Goal: Task Accomplishment & Management: Complete application form

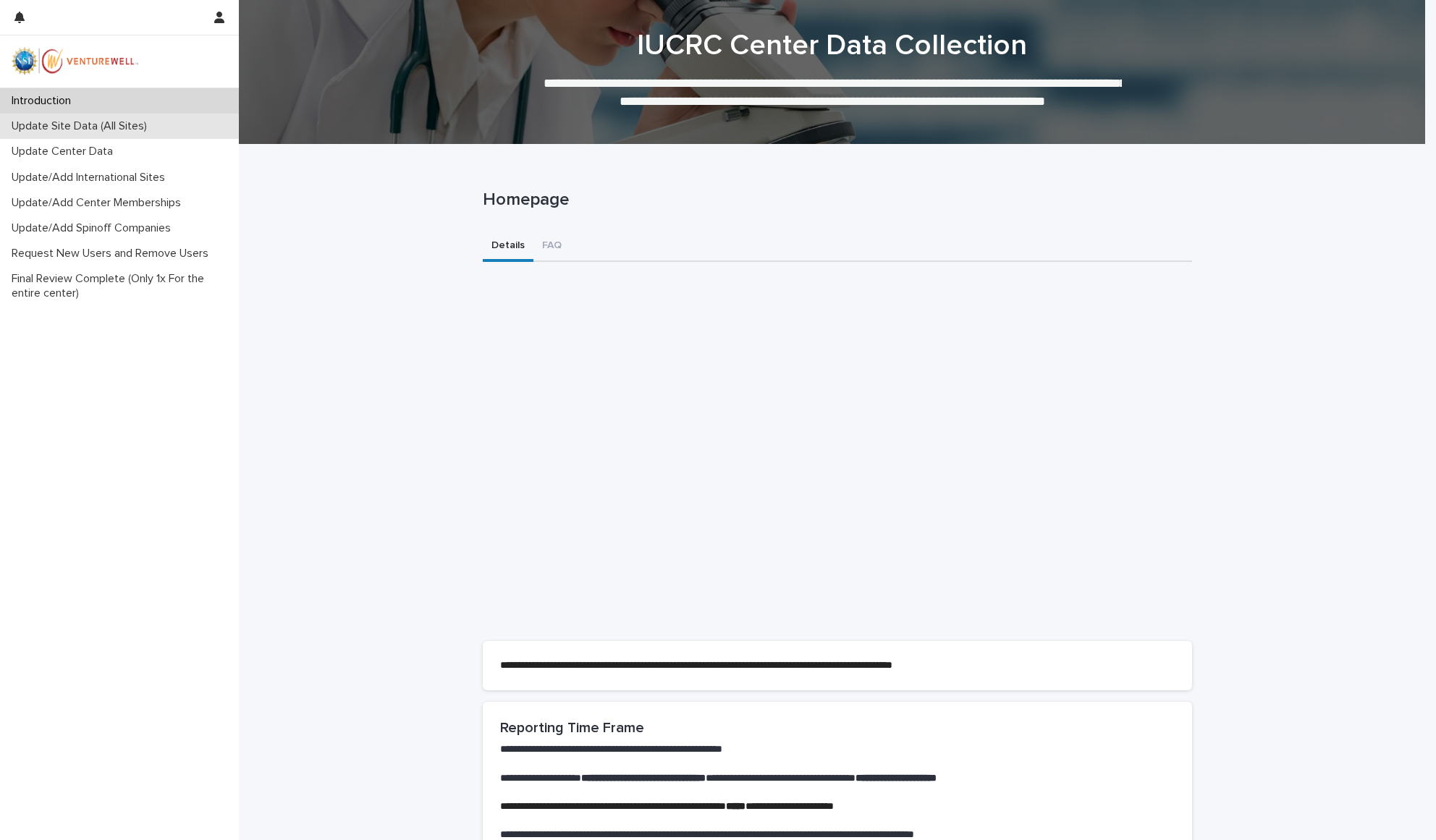
click at [103, 124] on p "Update Site Data (All Sites)" at bounding box center [81, 126] width 153 height 14
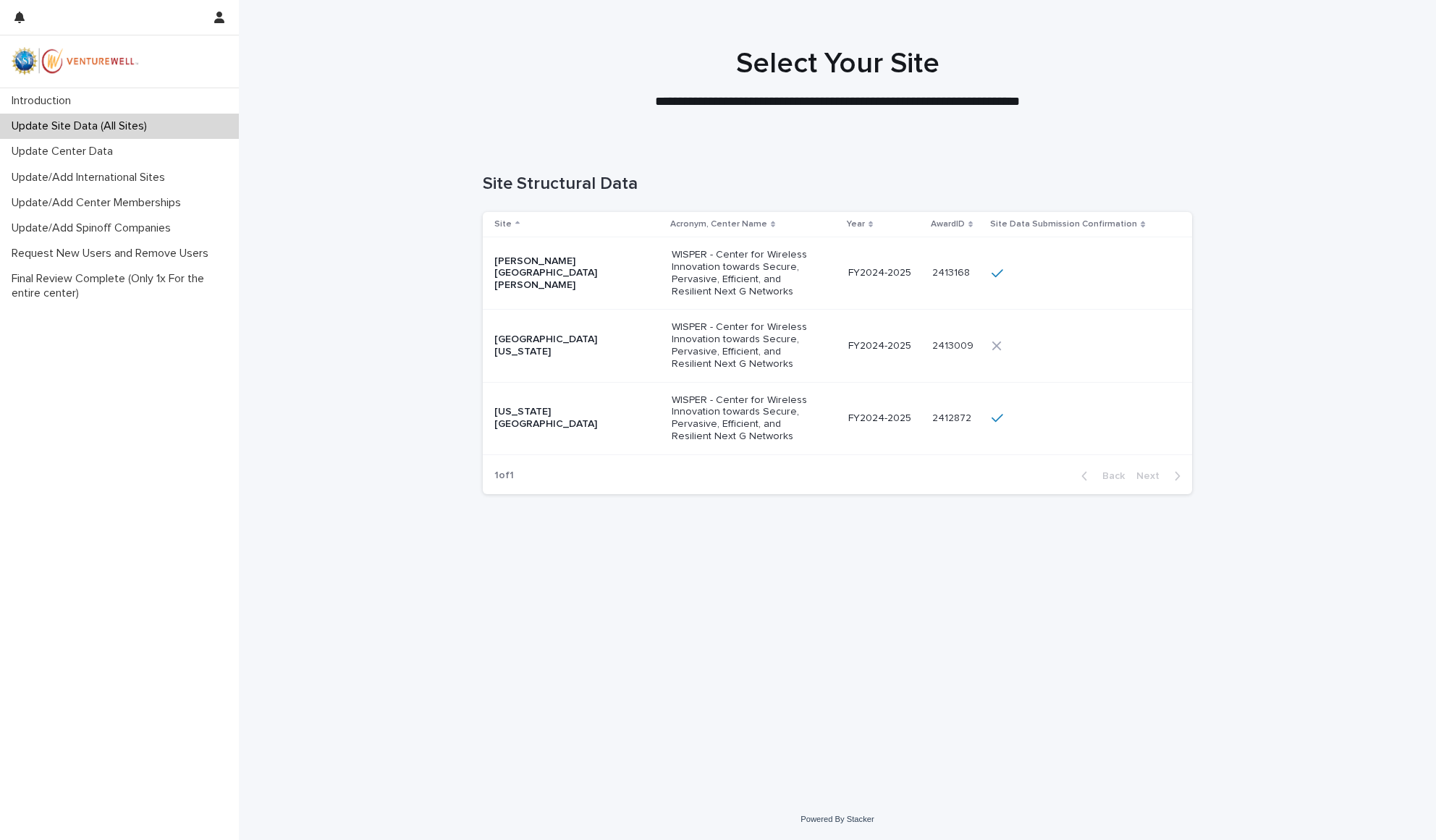
click at [693, 336] on p "WISPER - Center for Wireless Innovation towards Secure, Pervasive, Efficient, a…" at bounding box center [744, 345] width 145 height 48
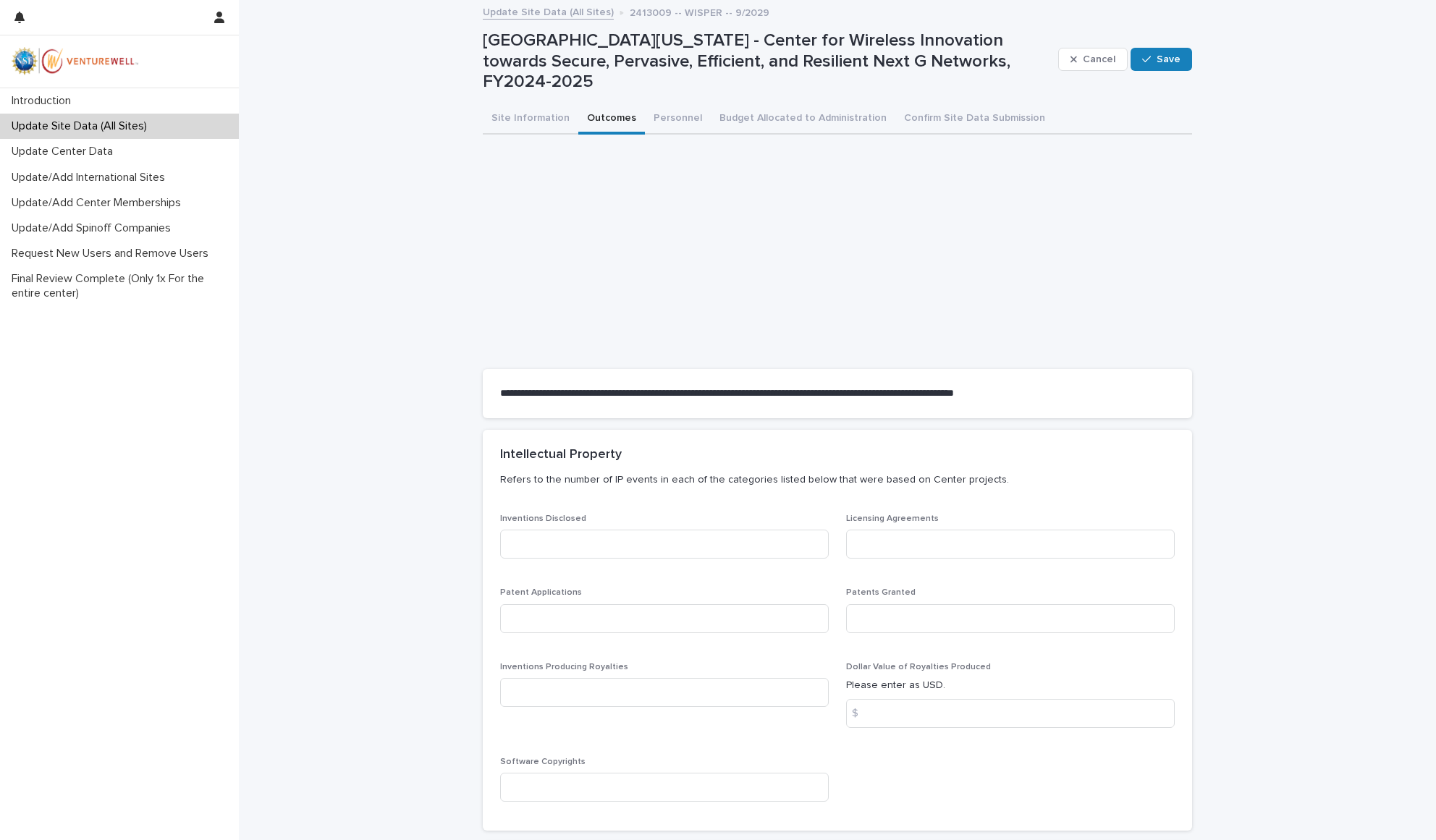
click at [605, 107] on button "Outcomes" at bounding box center [611, 119] width 67 height 30
click at [511, 113] on button "Site Information" at bounding box center [531, 119] width 95 height 30
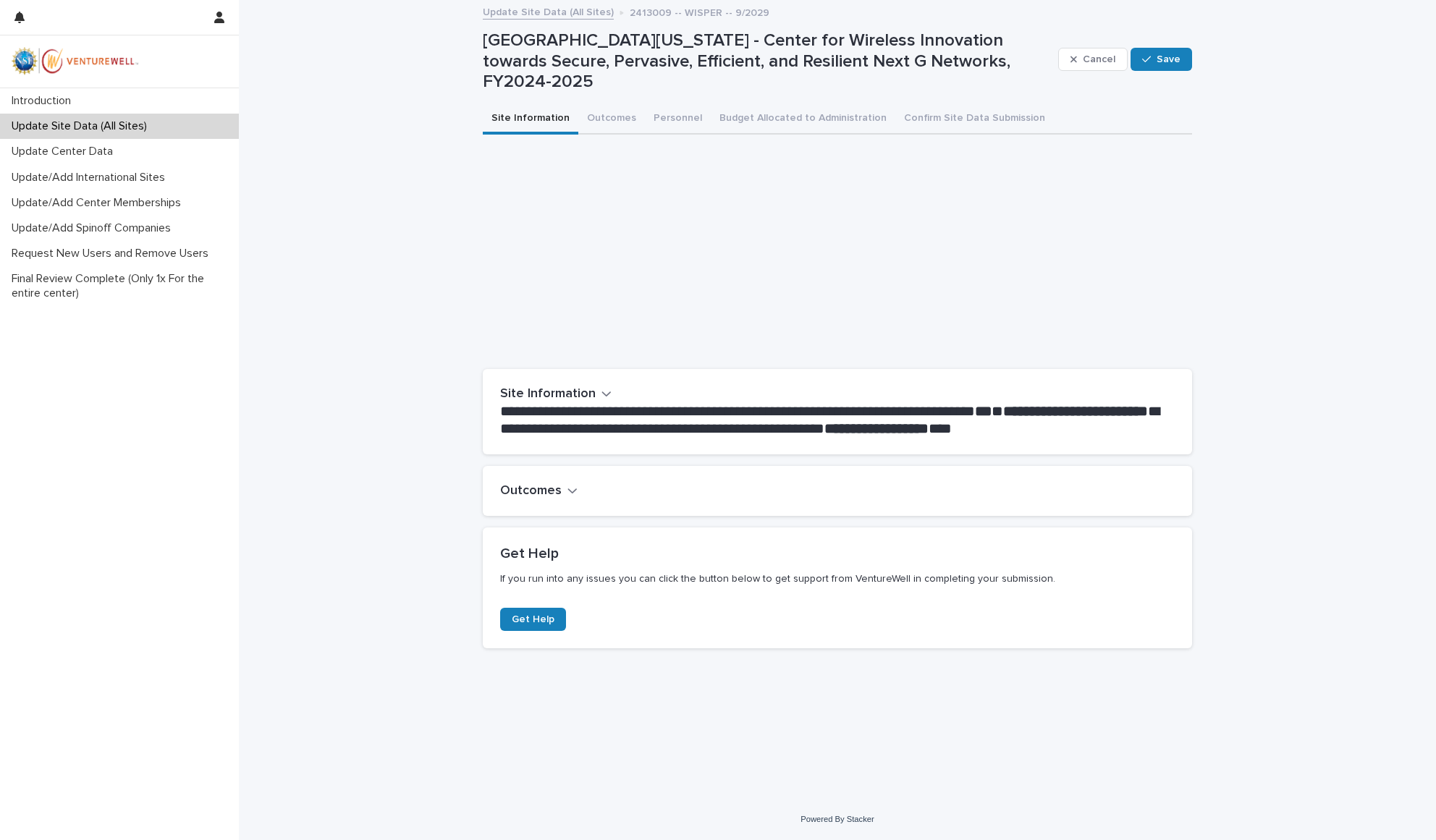
click at [601, 387] on icon "button" at bounding box center [606, 393] width 10 height 13
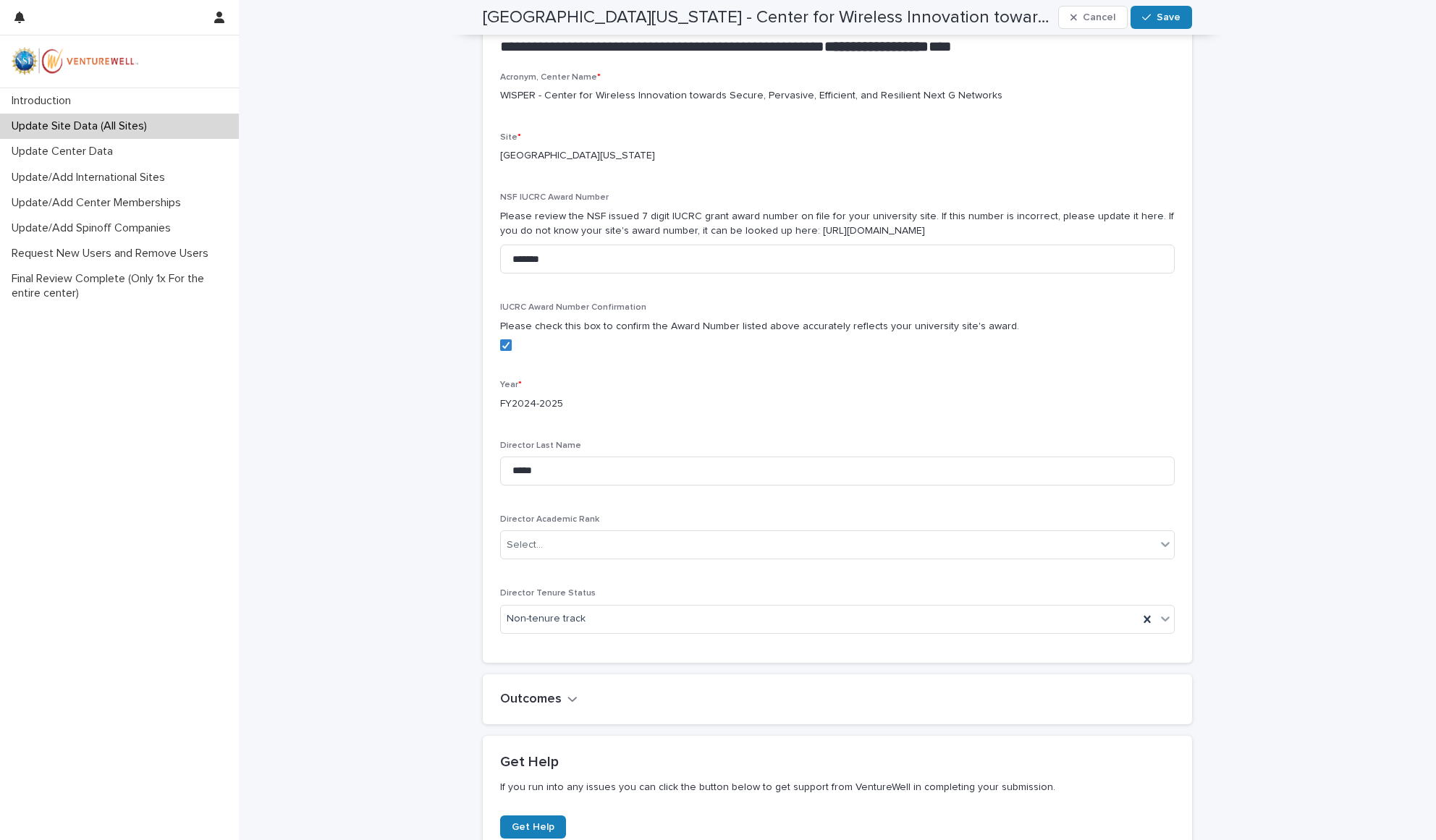
scroll to position [385, 0]
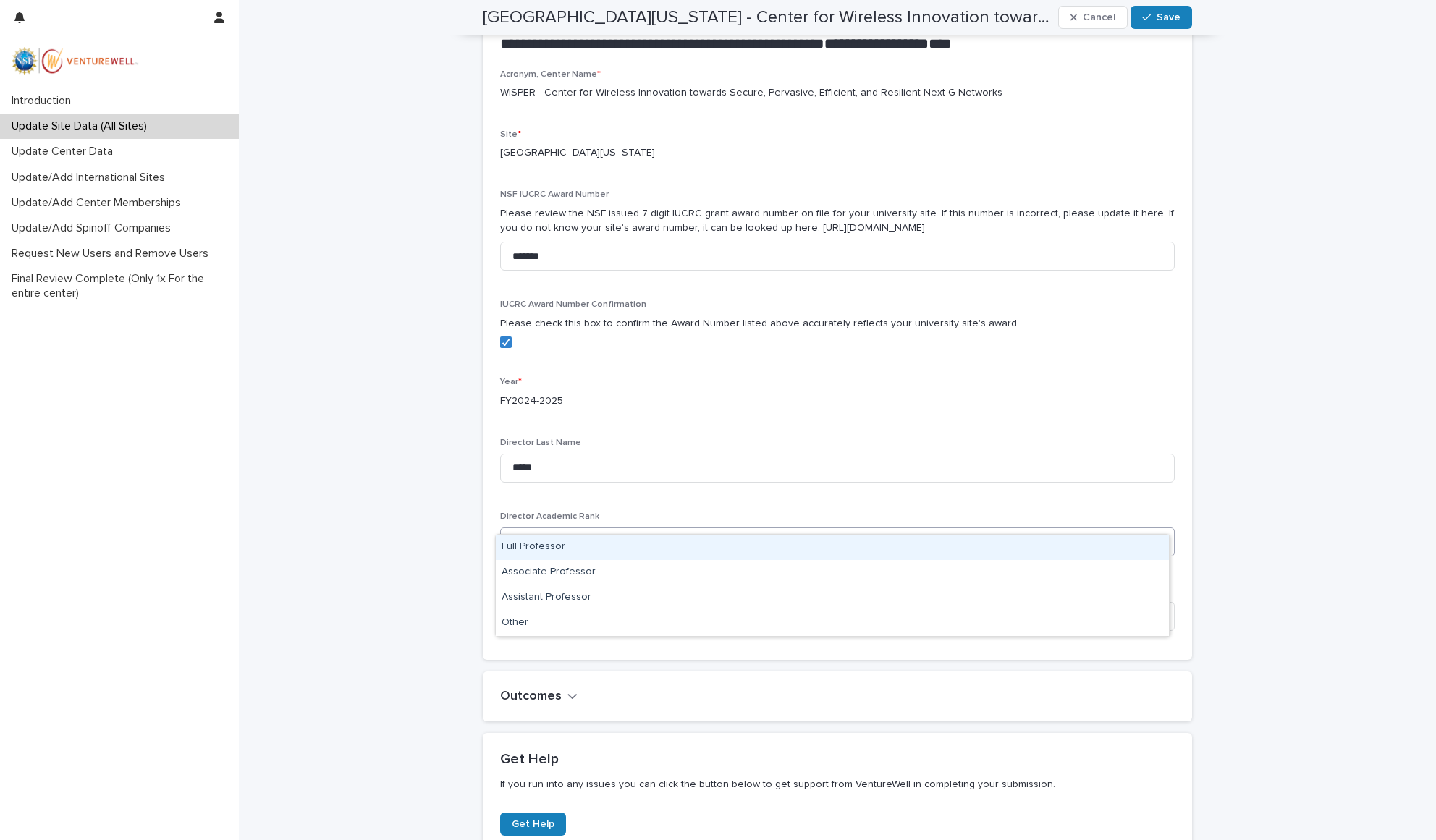
click at [545, 533] on div at bounding box center [545, 543] width 2 height 18
click at [524, 542] on div "Full Professor" at bounding box center [833, 548] width 674 height 26
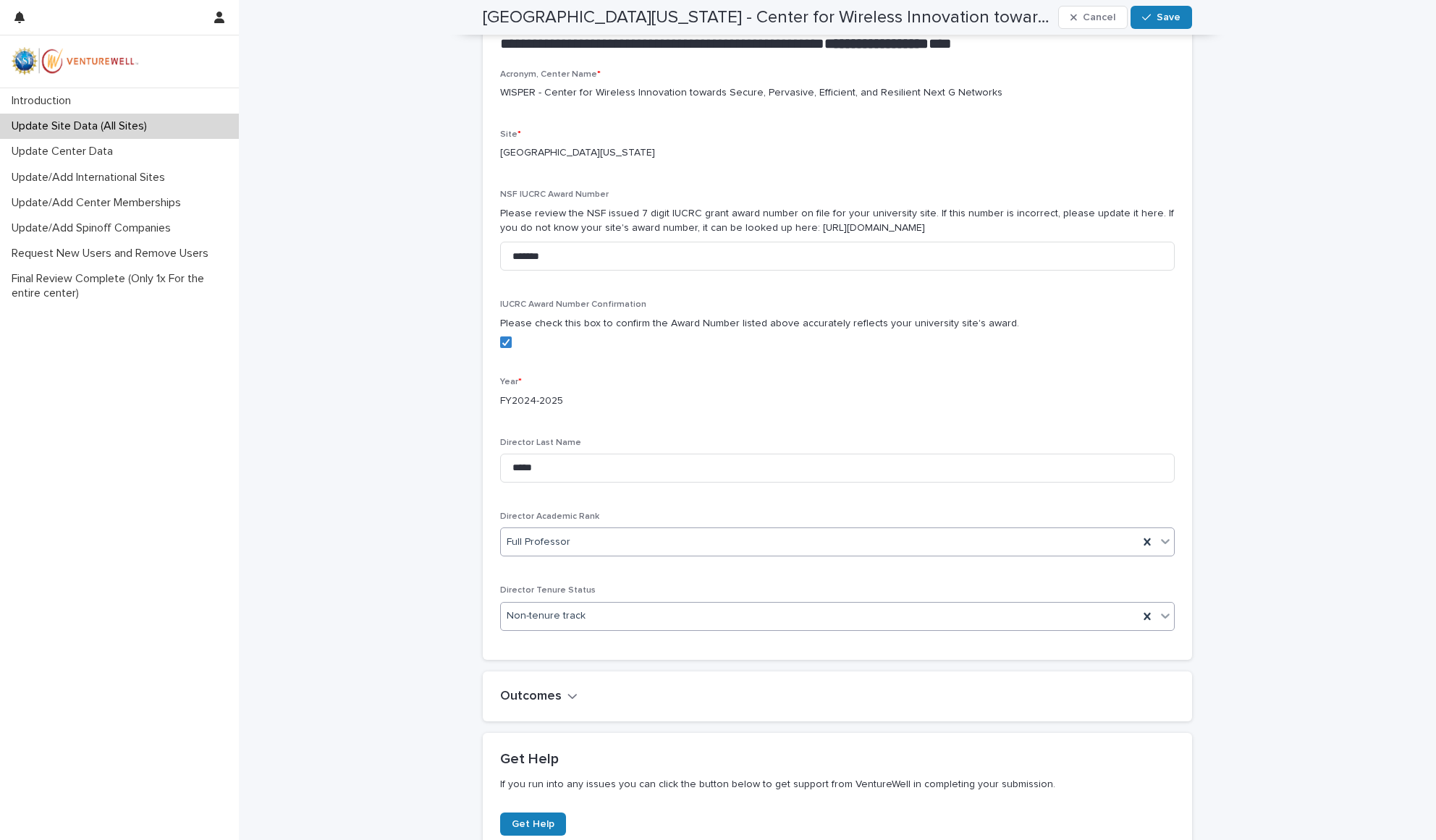
click at [594, 605] on div "Non-tenure track" at bounding box center [819, 617] width 638 height 24
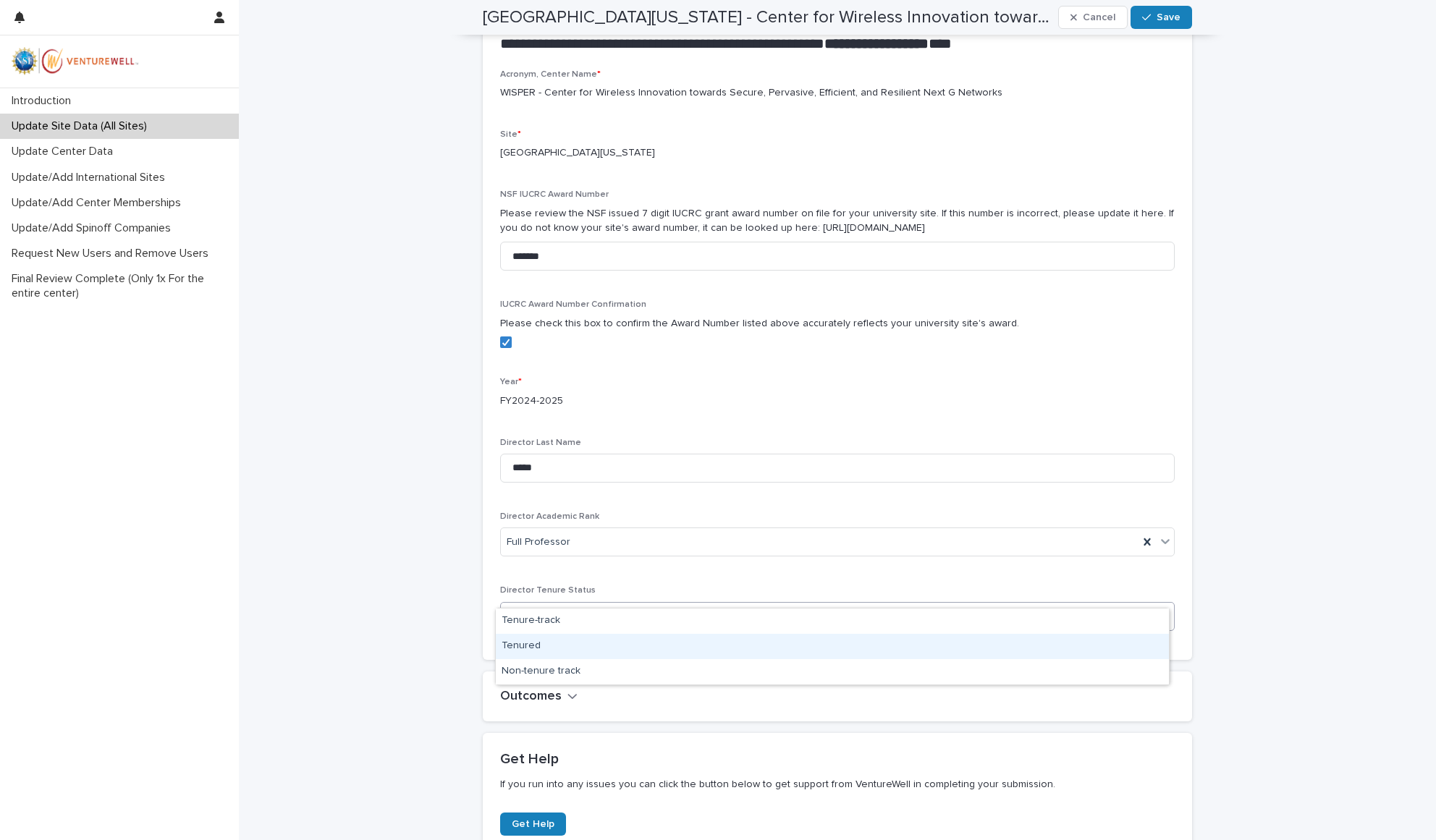
click at [538, 641] on div "Tenured" at bounding box center [833, 647] width 674 height 26
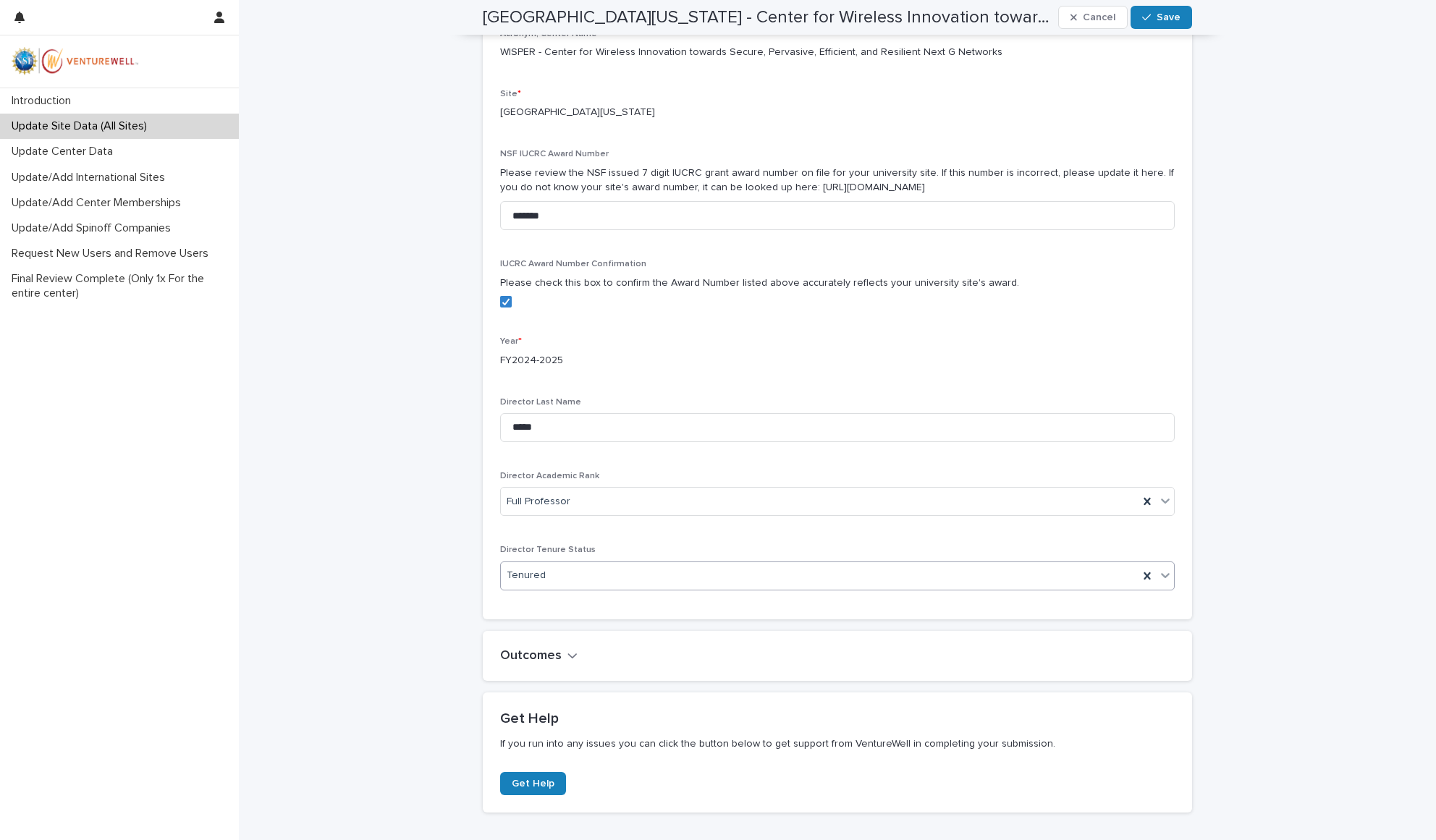
scroll to position [500, 0]
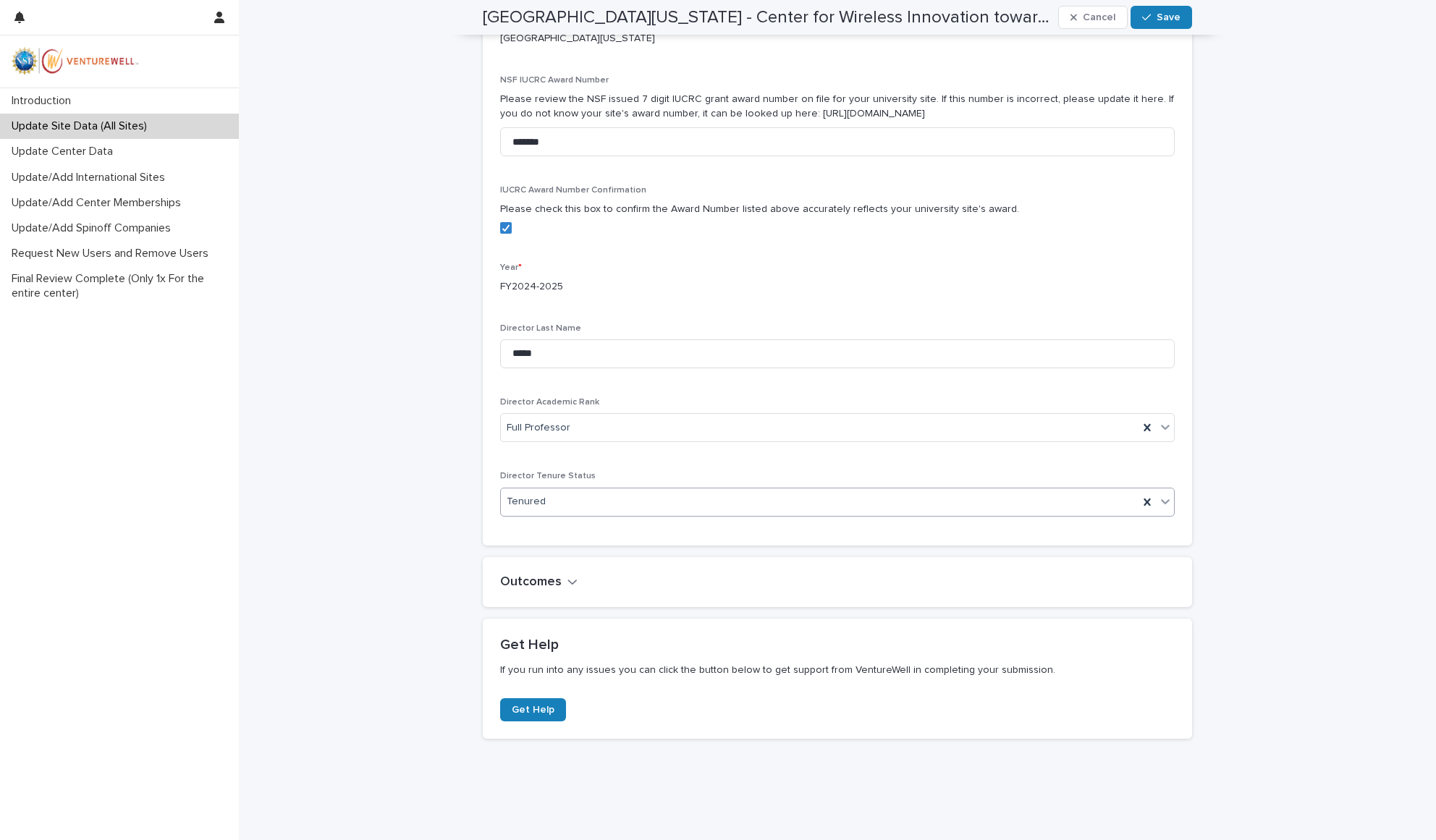
click at [545, 575] on h2 "Outcomes" at bounding box center [531, 582] width 61 height 16
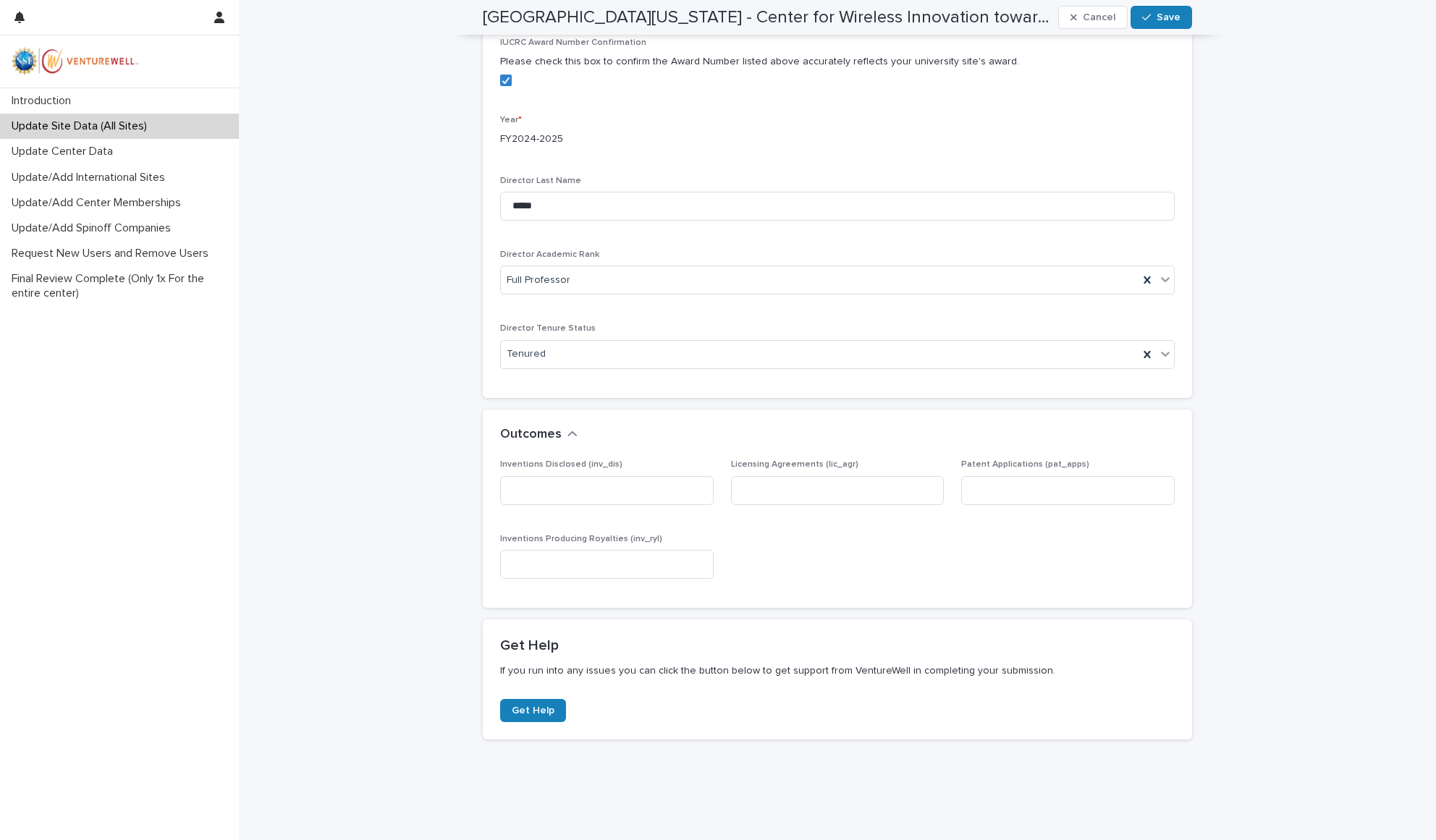
scroll to position [0, 0]
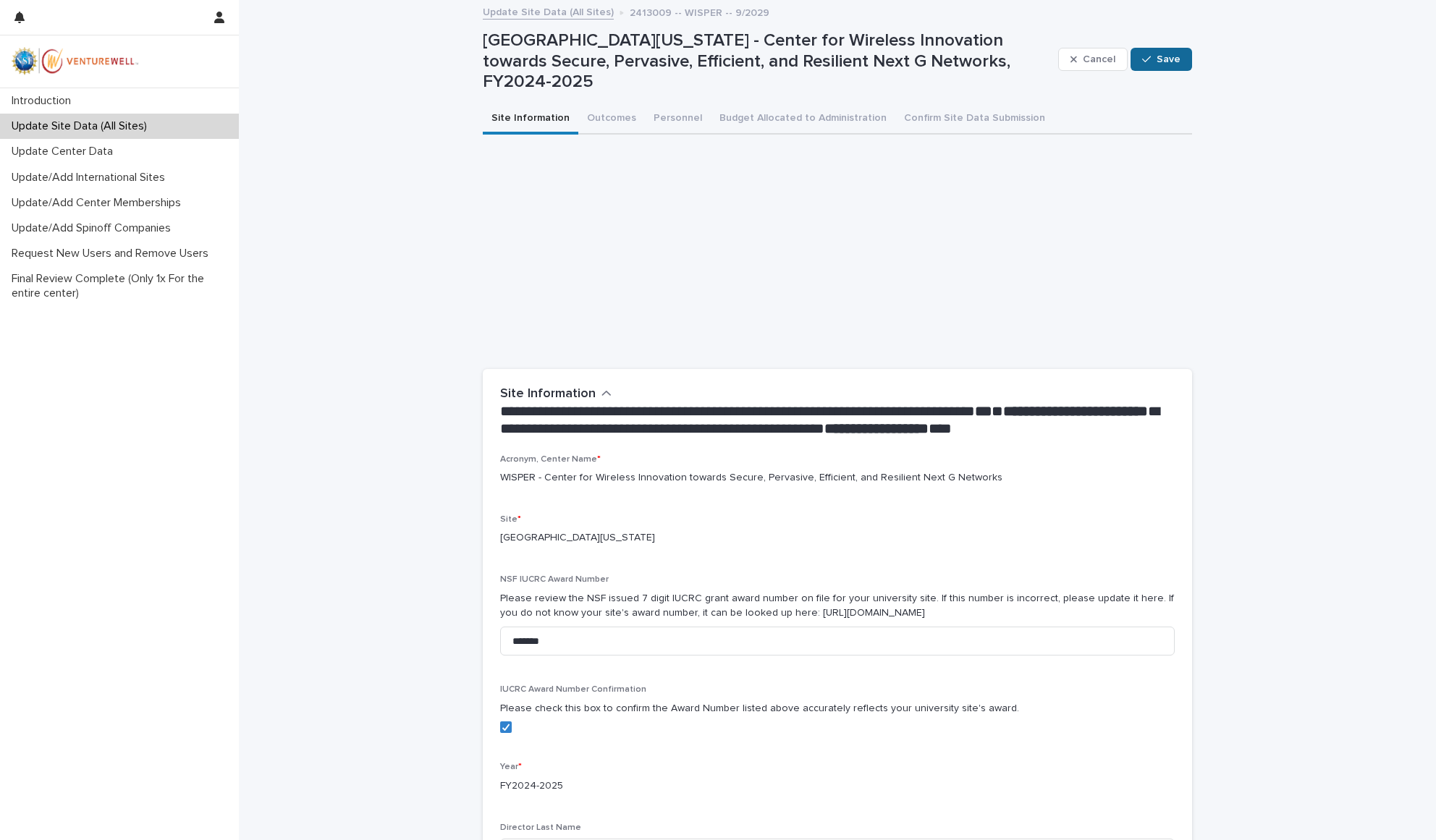
click at [1164, 57] on span "Save" at bounding box center [1169, 59] width 24 height 10
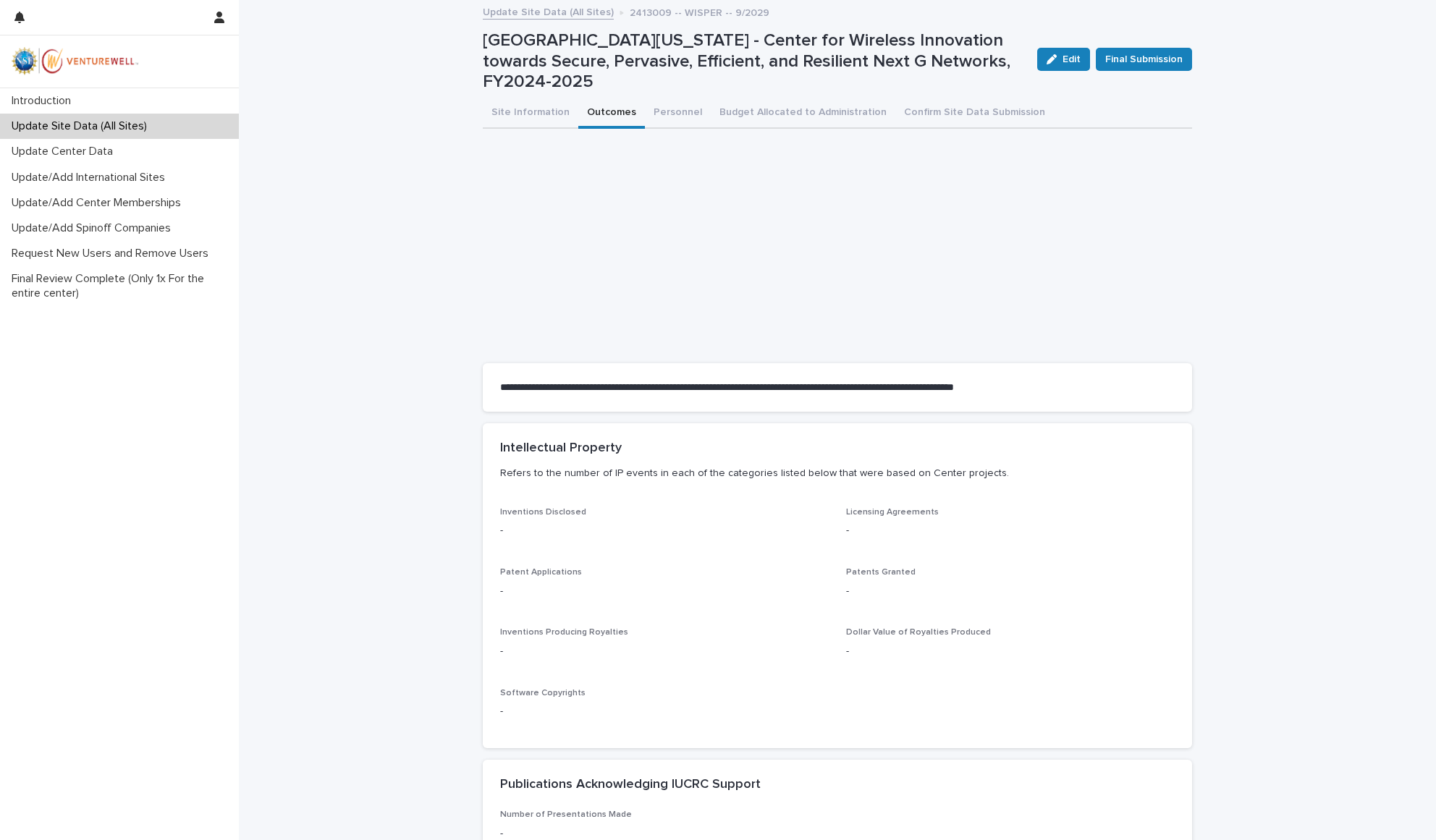
click at [589, 102] on button "Outcomes" at bounding box center [611, 113] width 67 height 30
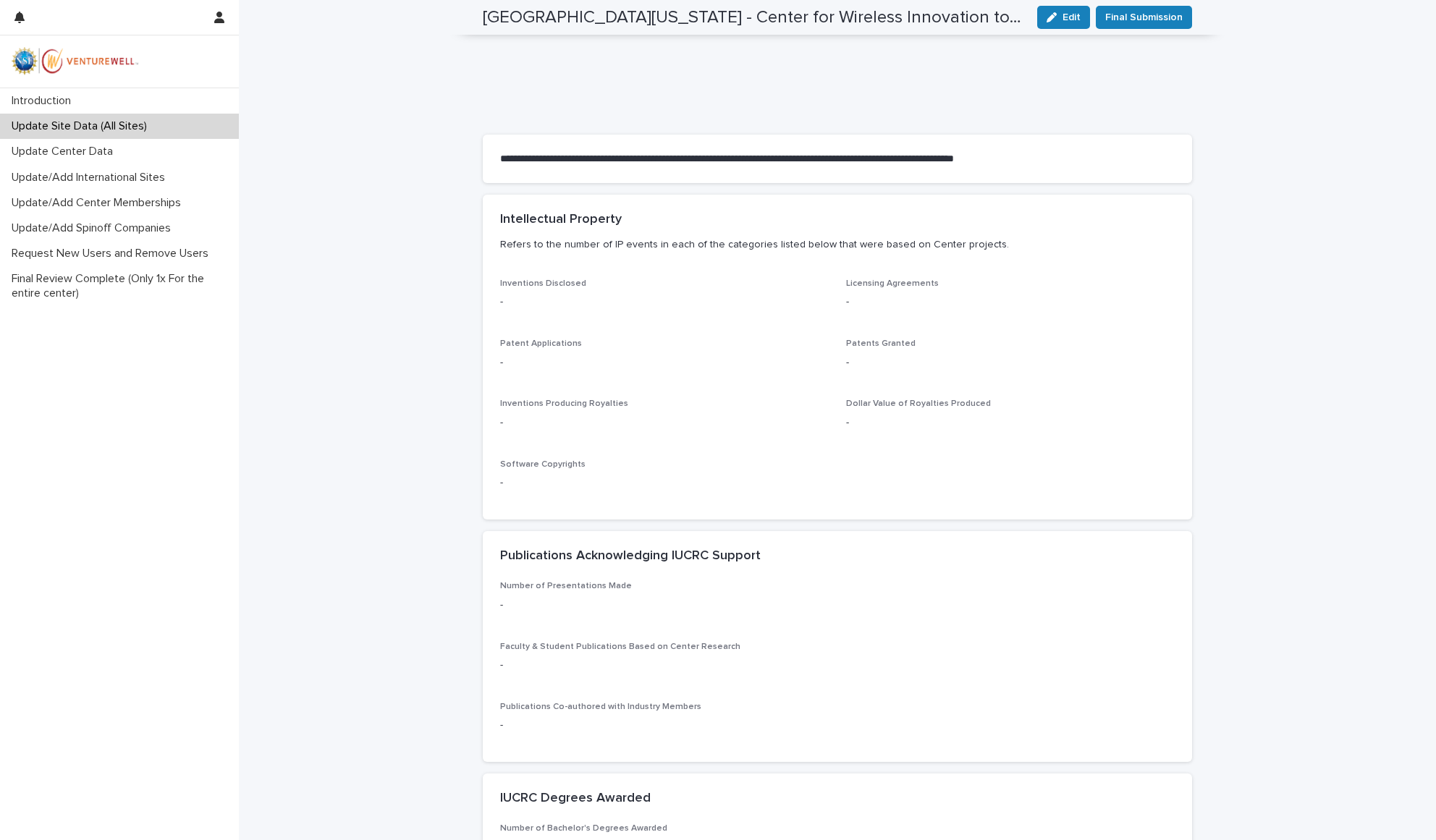
scroll to position [232, 0]
click at [562, 276] on span "Inventions Disclosed" at bounding box center [544, 280] width 86 height 8
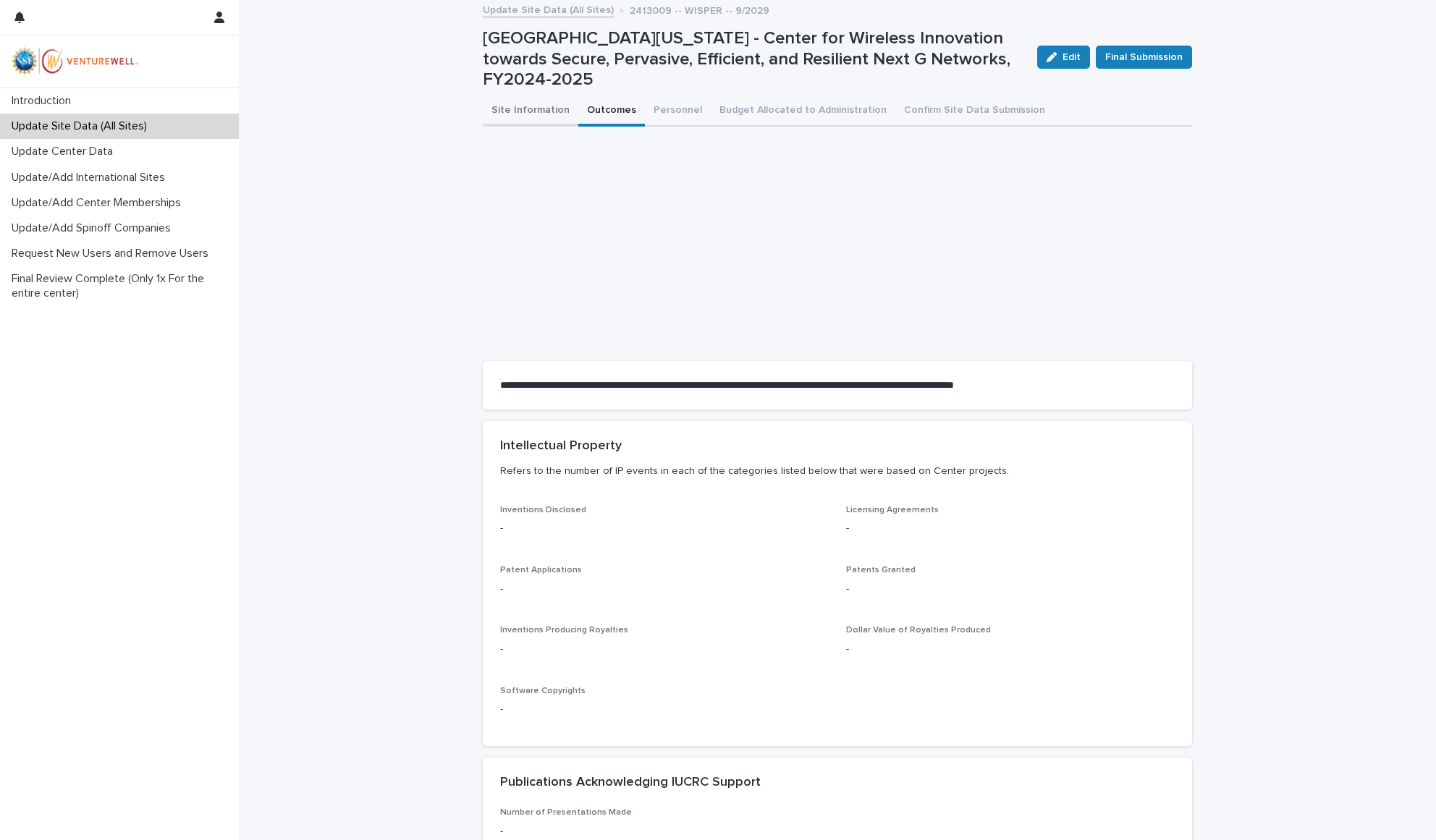
click at [542, 96] on button "Site Information" at bounding box center [531, 111] width 95 height 30
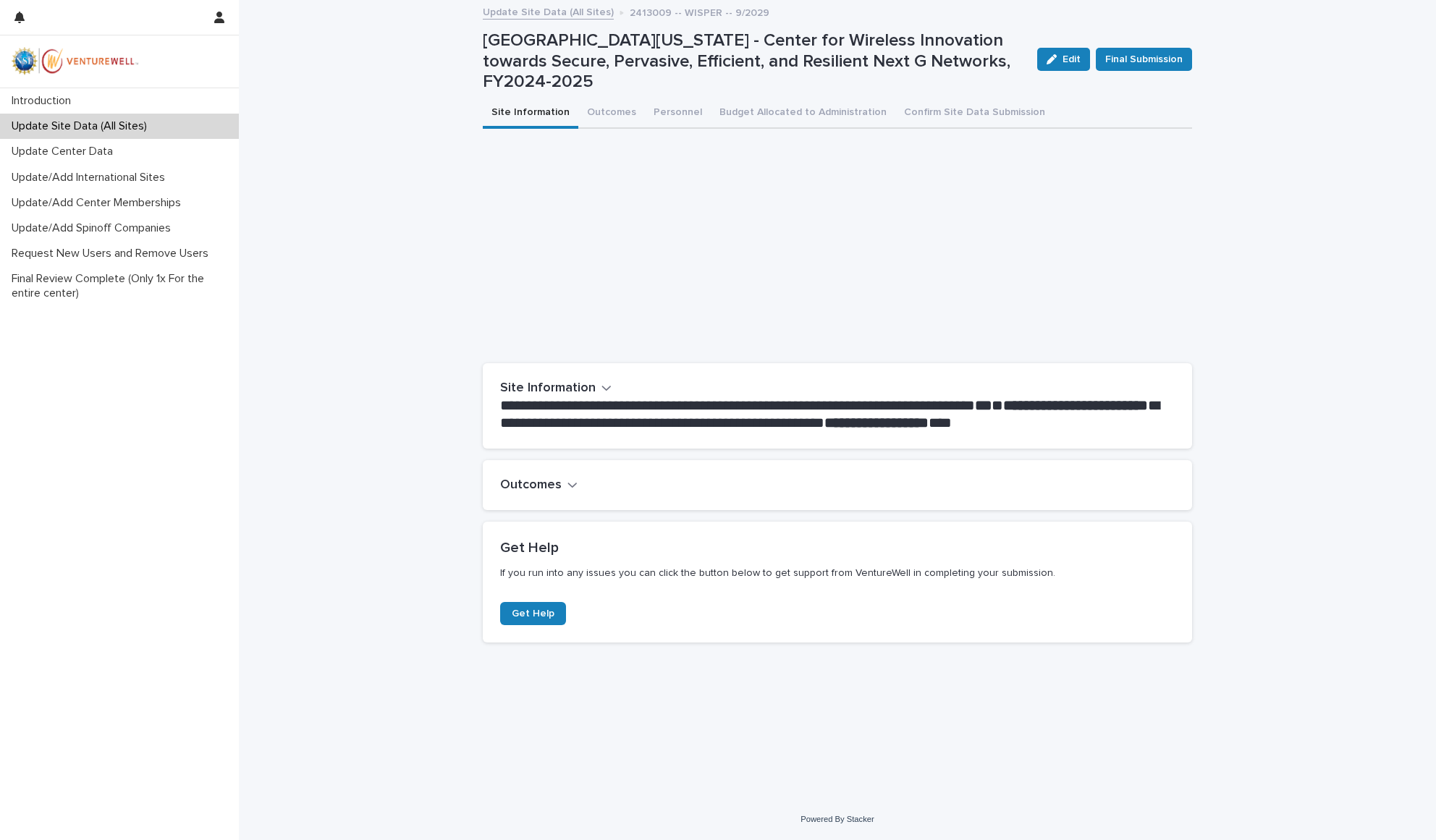
click at [550, 478] on h2 "Outcomes" at bounding box center [531, 485] width 61 height 16
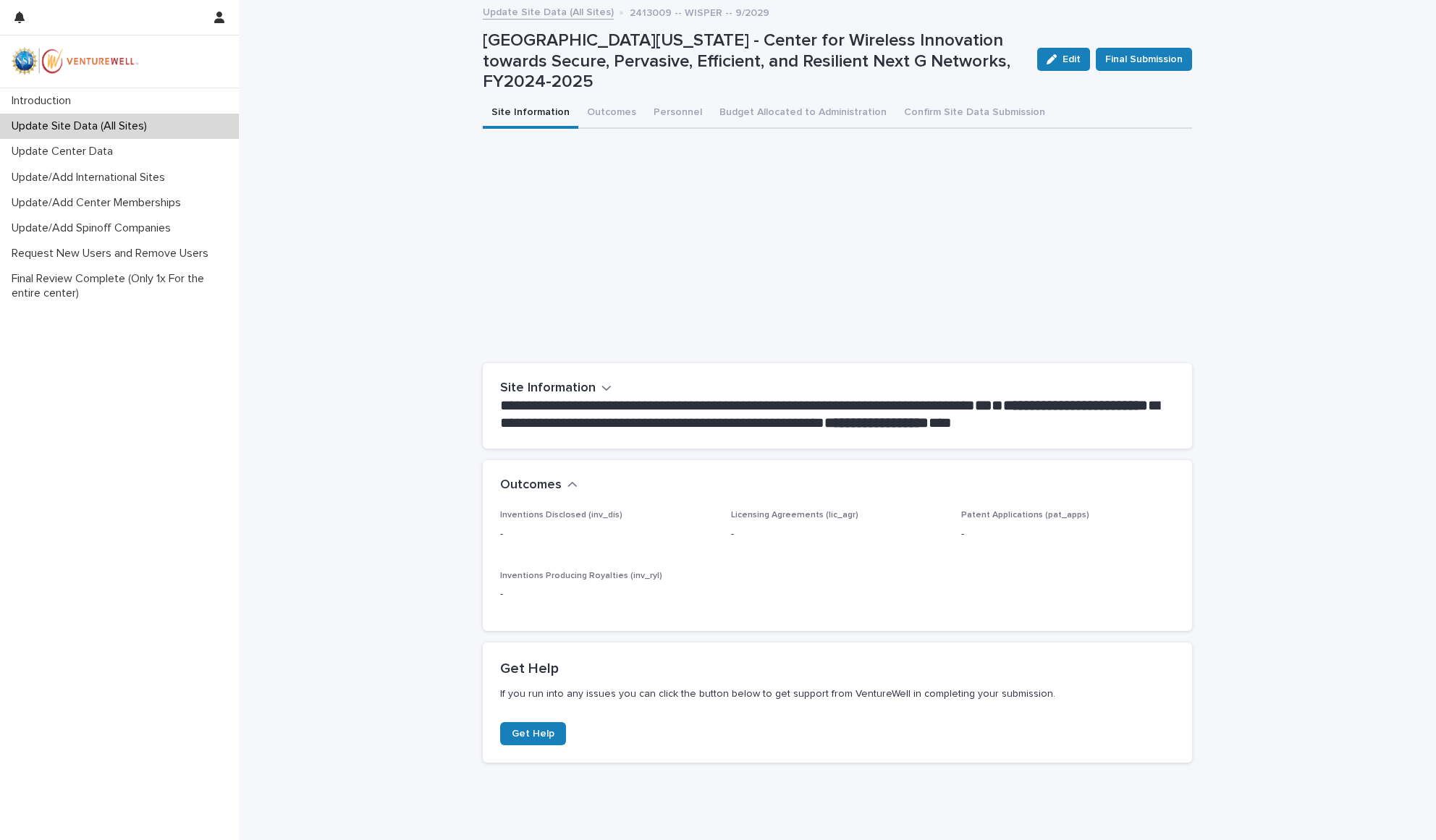
click at [550, 478] on h2 "Outcomes" at bounding box center [531, 485] width 61 height 16
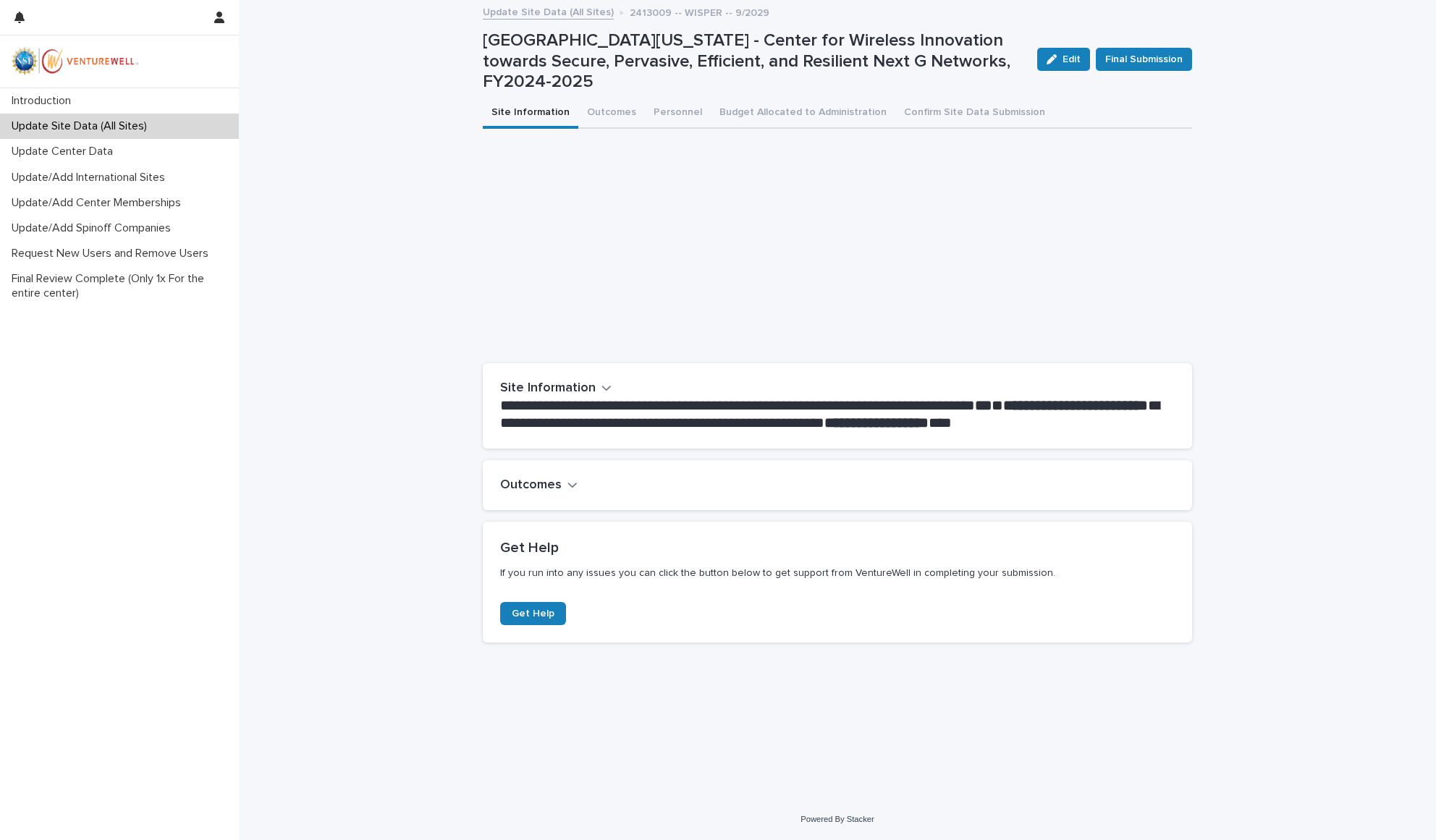
click at [595, 381] on button "Site Information" at bounding box center [556, 388] width 112 height 16
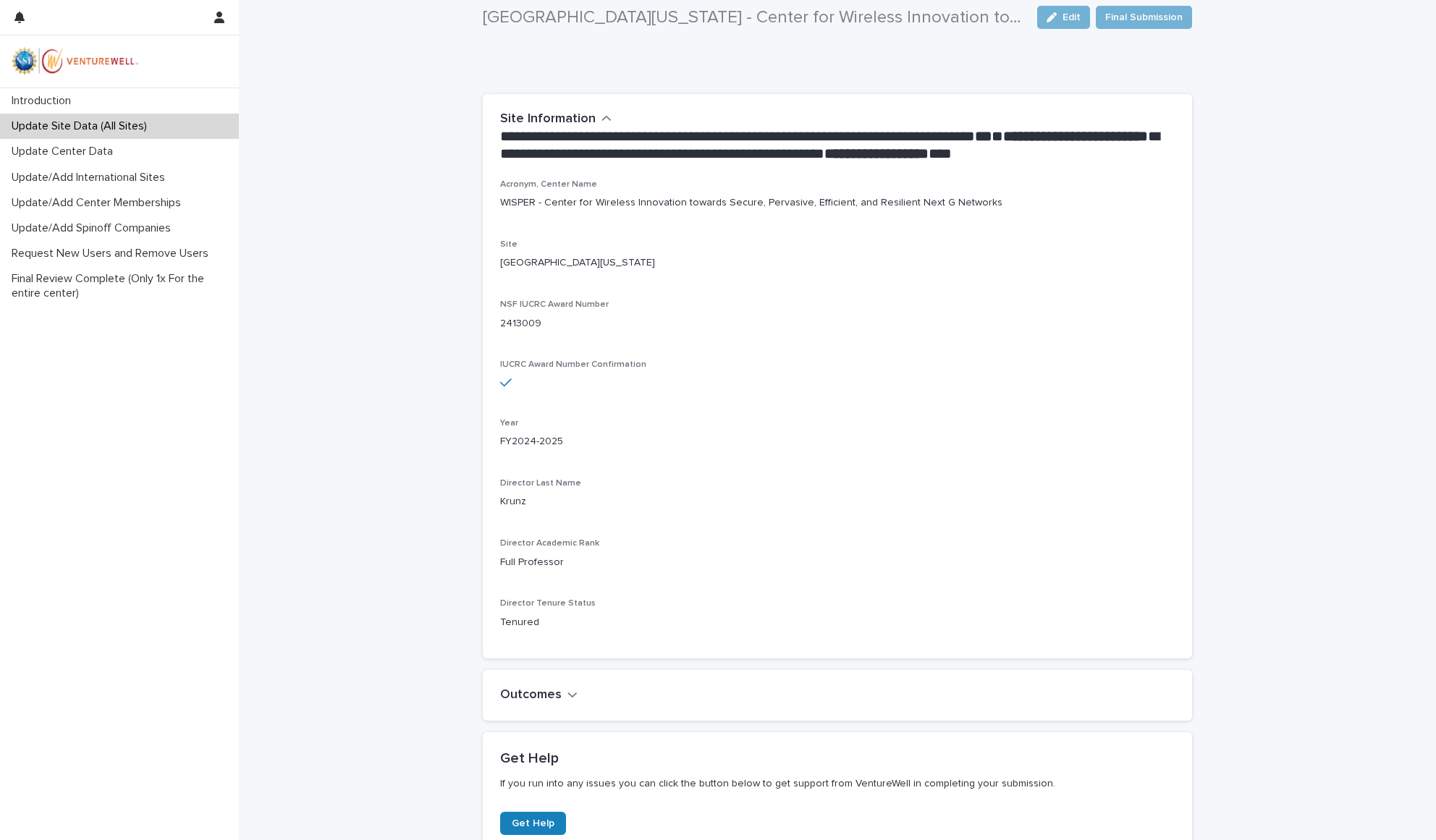
scroll to position [388, 0]
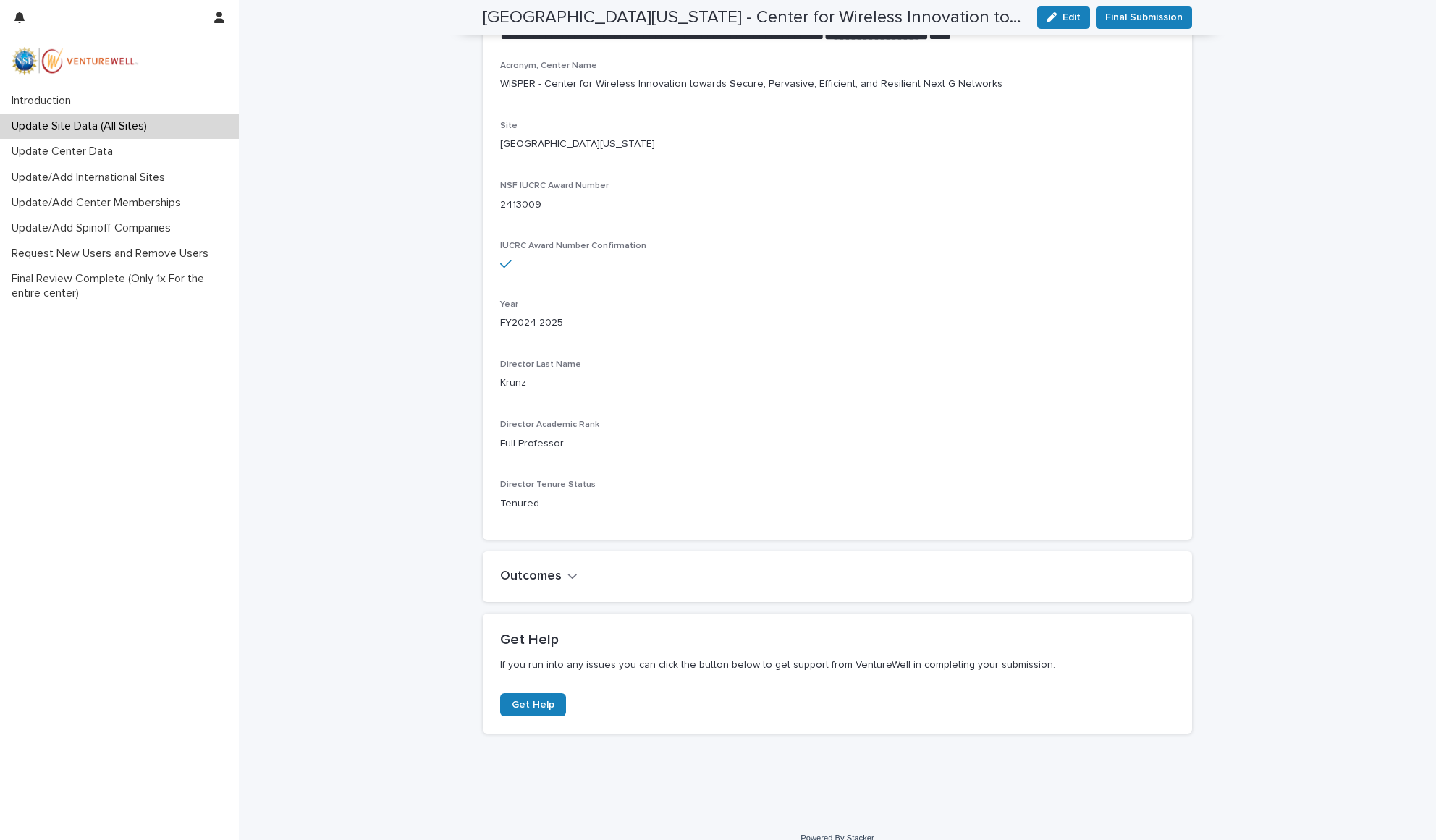
click at [557, 569] on button "Outcomes" at bounding box center [539, 576] width 78 height 16
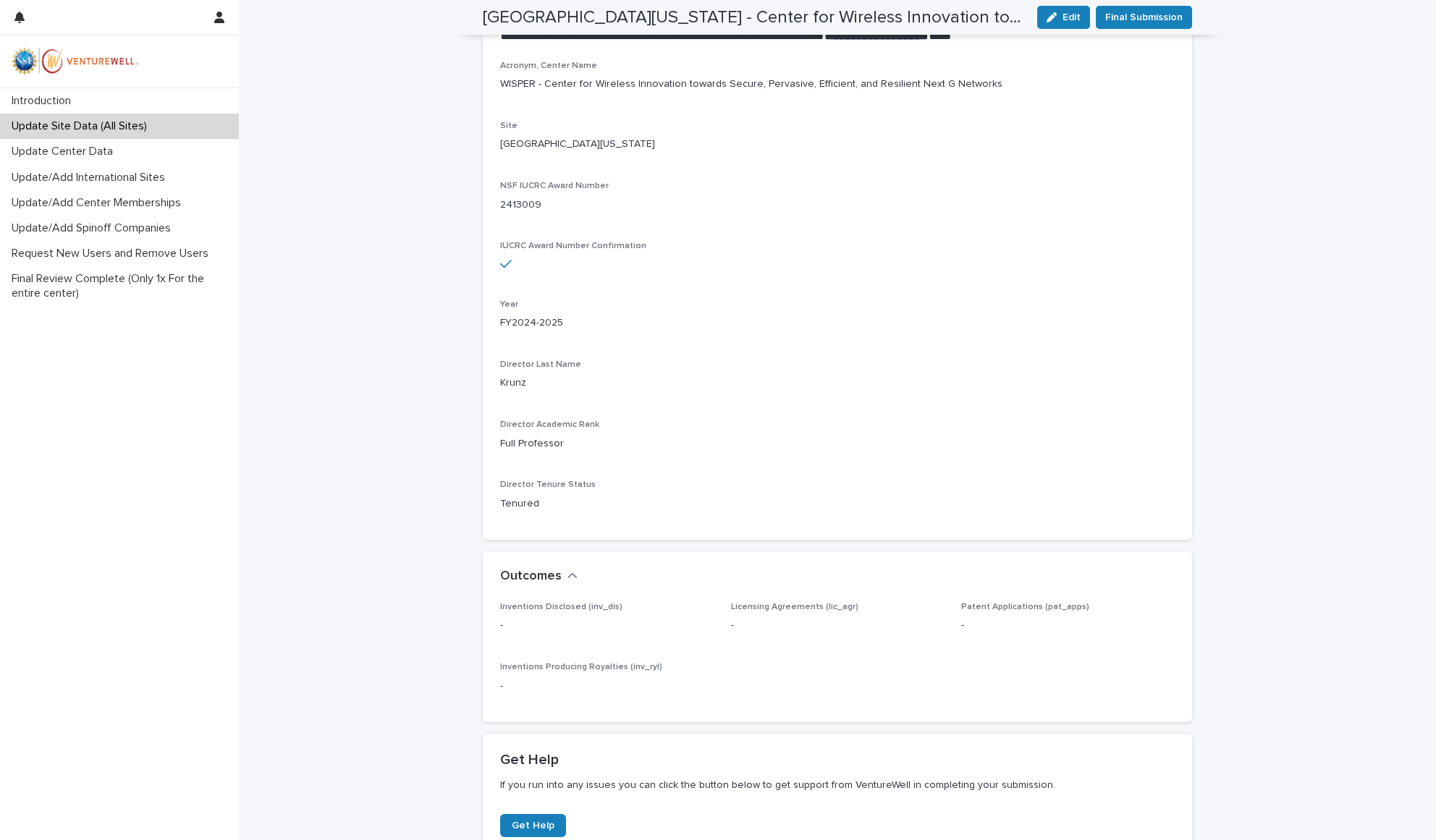
scroll to position [0, 0]
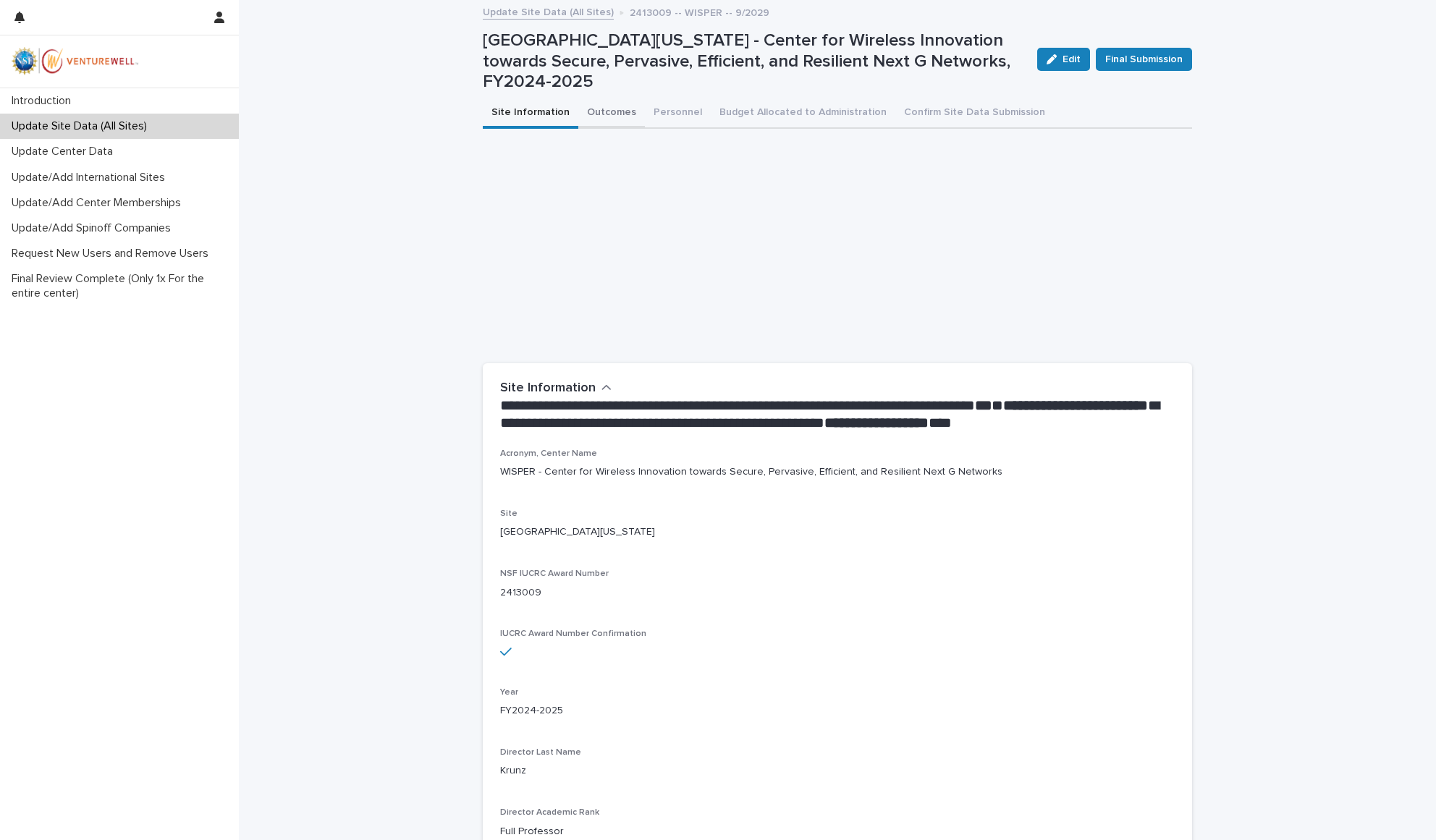
click at [594, 100] on button "Outcomes" at bounding box center [611, 113] width 67 height 30
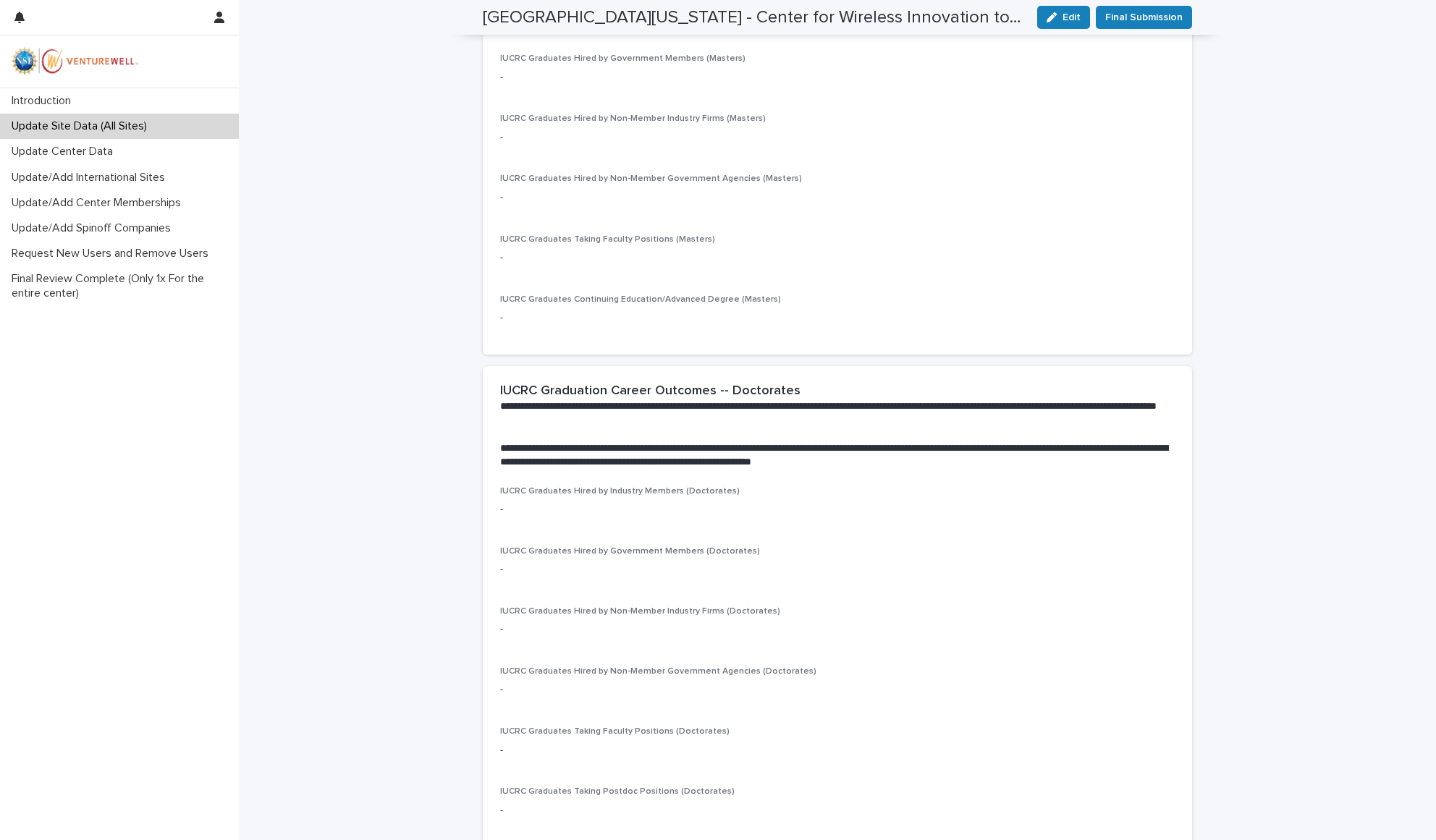
scroll to position [1628, 0]
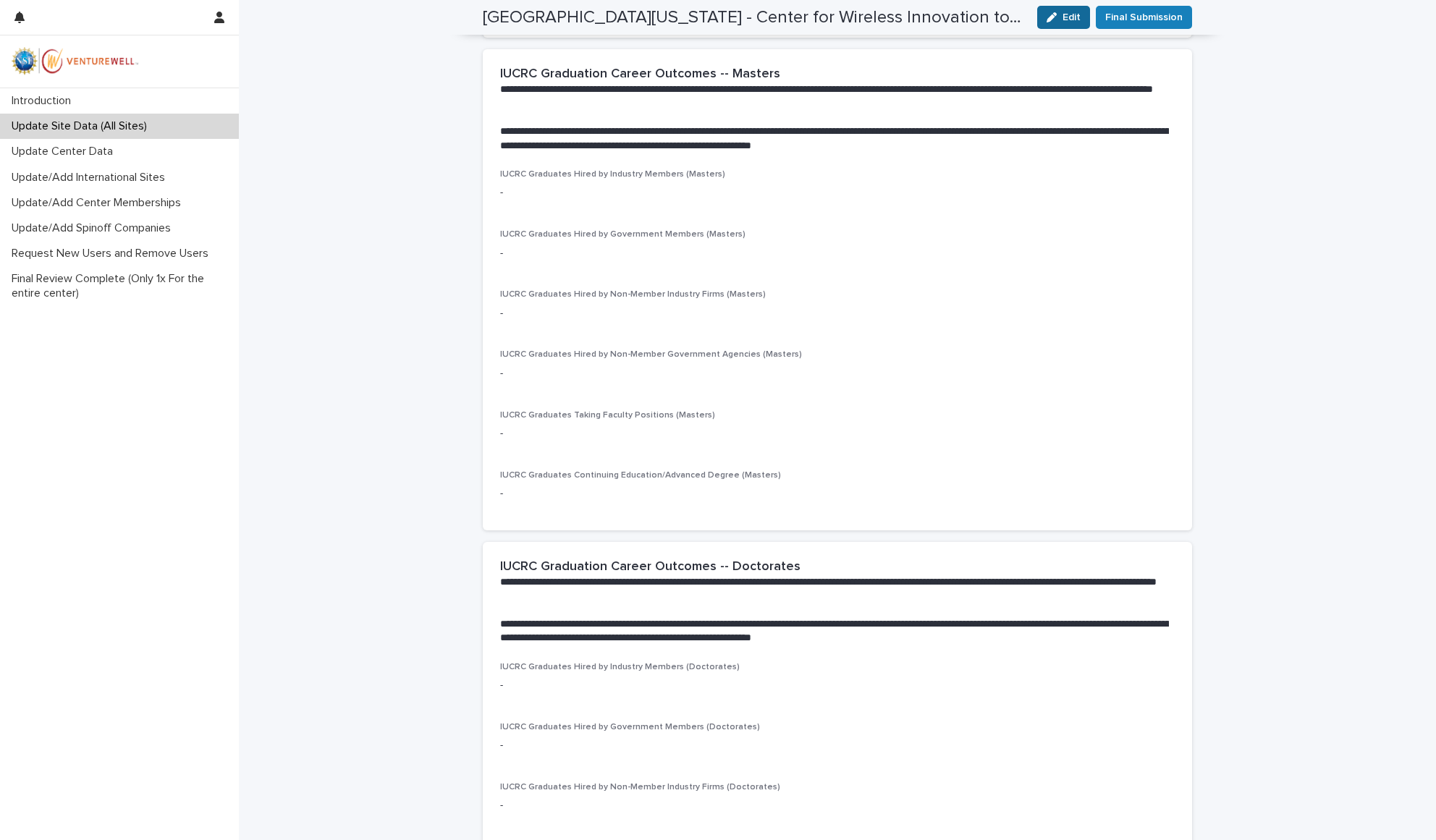
click at [1063, 22] on span "Edit" at bounding box center [1072, 16] width 18 height 10
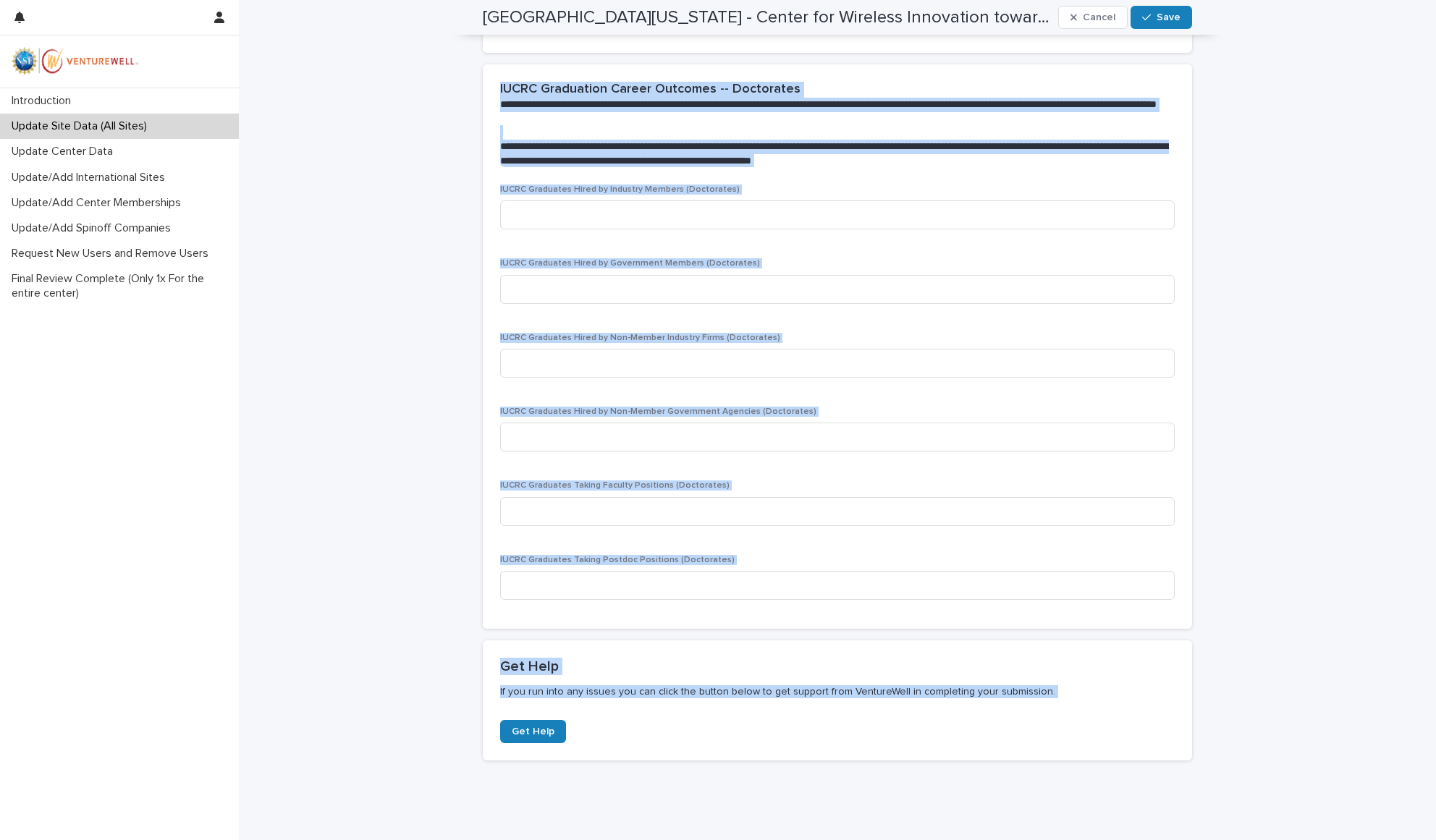
scroll to position [2515, 0]
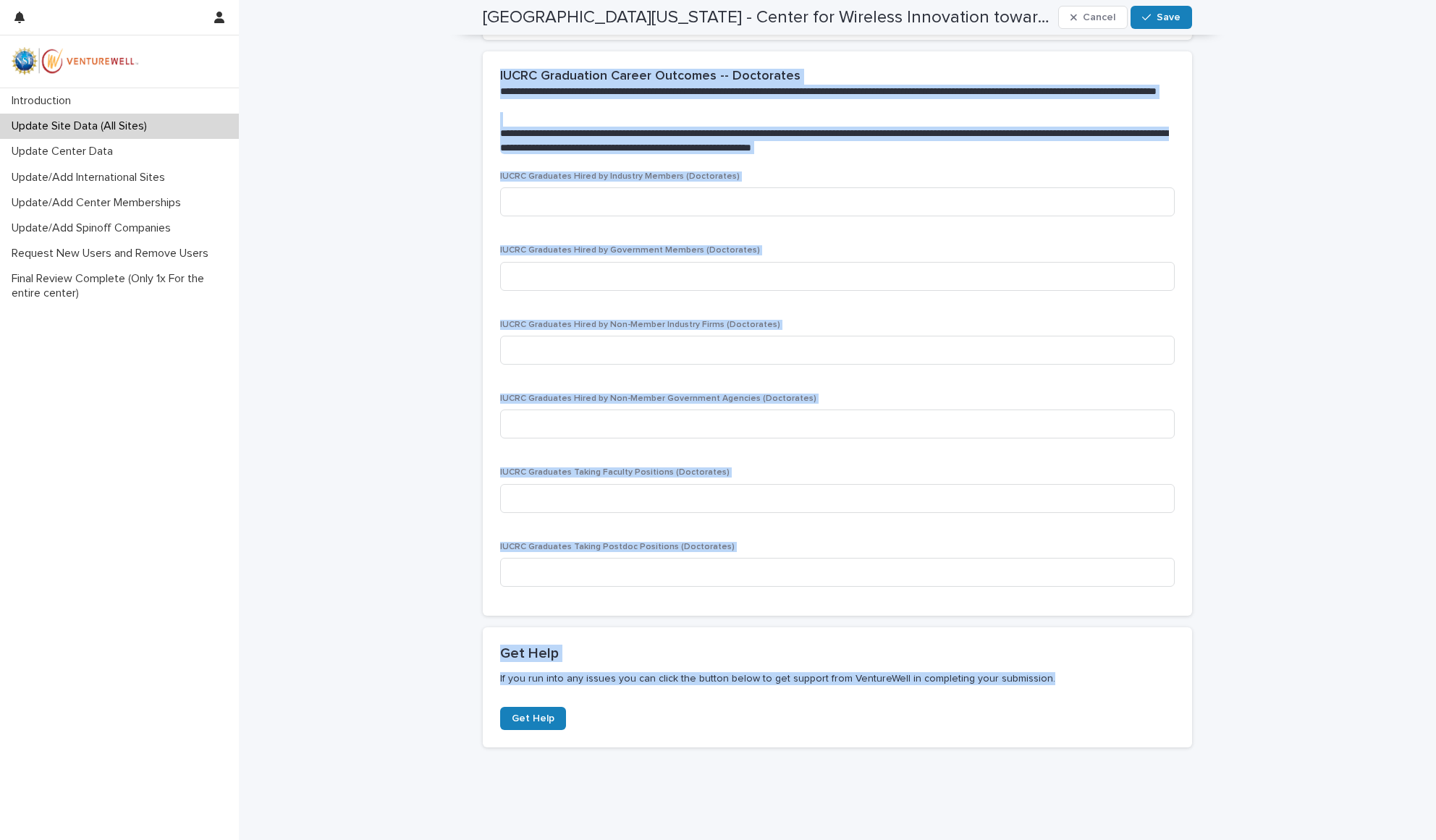
drag, startPoint x: 498, startPoint y: 237, endPoint x: 694, endPoint y: 737, distance: 537.0
copy div "ntellectual Property Refers to the number of IP events in each of the categorie…"
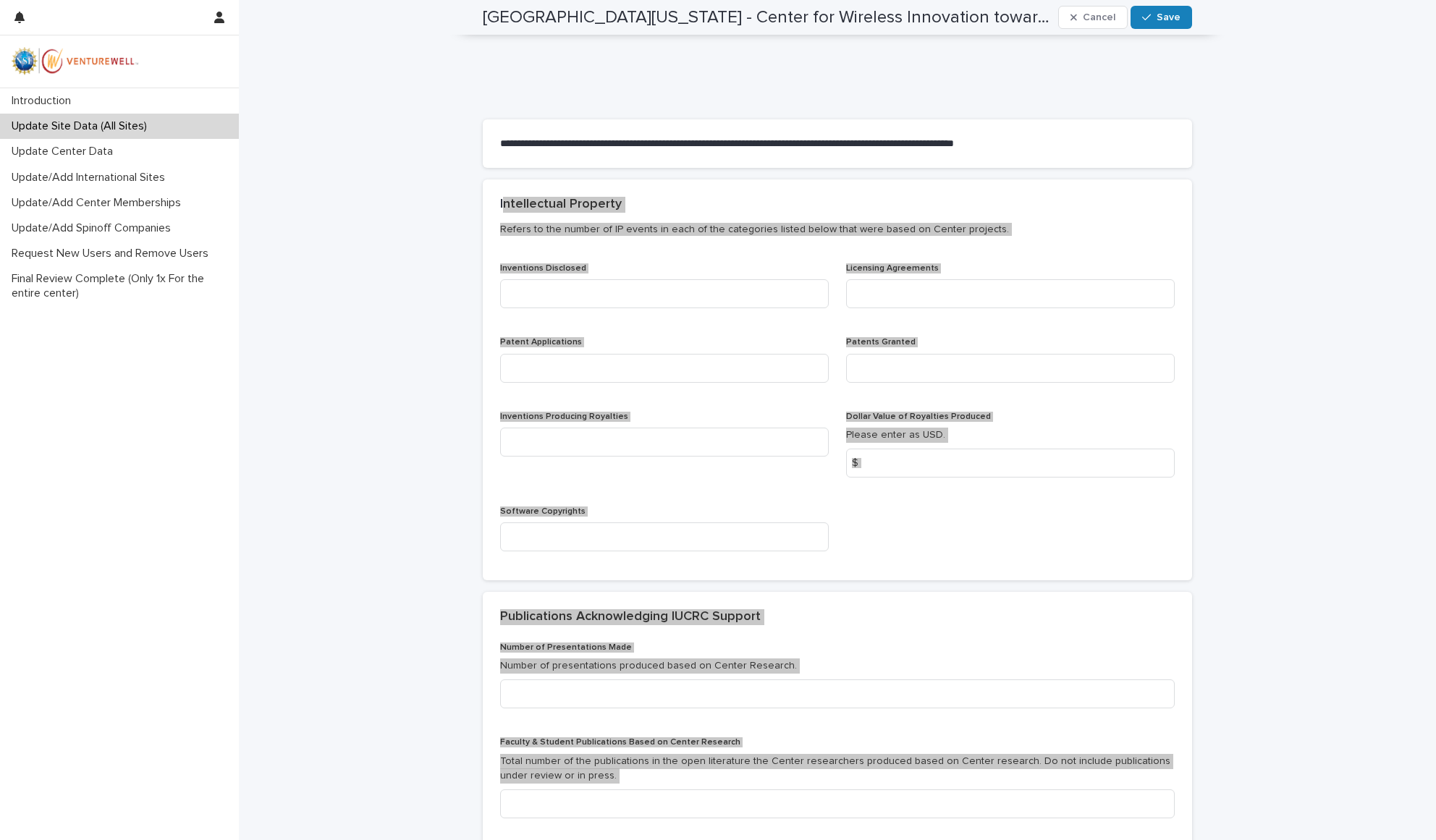
scroll to position [0, 0]
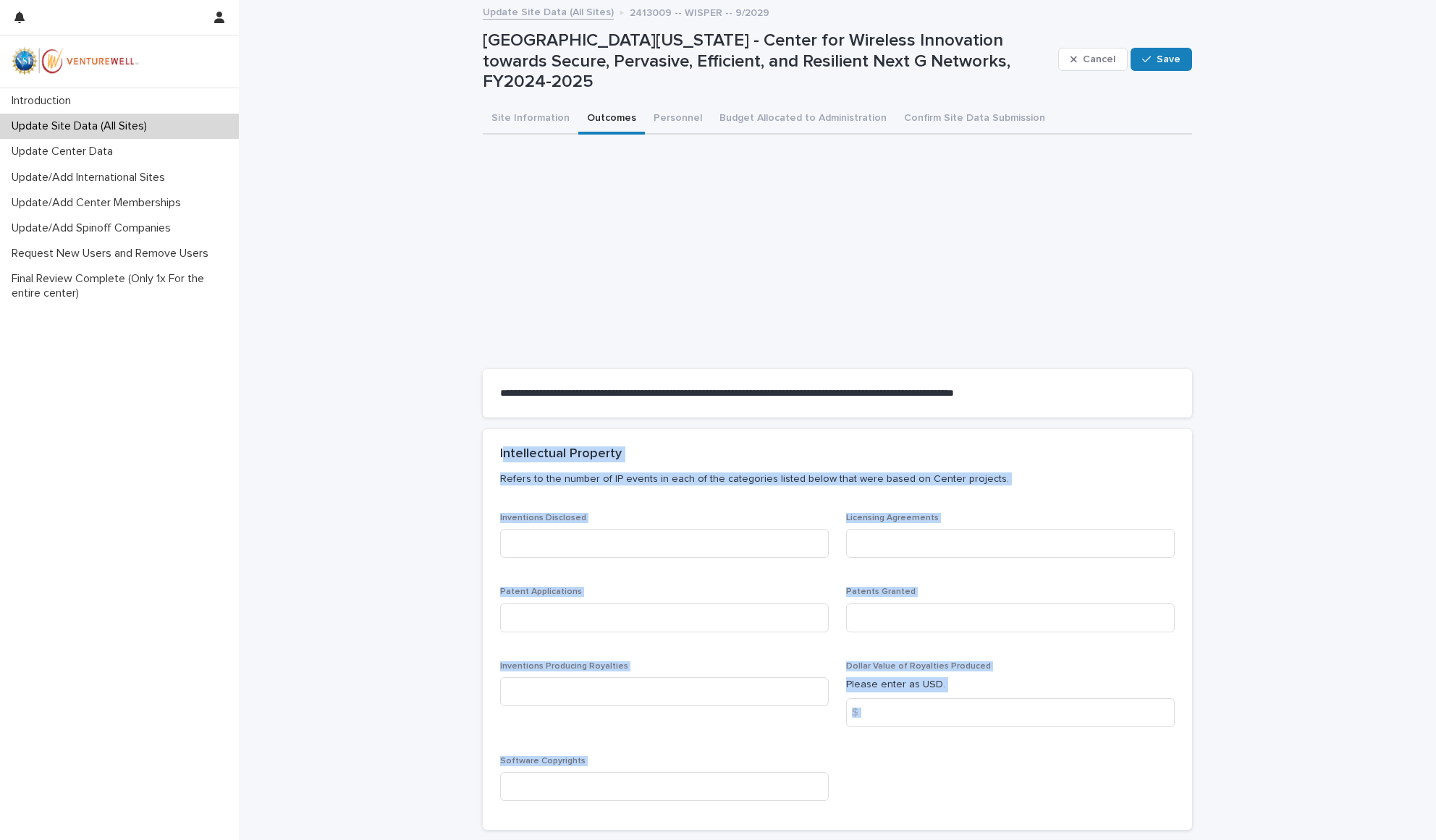
click at [1116, 447] on div "Intellectual Property Refers to the number of IP events in each of the categori…" at bounding box center [835, 471] width 669 height 49
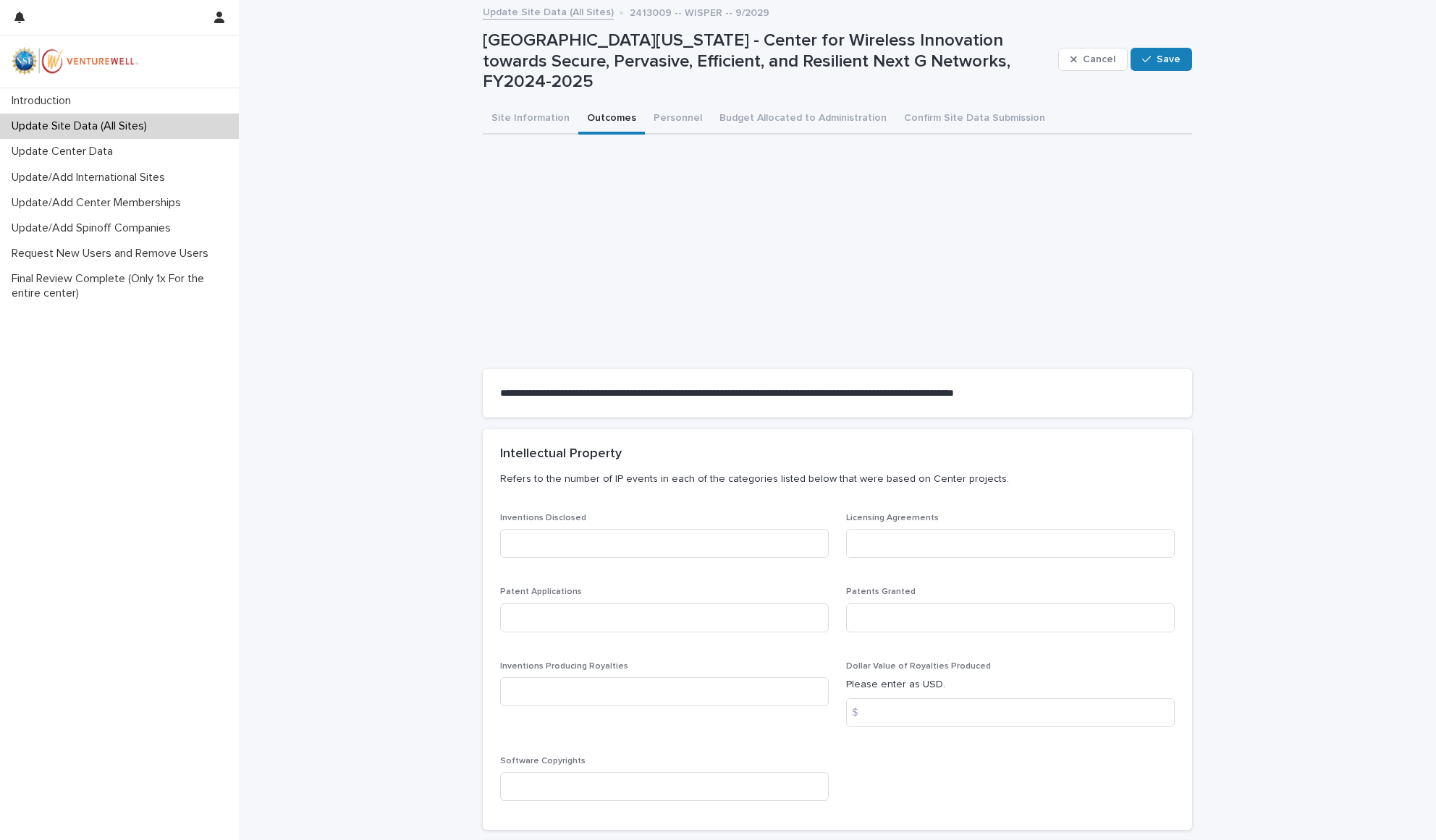
scroll to position [238, 0]
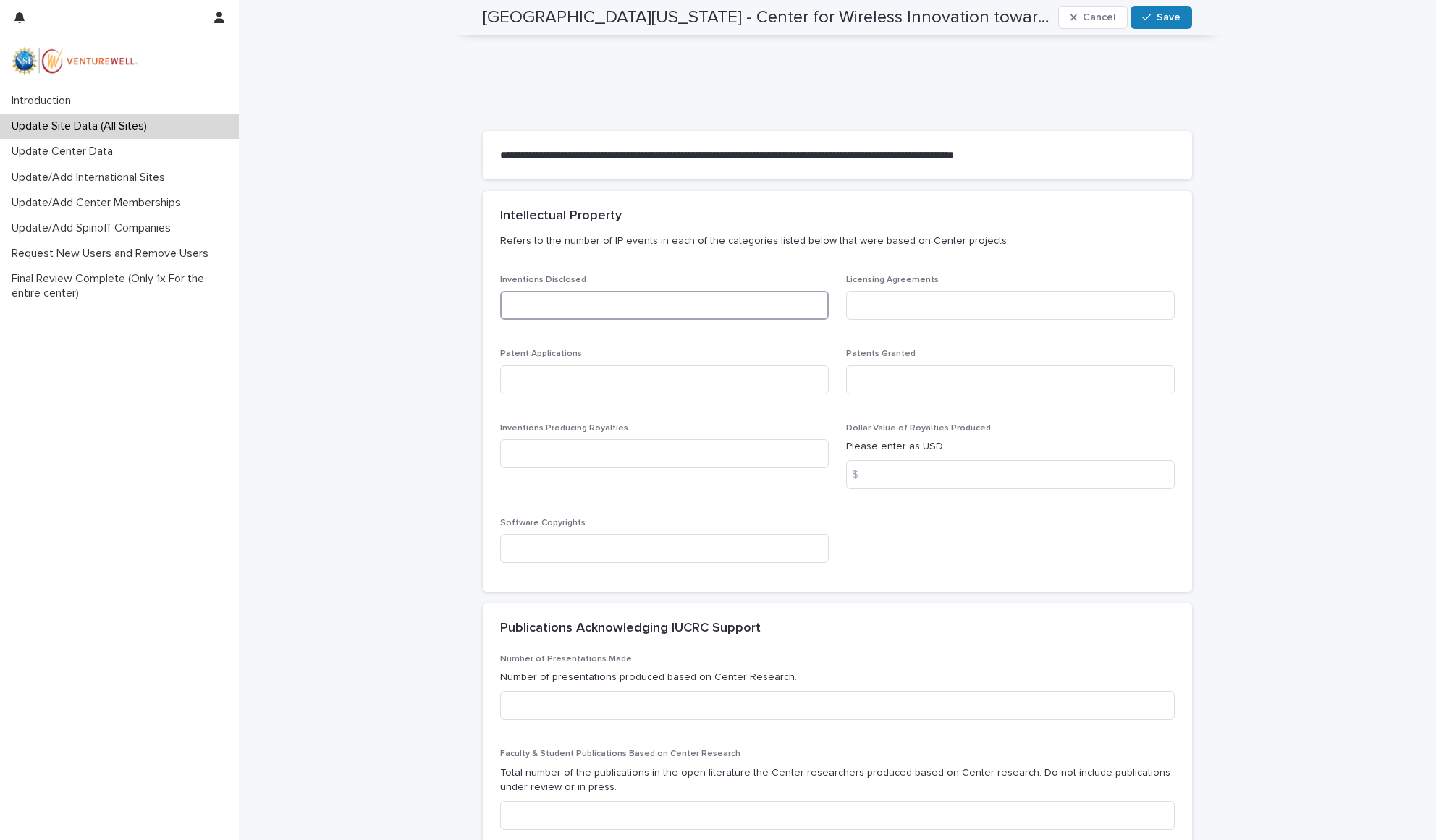
click at [534, 293] on input at bounding box center [664, 306] width 329 height 29
type input "*"
click at [911, 297] on input at bounding box center [1010, 306] width 329 height 29
type input "*"
click at [598, 365] on input at bounding box center [664, 380] width 329 height 29
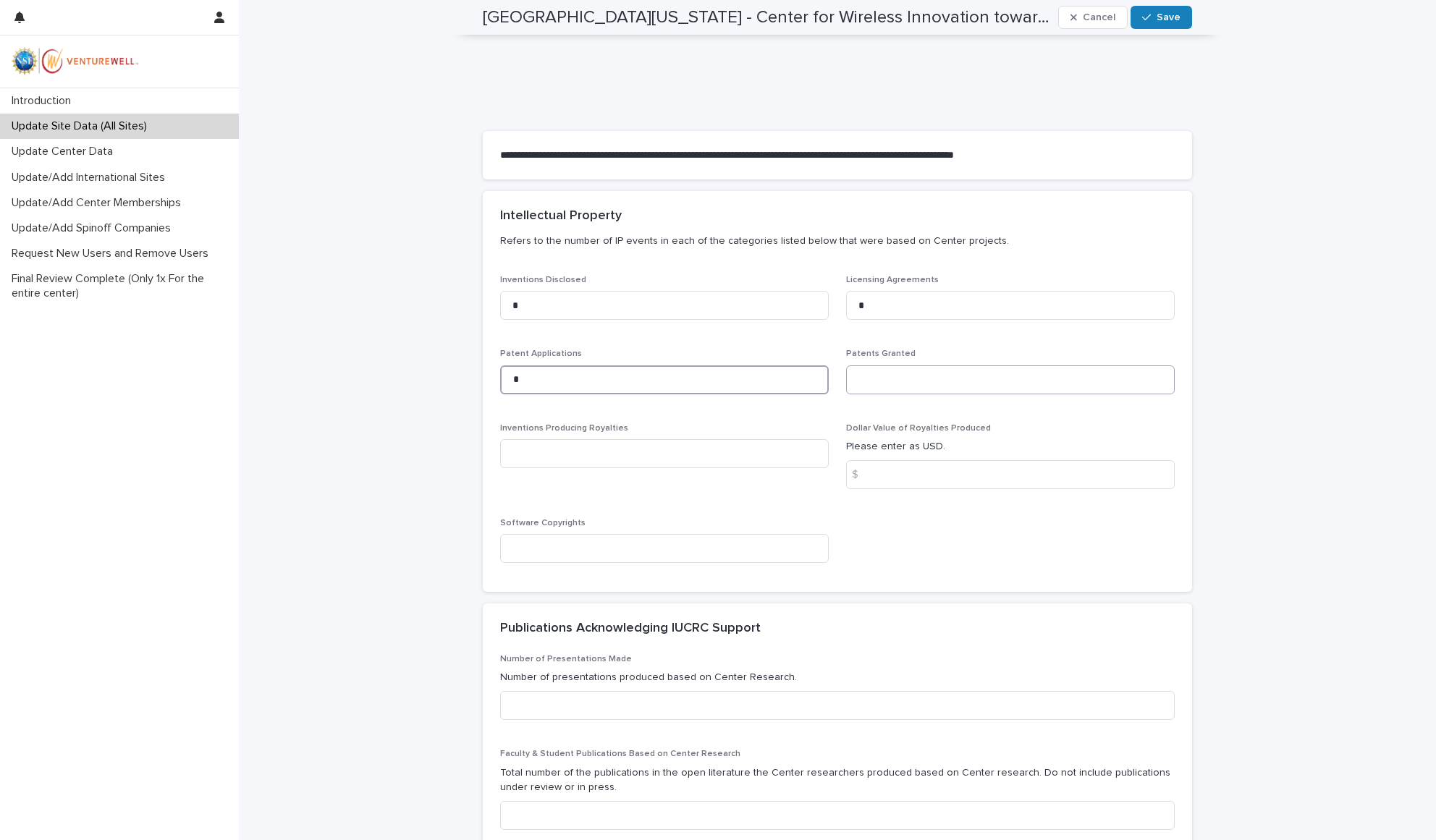
type input "*"
click at [958, 365] on input at bounding box center [1010, 380] width 329 height 29
type input "*"
click at [564, 439] on input at bounding box center [664, 454] width 329 height 29
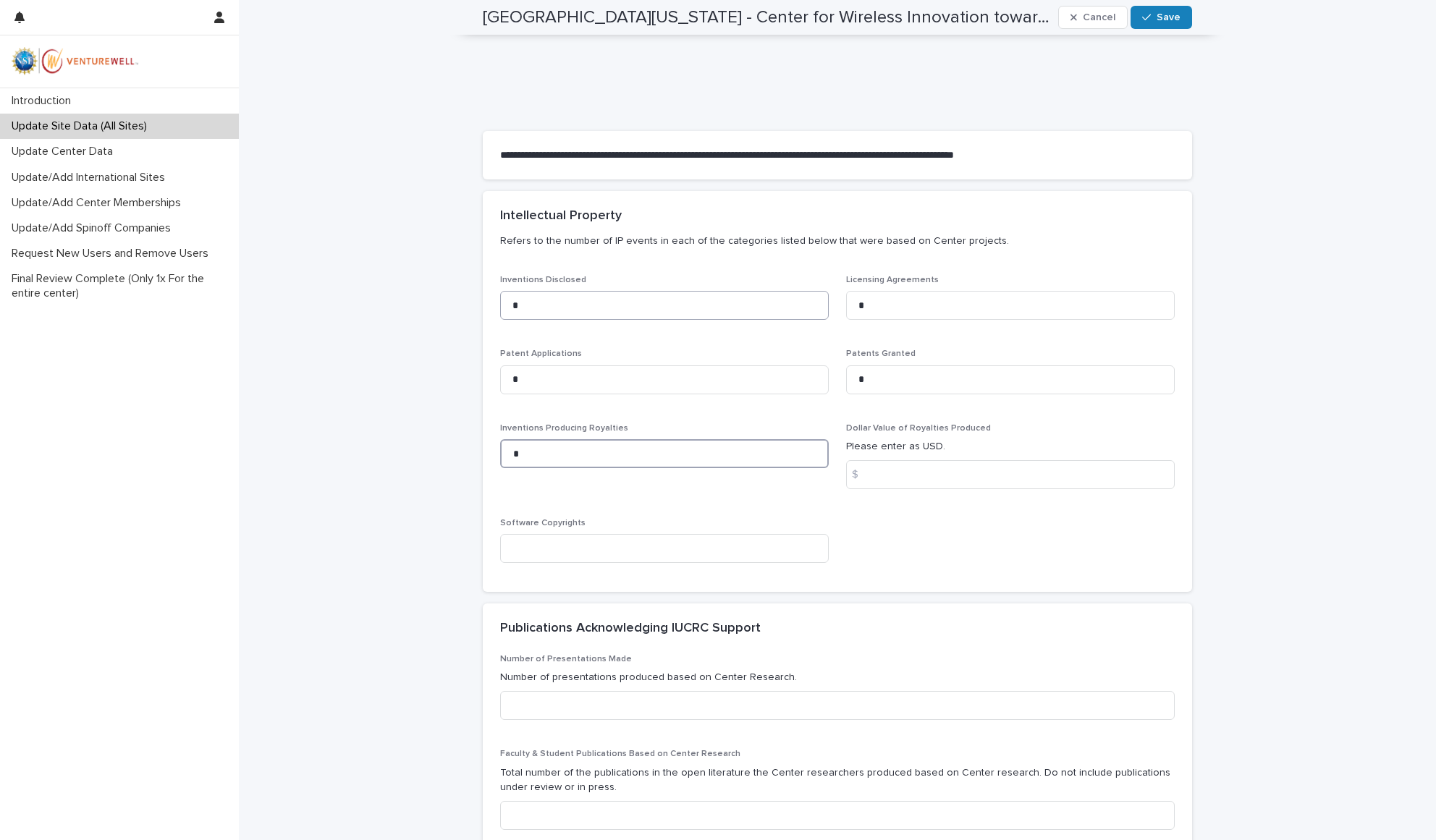
type input "*"
click at [513, 295] on input "*" at bounding box center [664, 306] width 329 height 29
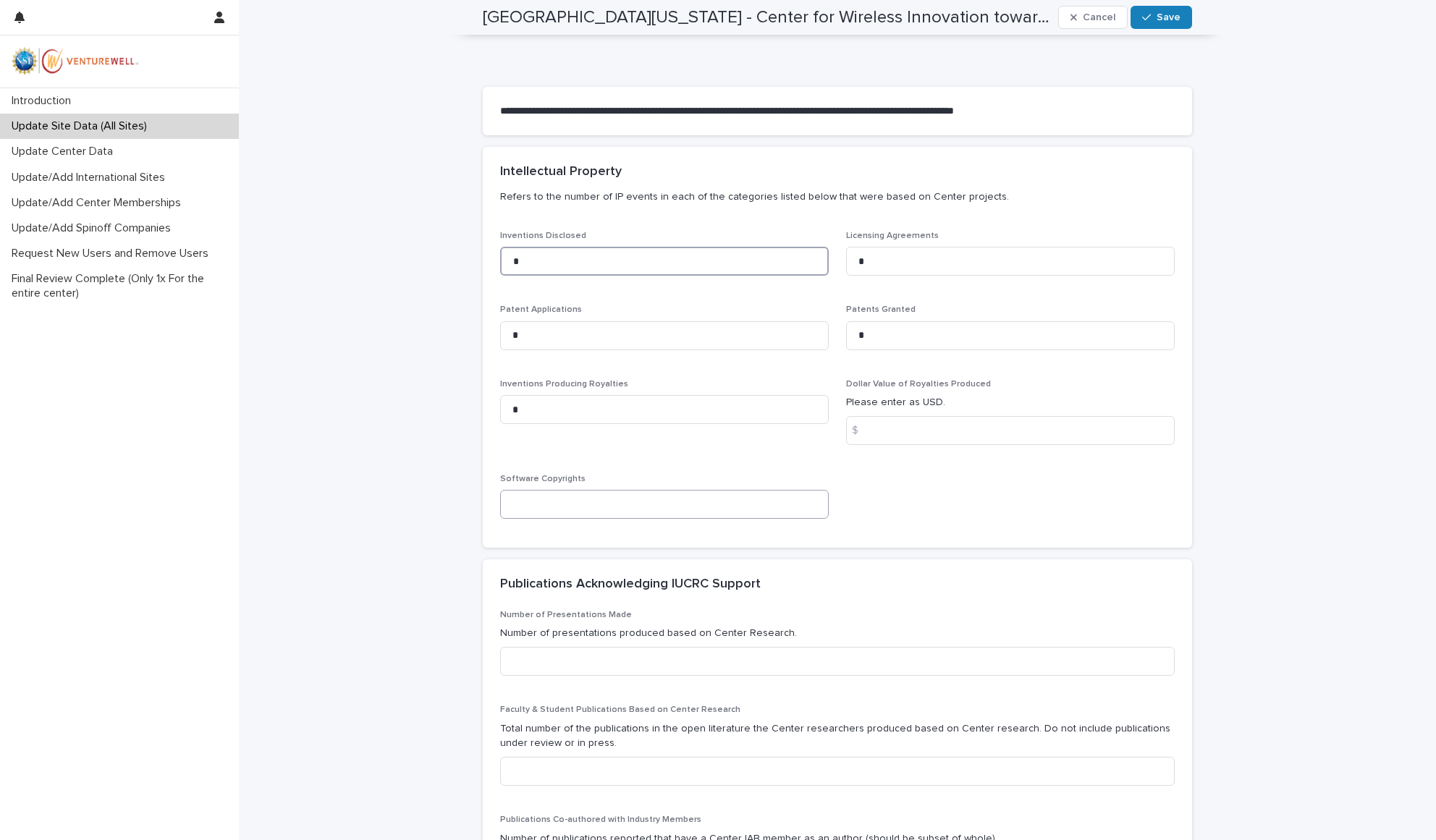
scroll to position [371, 0]
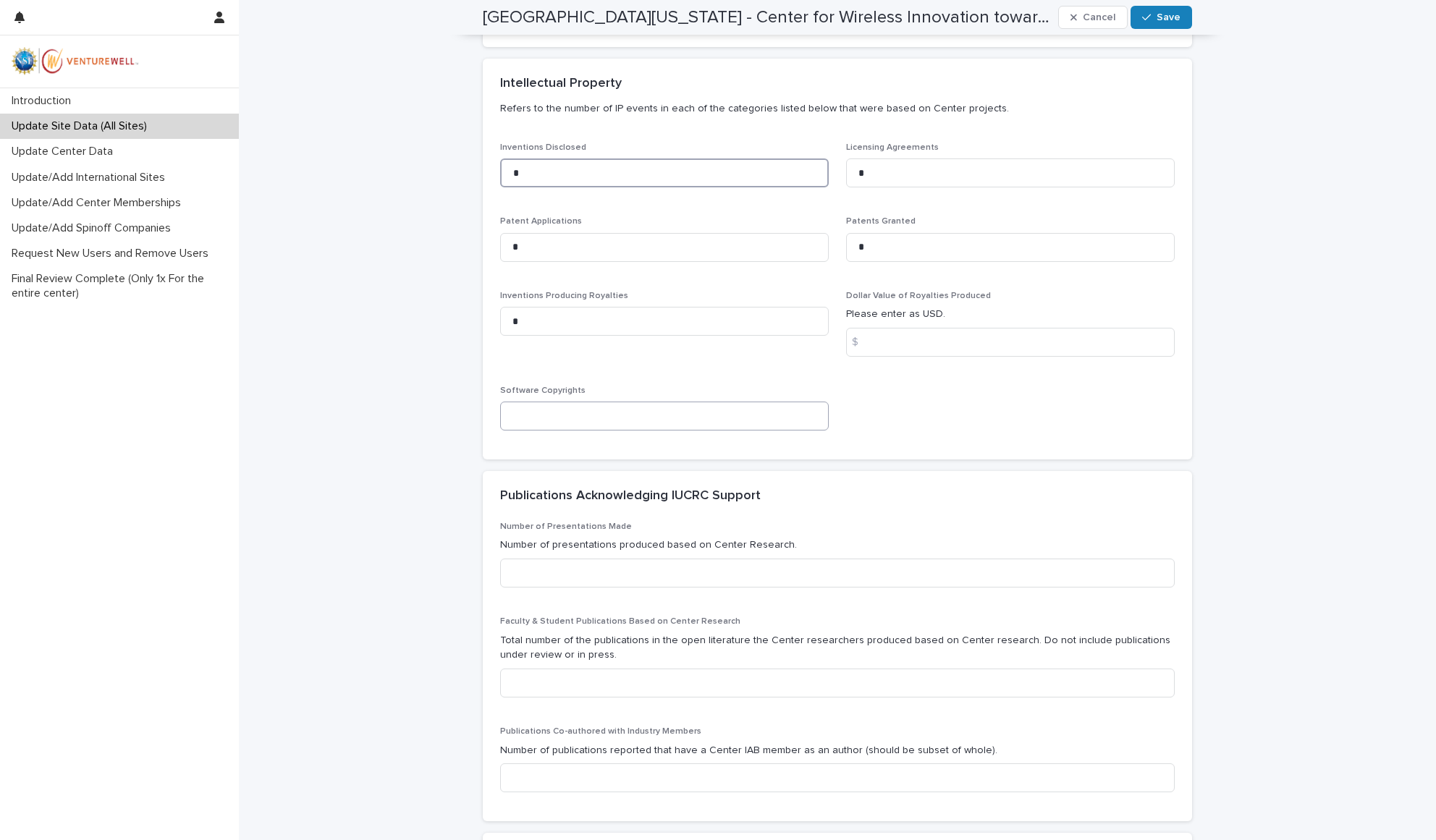
type input "*"
click at [536, 402] on input at bounding box center [664, 416] width 329 height 29
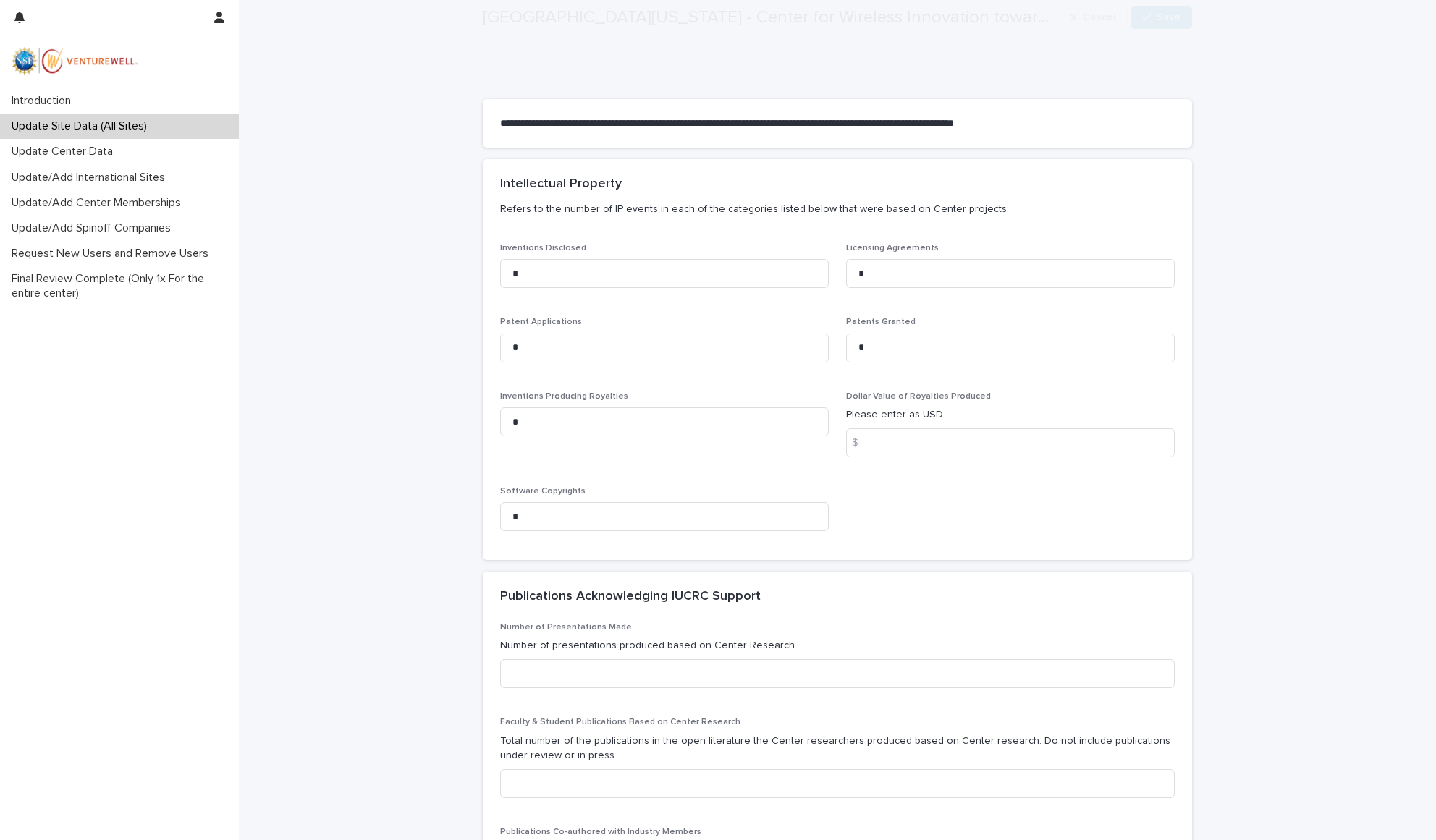
scroll to position [557, 0]
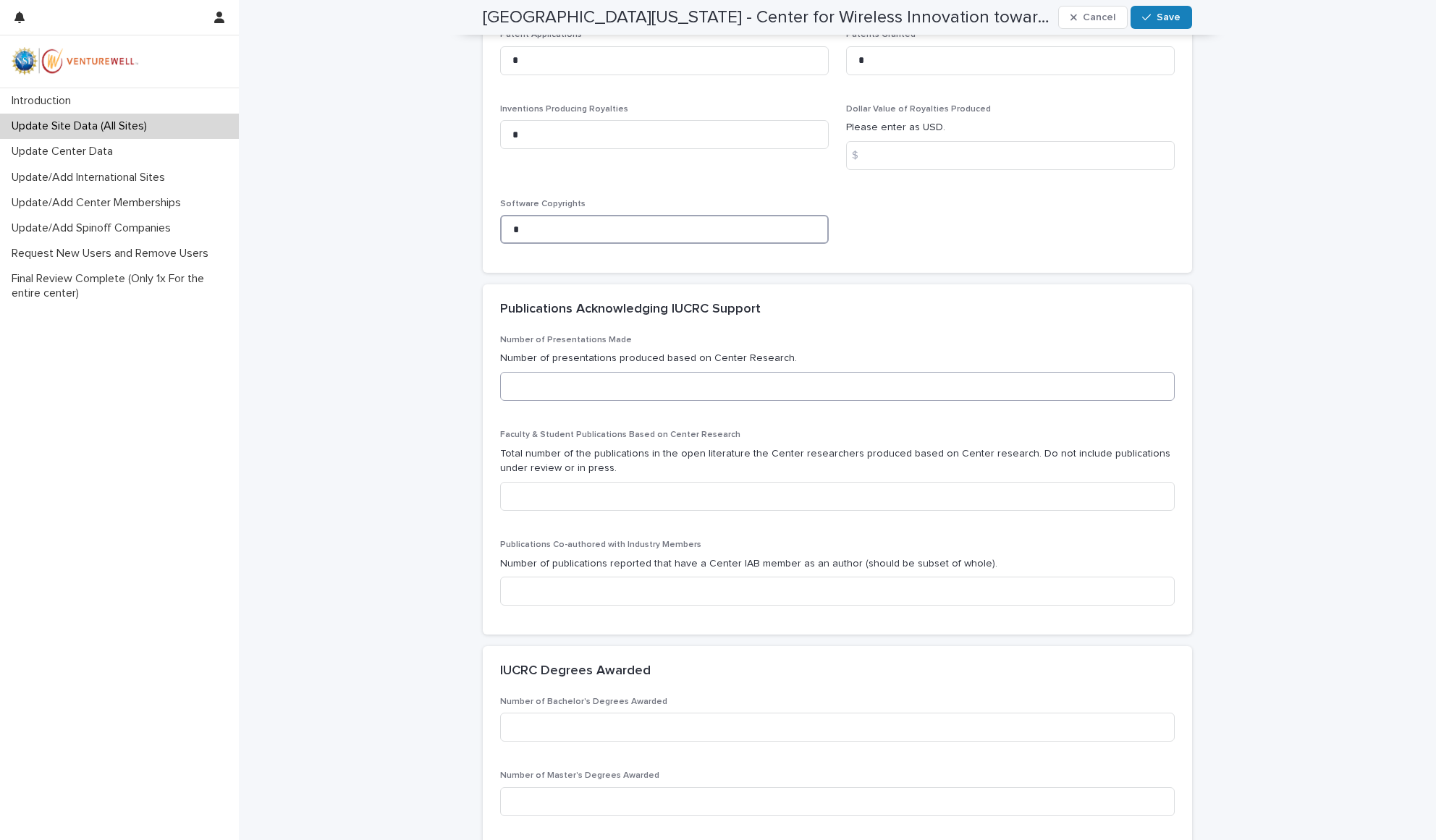
type input "*"
click at [526, 372] on input at bounding box center [837, 387] width 675 height 29
type input "*"
click at [523, 482] on input at bounding box center [837, 497] width 675 height 29
type input "*"
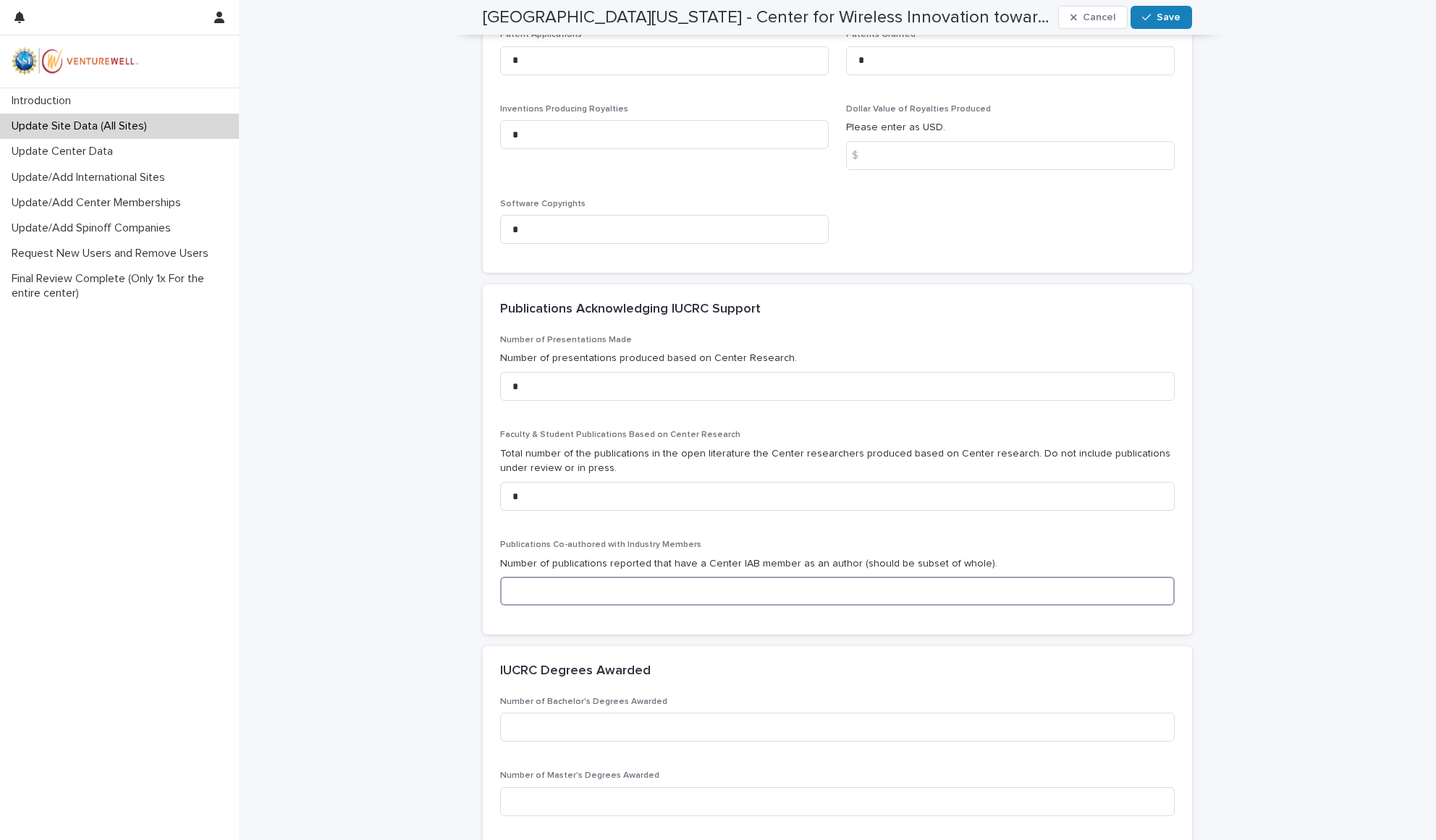
click at [556, 576] on input at bounding box center [837, 591] width 675 height 29
type input "*"
click at [688, 673] on div "IUCRC Degrees Awarded" at bounding box center [837, 671] width 709 height 50
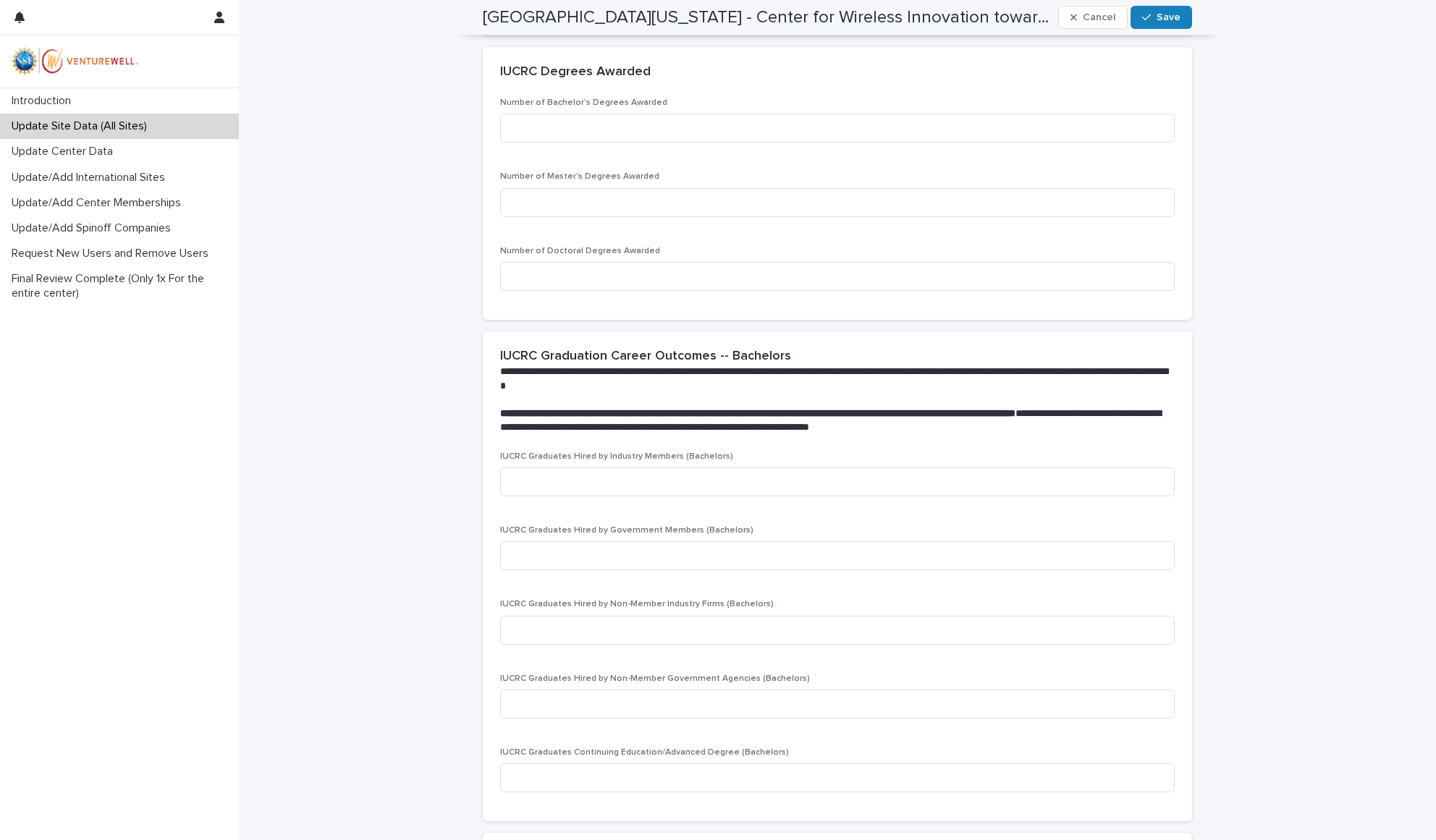
scroll to position [953, 0]
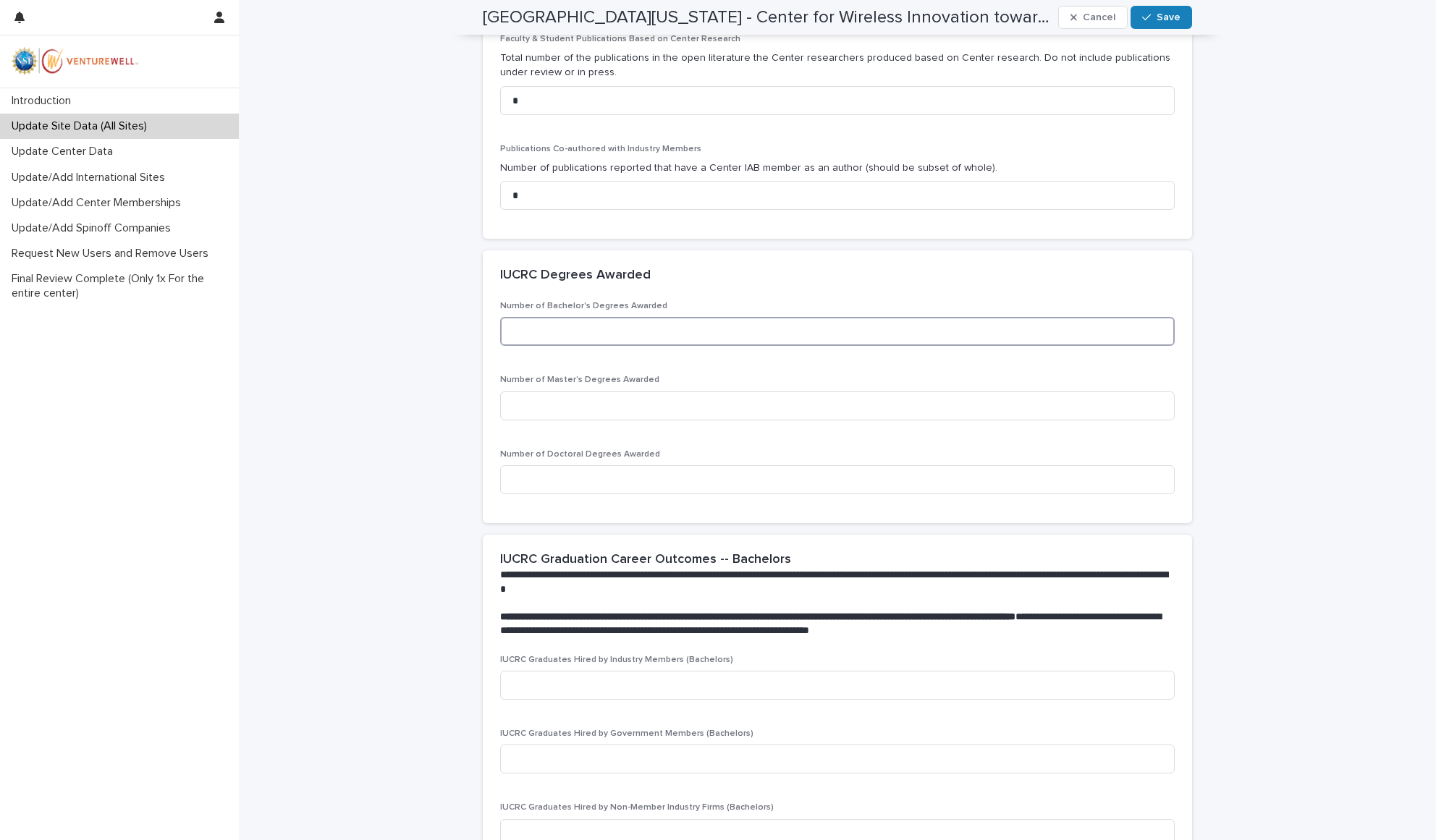
click at [549, 317] on input at bounding box center [837, 331] width 675 height 29
type input "*"
click at [558, 392] on input at bounding box center [837, 406] width 675 height 29
type input "*"
click at [542, 466] on input at bounding box center [837, 480] width 675 height 29
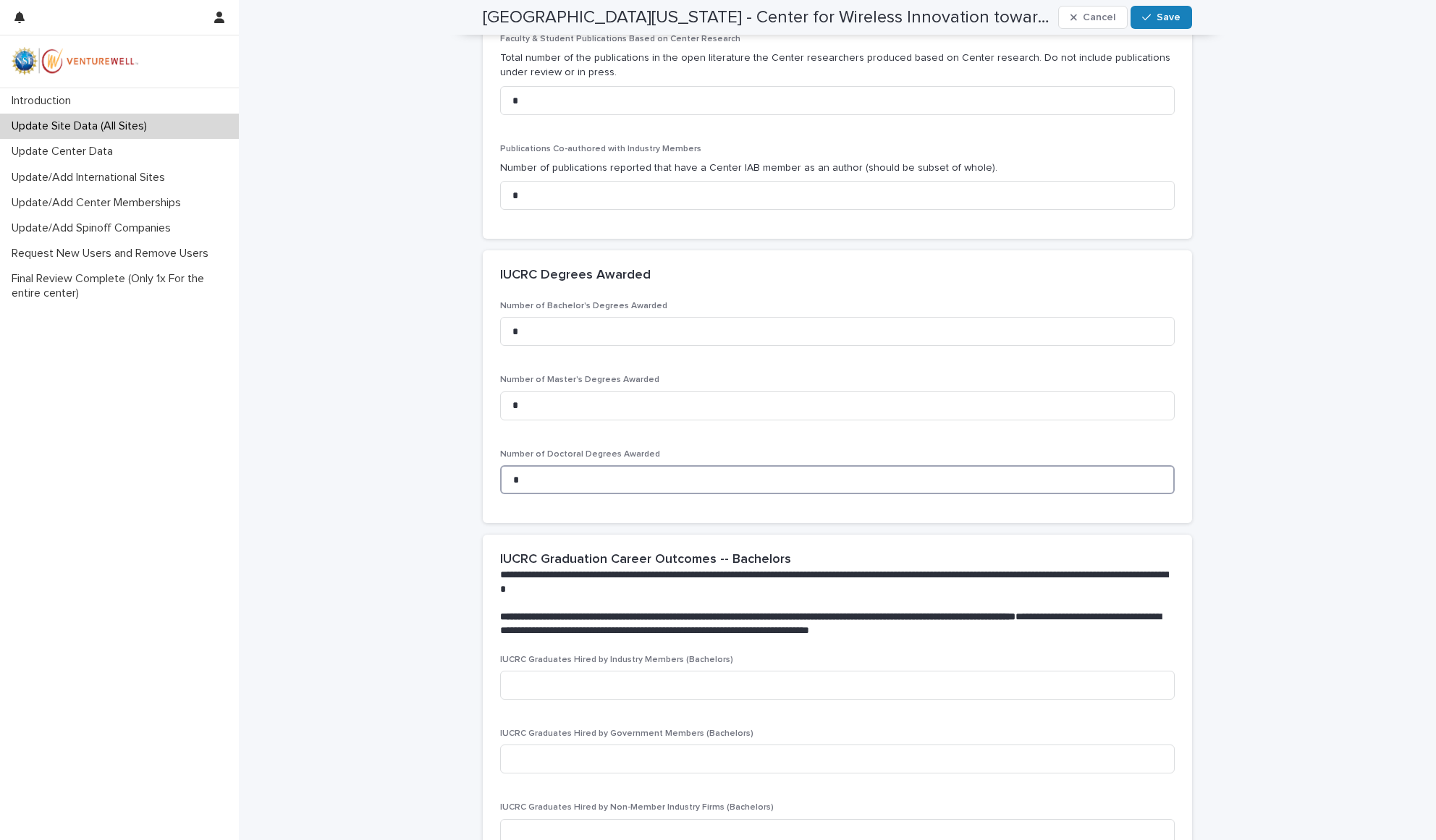
type input "*"
click at [638, 501] on div "Loading... Saving… IUCRC Degrees Awarded Number of Bachelor's Degrees Awarded *…" at bounding box center [837, 393] width 709 height 285
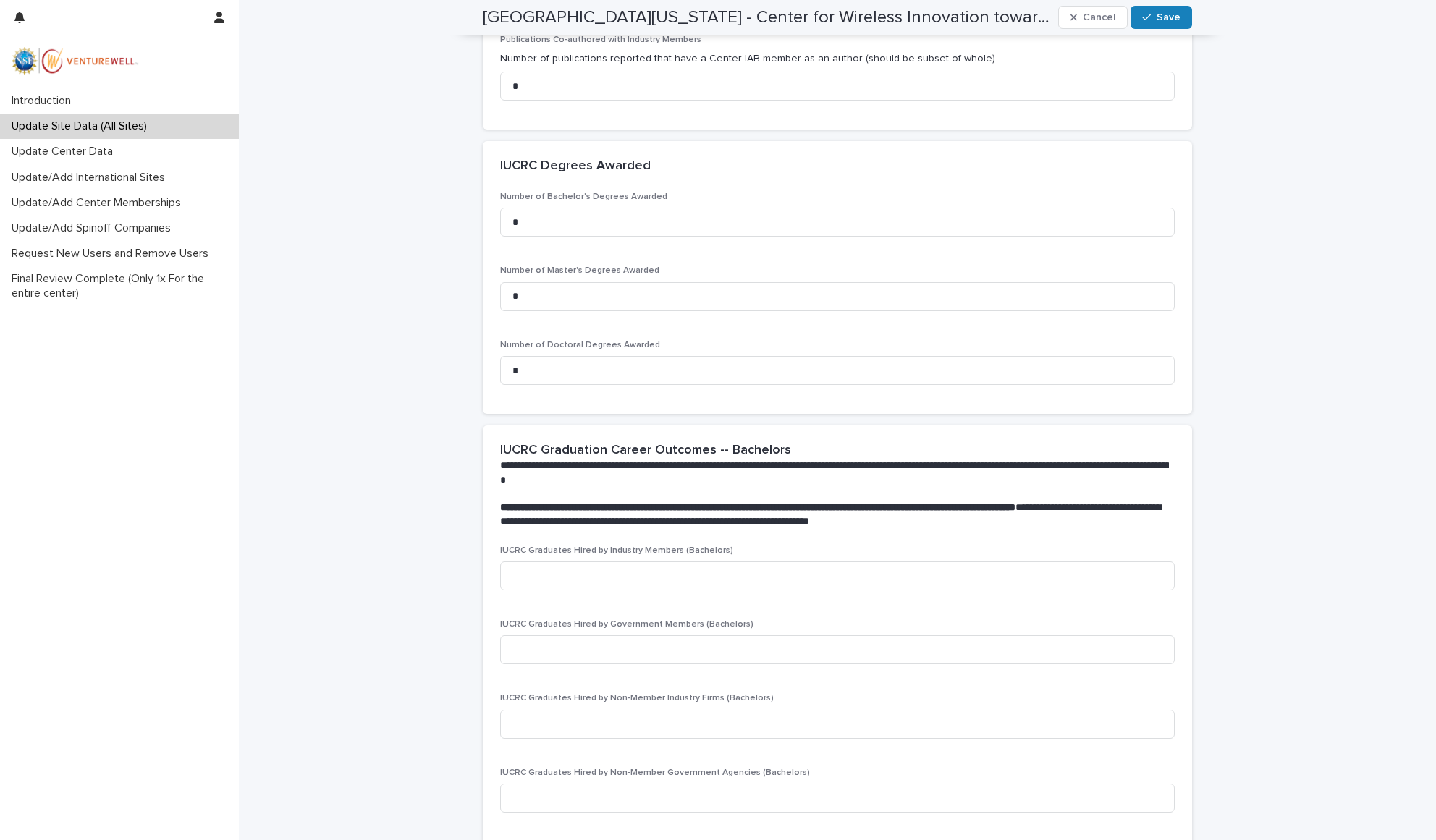
scroll to position [1372, 0]
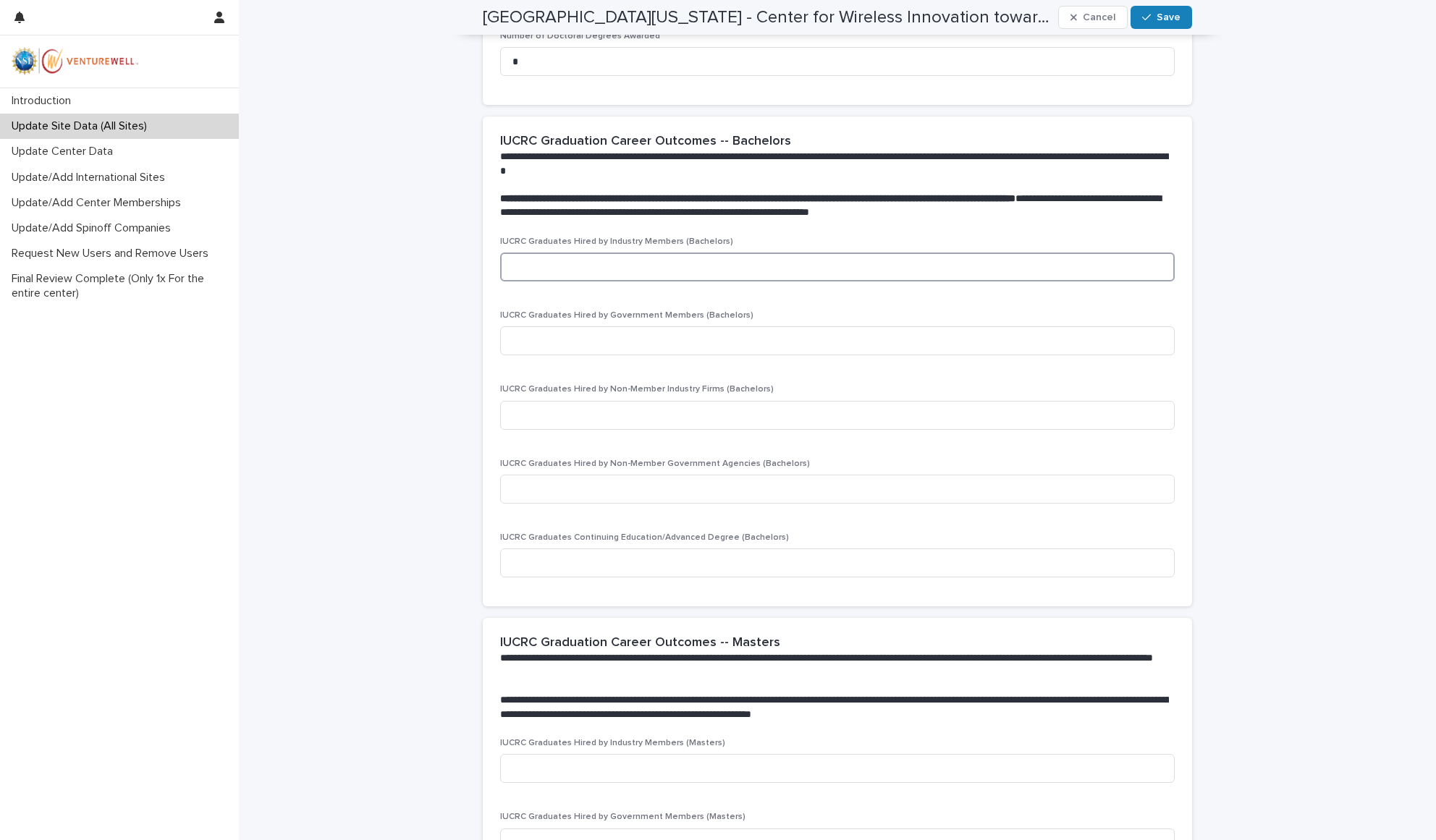
click at [537, 253] on input at bounding box center [837, 267] width 675 height 29
type input "*"
click at [545, 327] on input at bounding box center [837, 341] width 675 height 29
type input "*"
click at [542, 401] on input at bounding box center [837, 415] width 675 height 29
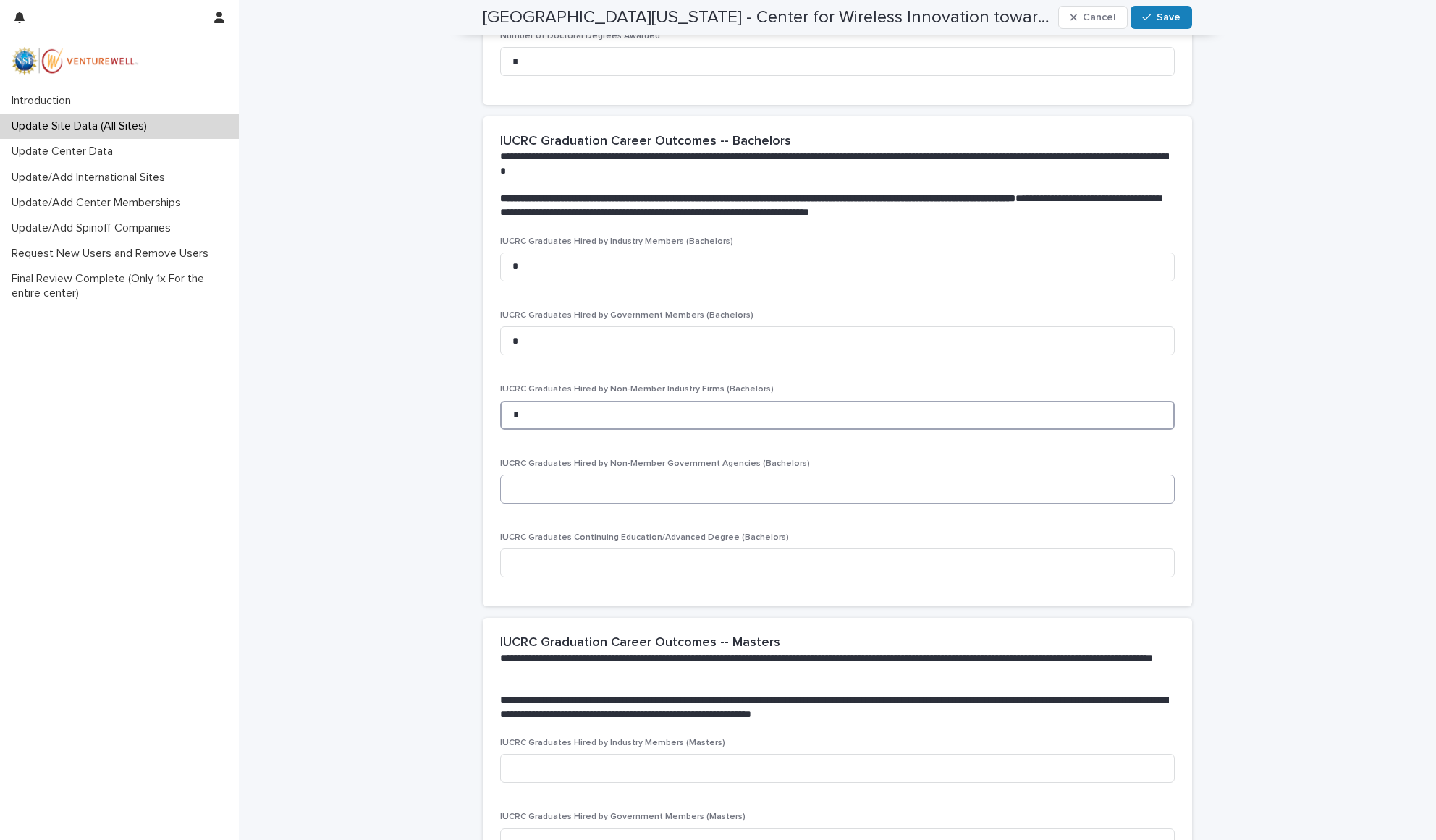
type input "*"
click at [536, 475] on input at bounding box center [837, 490] width 675 height 29
type input "*"
click at [543, 549] on input at bounding box center [837, 564] width 675 height 29
type input "*"
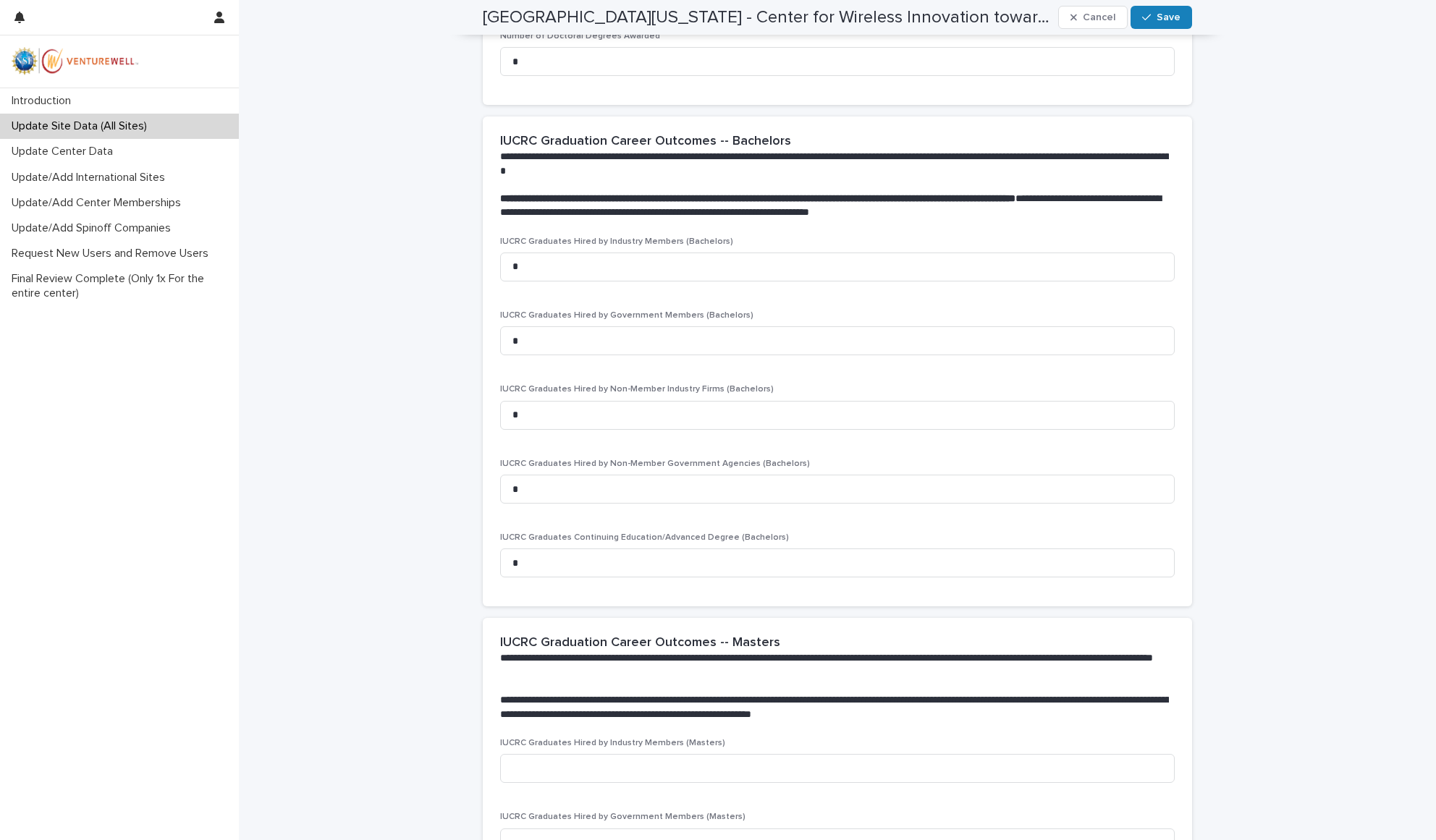
click at [989, 636] on div "**********" at bounding box center [835, 678] width 669 height 85
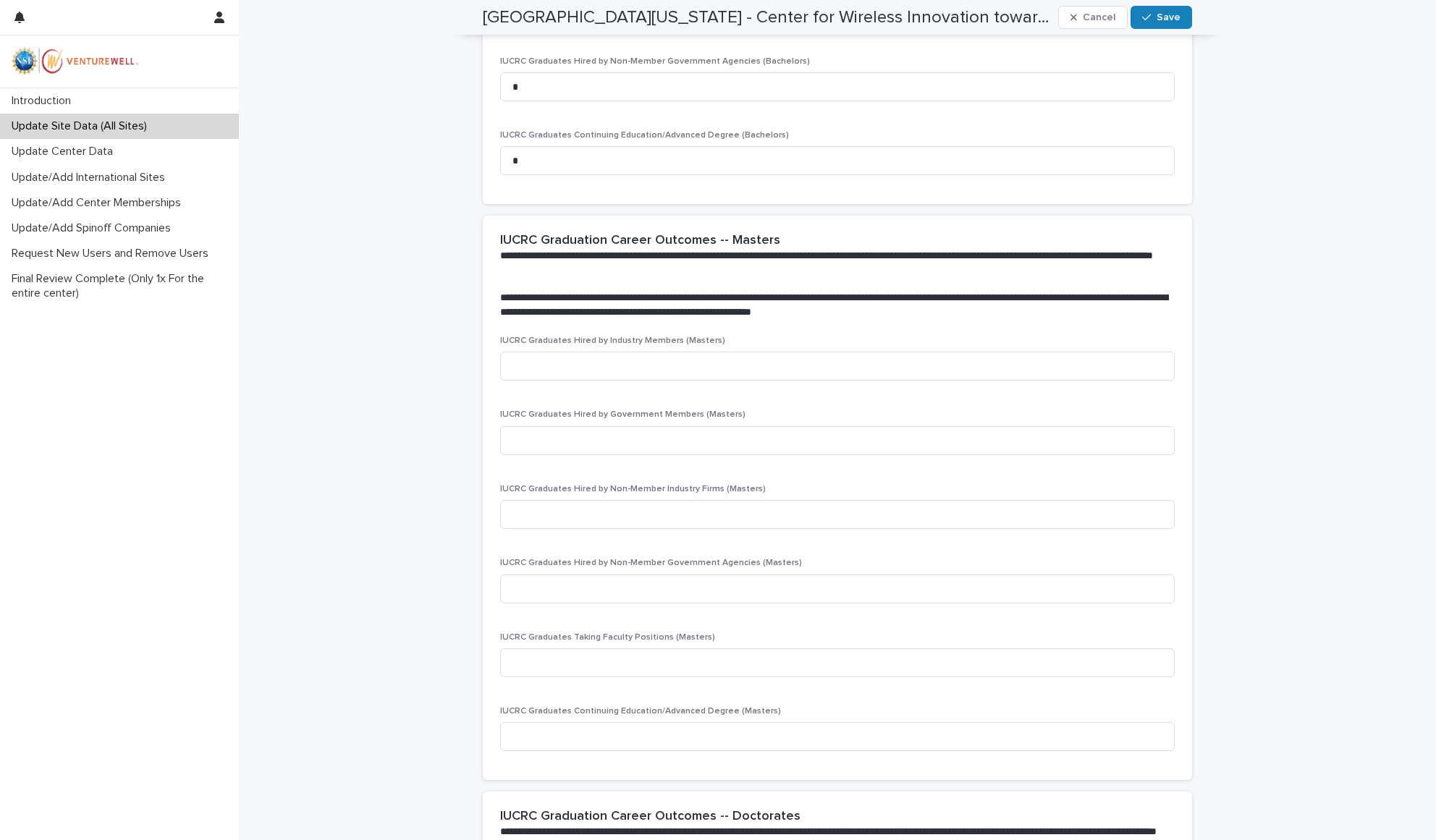
scroll to position [1901, 0]
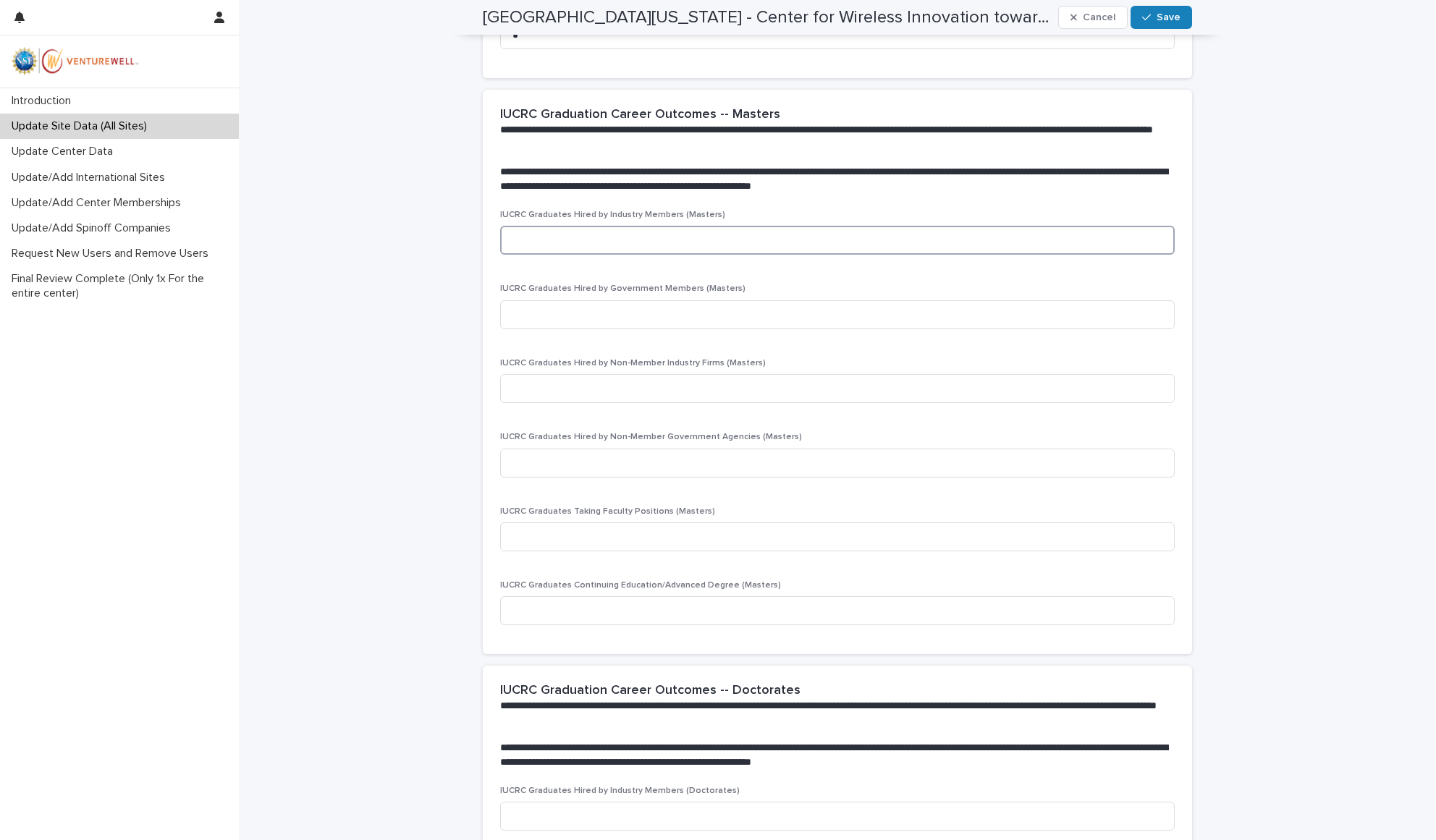
click at [522, 226] on input at bounding box center [837, 241] width 675 height 29
type input "*"
click at [545, 300] on input at bounding box center [837, 315] width 675 height 29
type input "*"
click at [546, 374] on input at bounding box center [837, 389] width 675 height 29
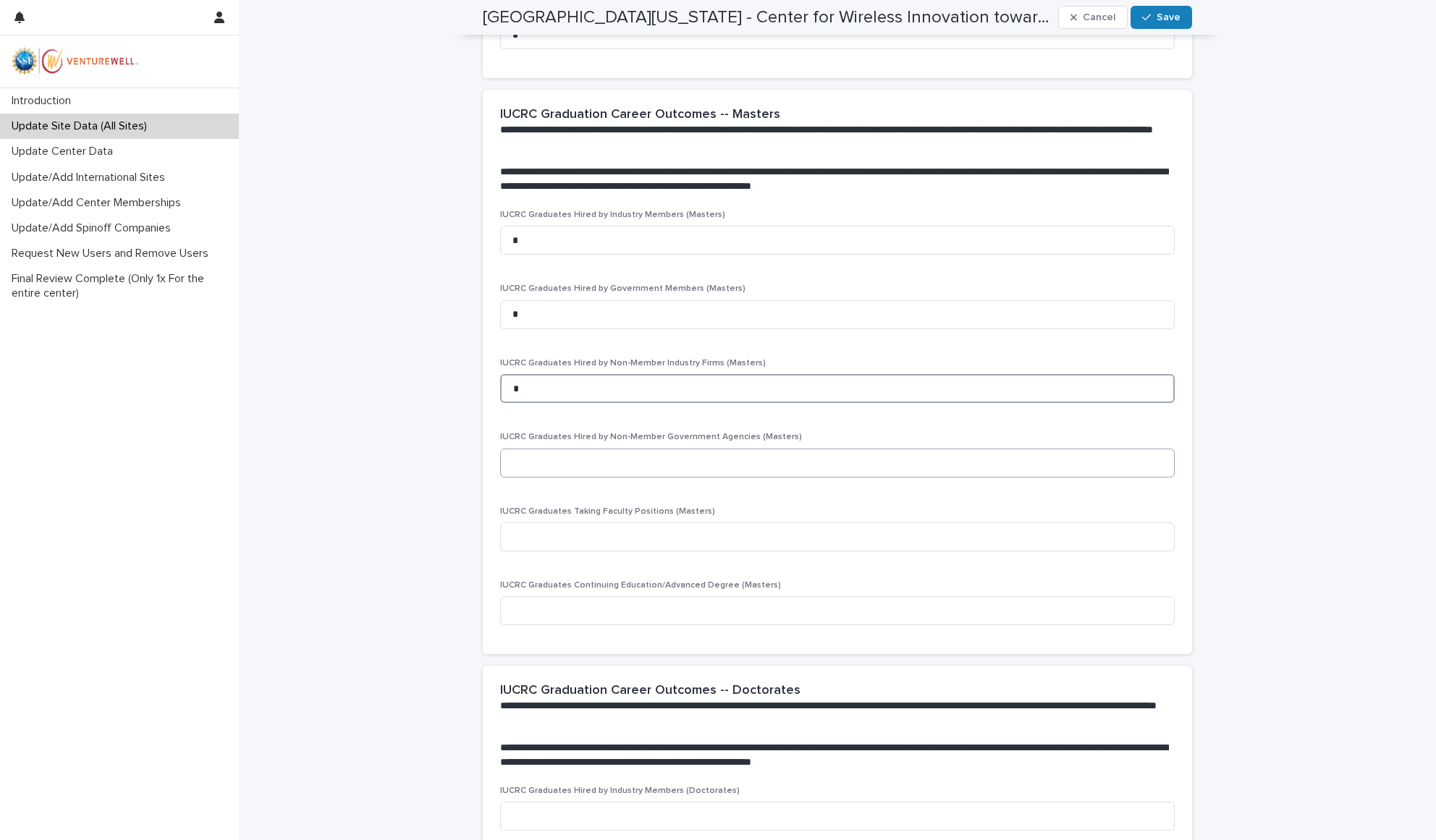
type input "*"
click at [547, 448] on input at bounding box center [837, 463] width 675 height 29
type input "*"
click at [538, 522] on input at bounding box center [837, 537] width 675 height 29
type input "*"
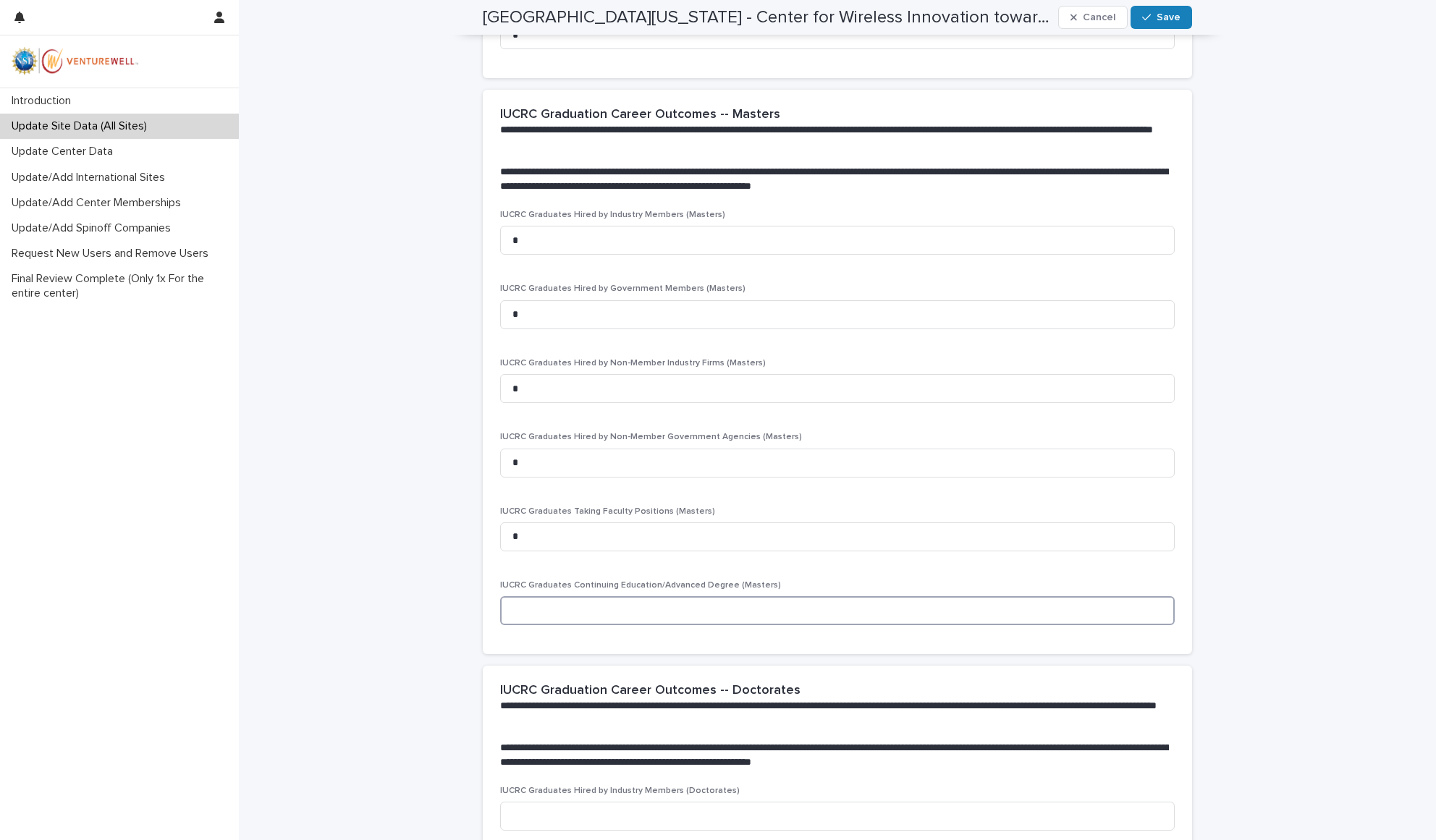
click at [545, 597] on input at bounding box center [837, 611] width 675 height 29
type input "*"
click at [541, 619] on div "IUCRC Graduates Hired by Industry Members (Masters) * IUCRC Graduates Hired by …" at bounding box center [837, 432] width 709 height 445
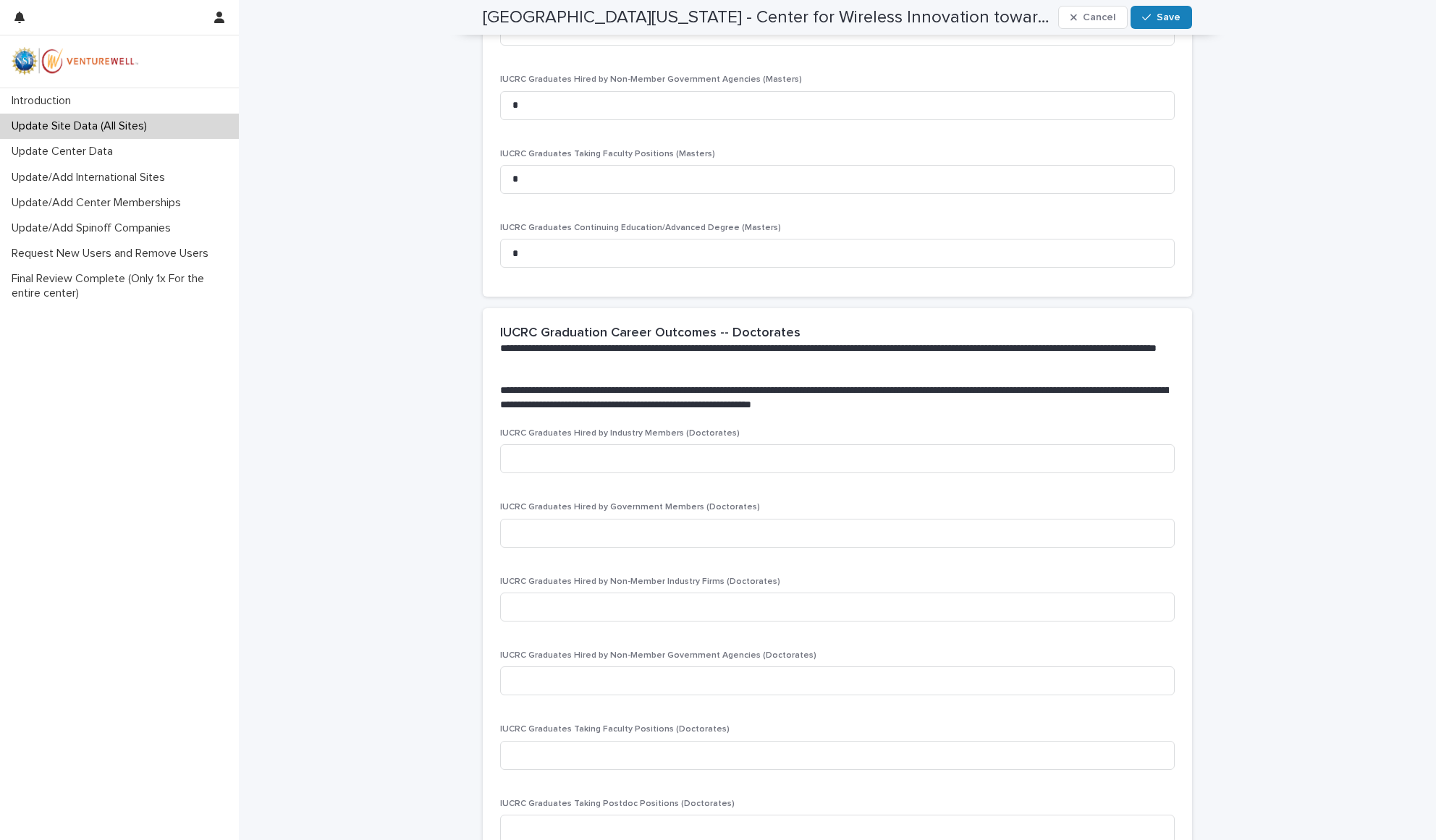
scroll to position [2307, 0]
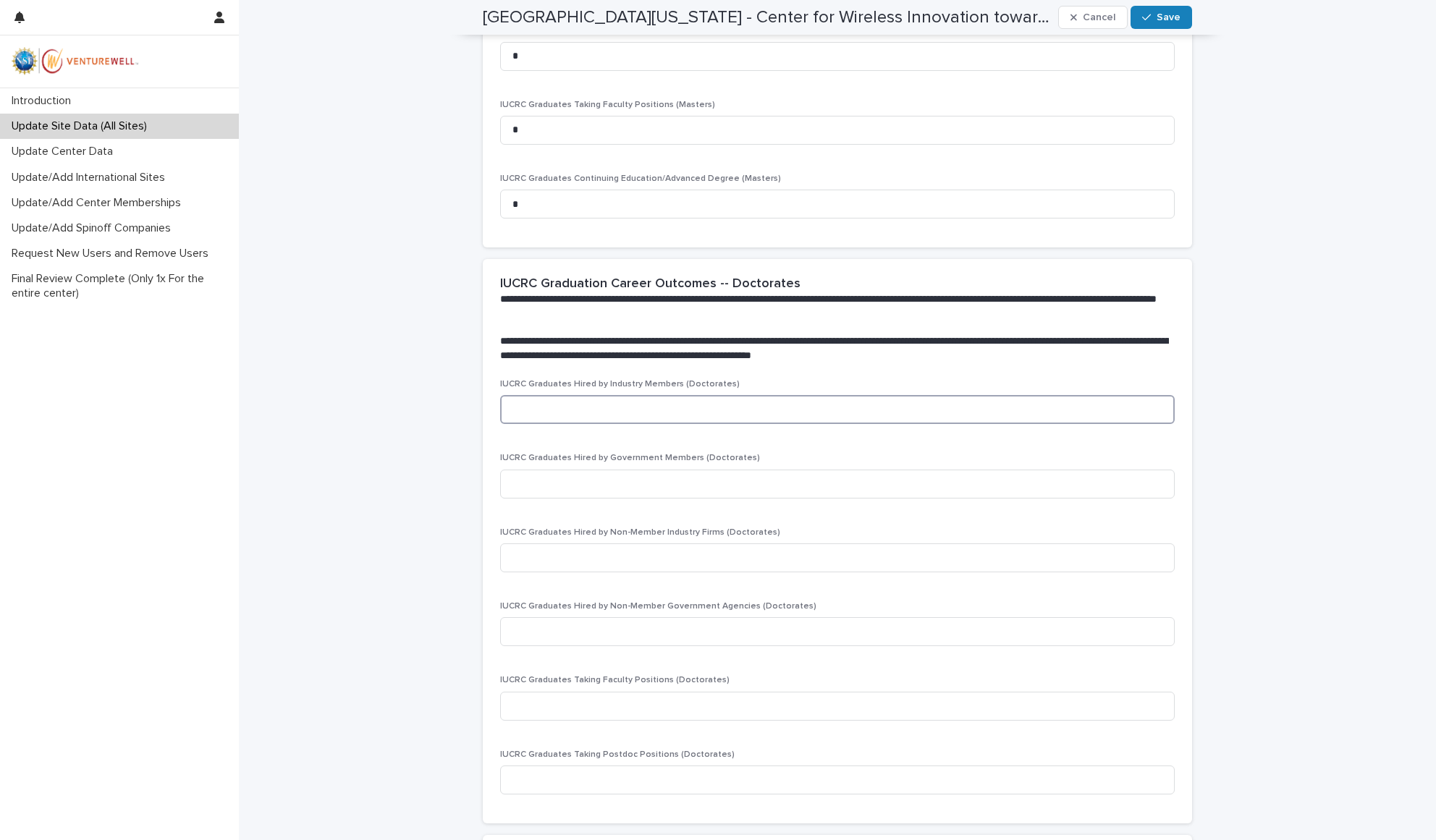
click at [588, 395] on input at bounding box center [837, 410] width 675 height 29
type input "*"
click at [577, 469] on input at bounding box center [837, 484] width 675 height 29
type input "*"
click at [564, 544] on input at bounding box center [837, 558] width 675 height 29
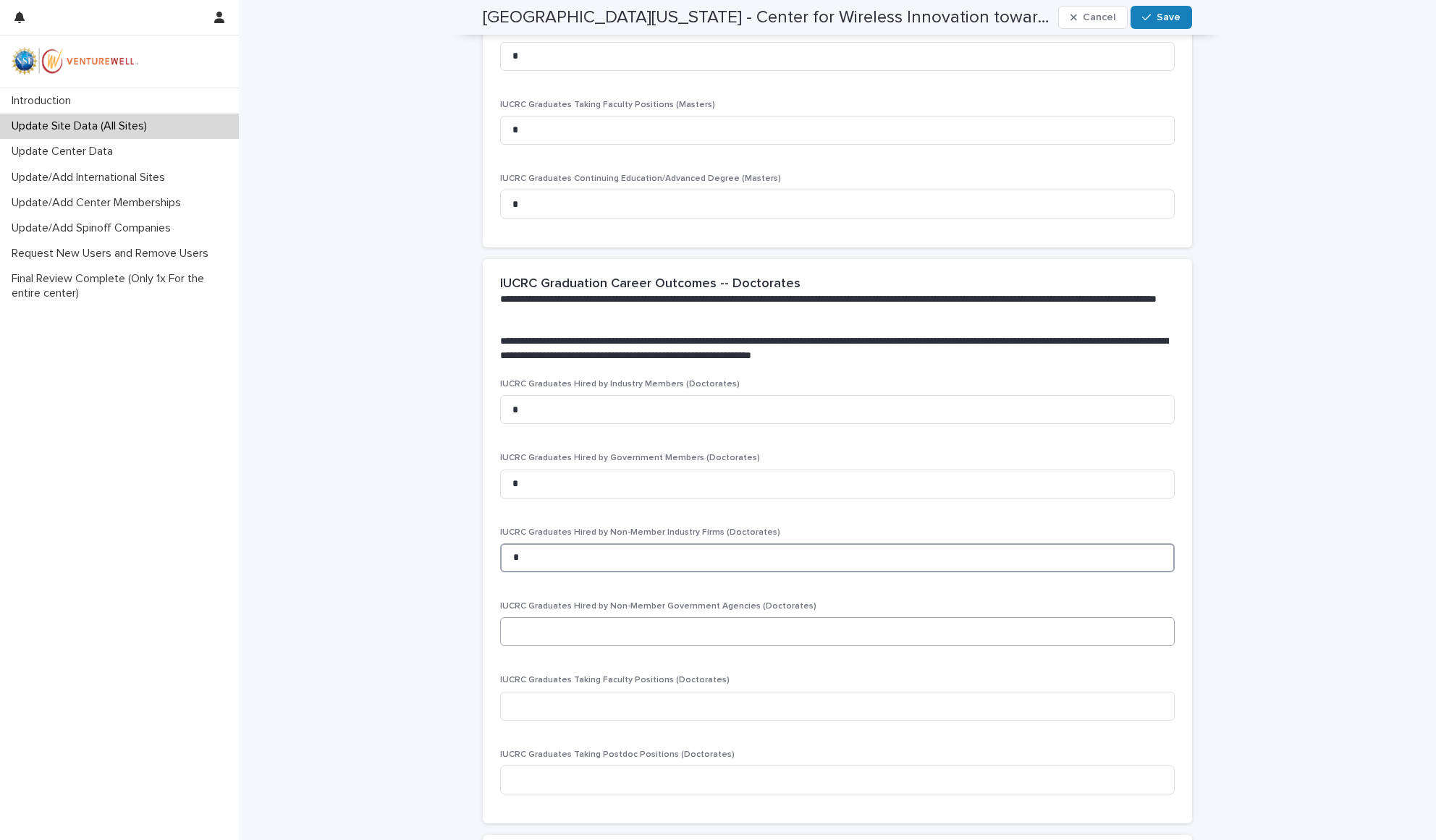
type input "*"
click at [570, 618] on input at bounding box center [837, 632] width 675 height 29
type input "*"
click at [564, 692] on input at bounding box center [837, 706] width 675 height 29
type input "*"
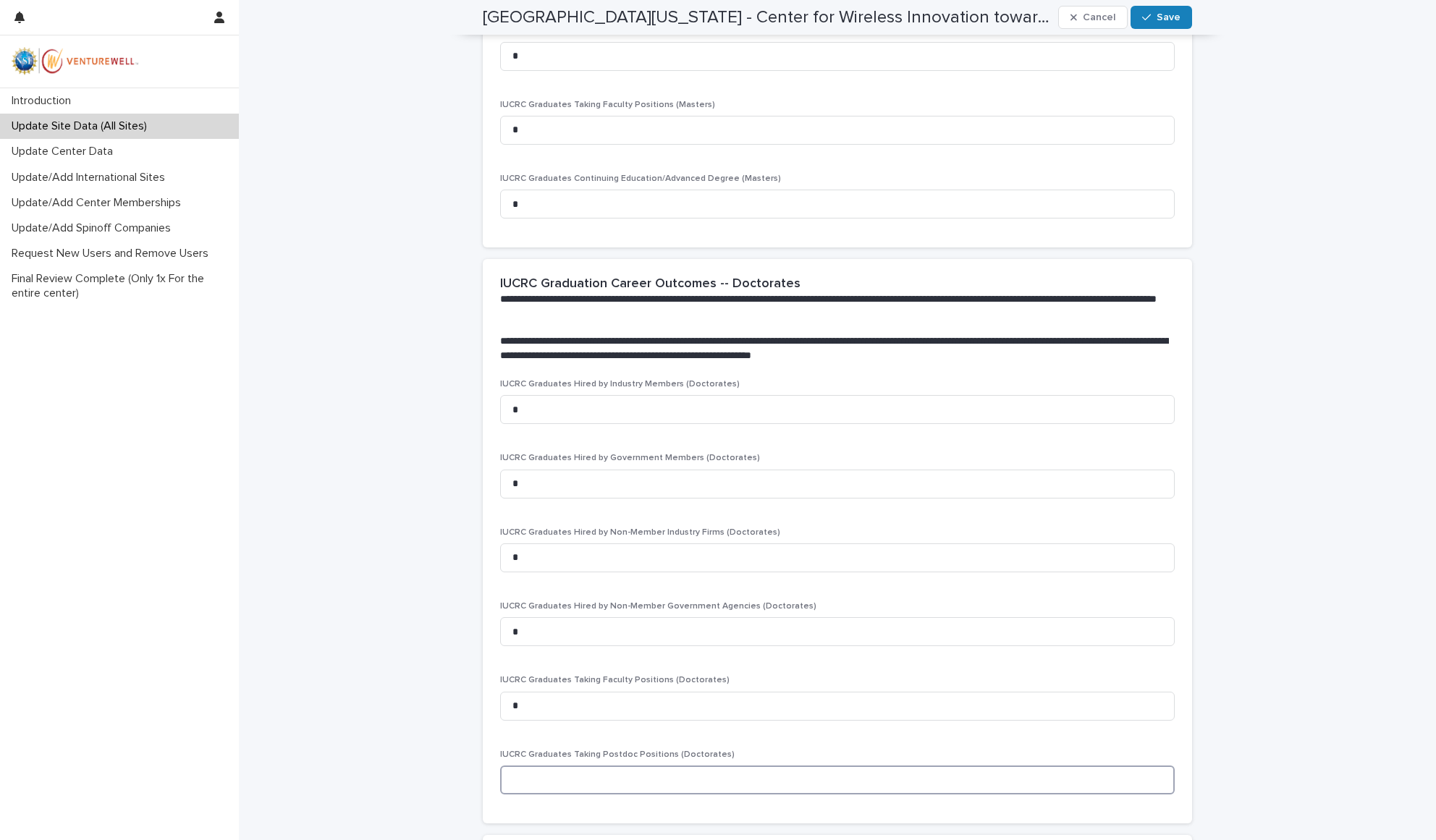
click at [557, 766] on input at bounding box center [837, 781] width 675 height 29
type input "*"
click at [1076, 675] on div "IUCRC Graduates Taking Faculty Positions (Doctorates) *" at bounding box center [837, 704] width 675 height 57
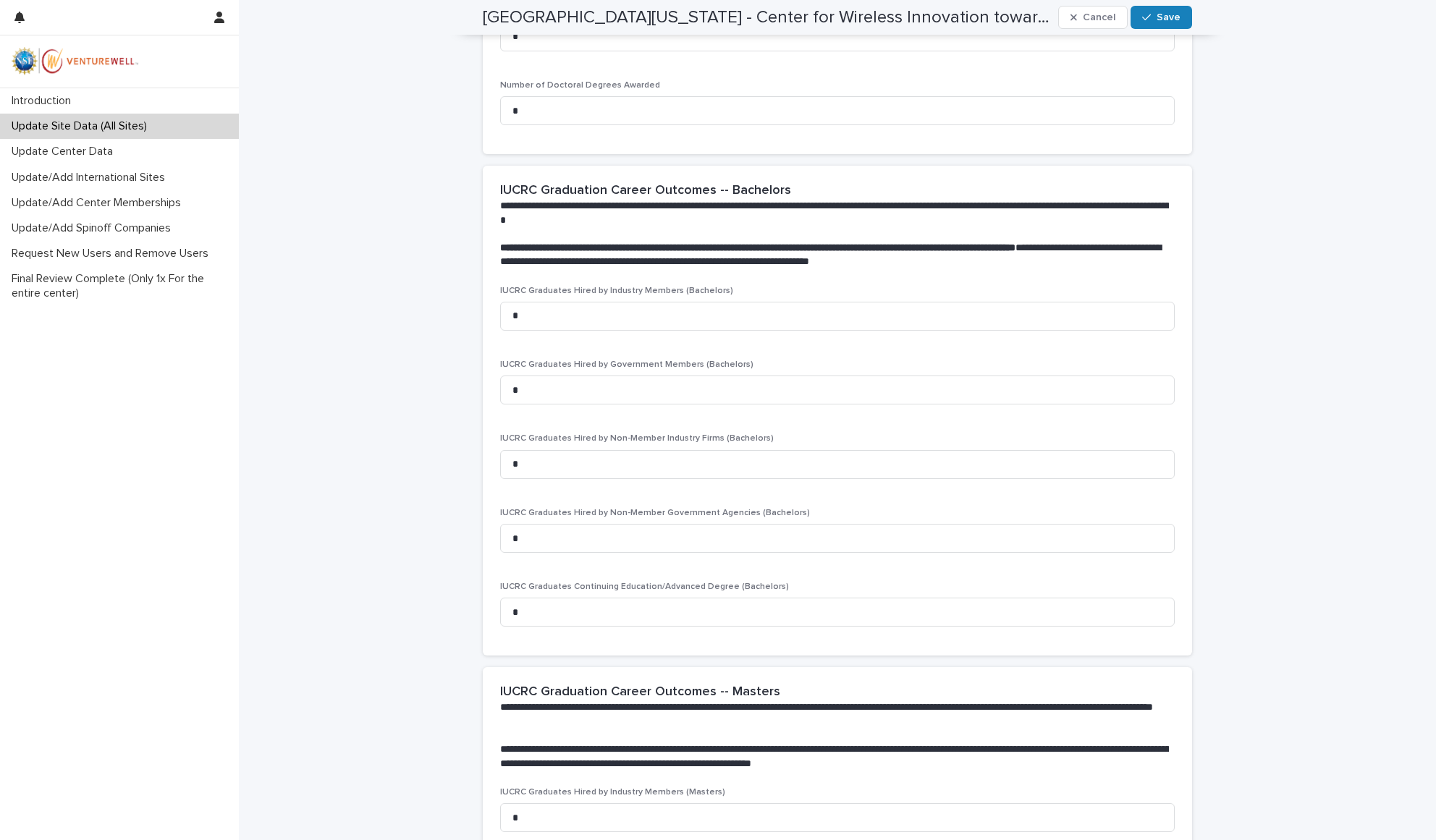
scroll to position [206, 0]
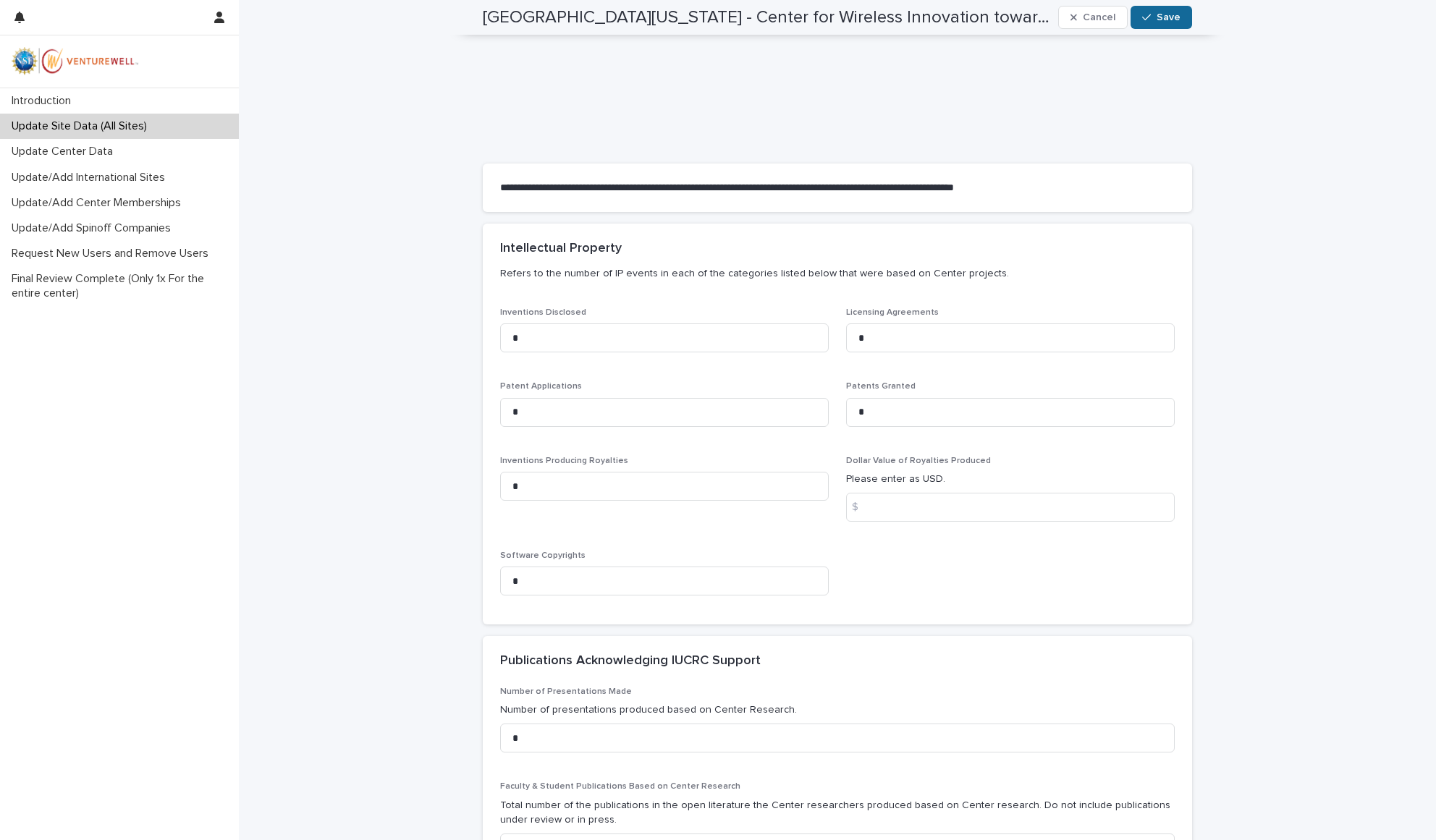
click at [1170, 17] on span "Save" at bounding box center [1169, 16] width 24 height 10
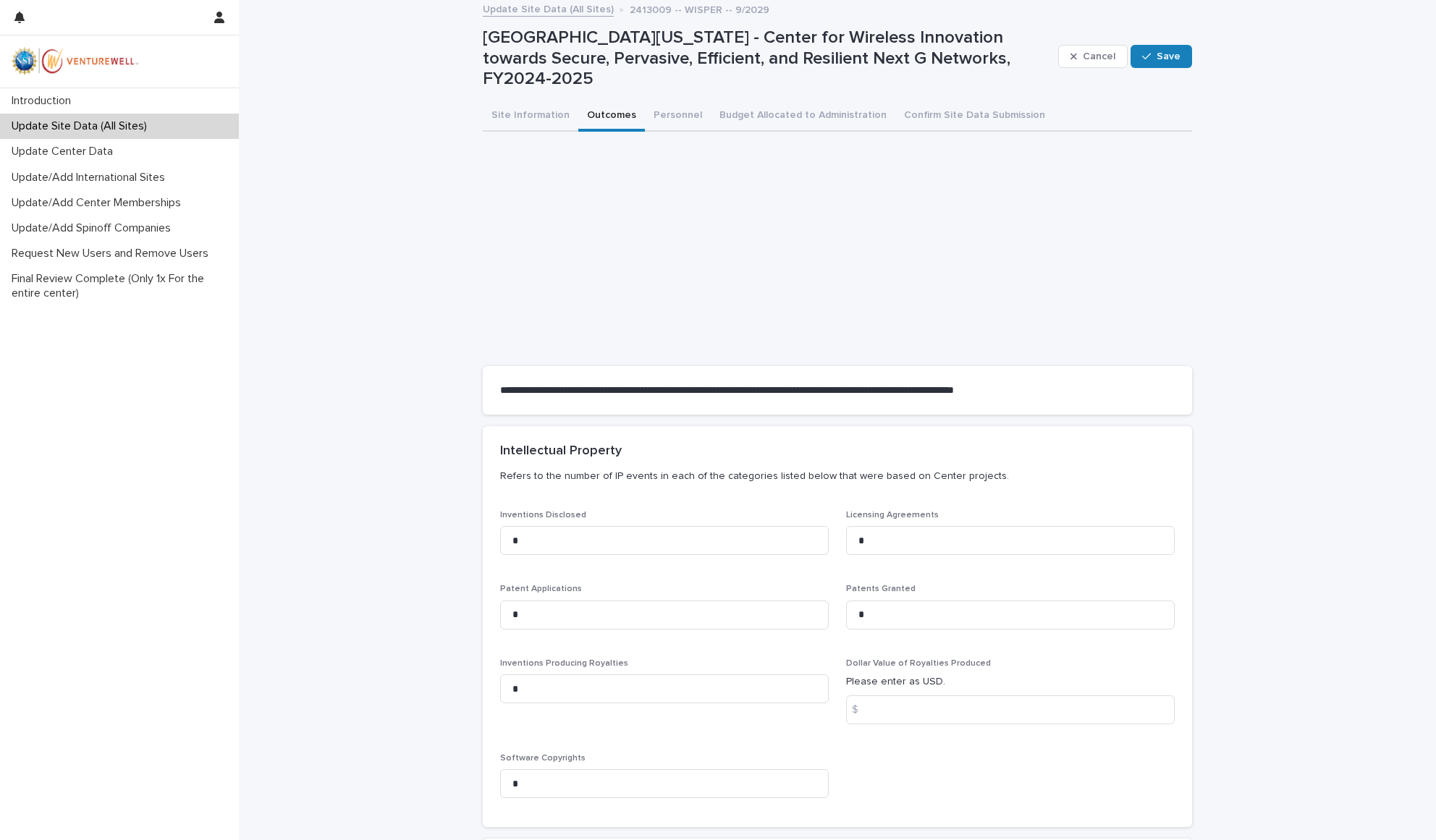
scroll to position [0, 0]
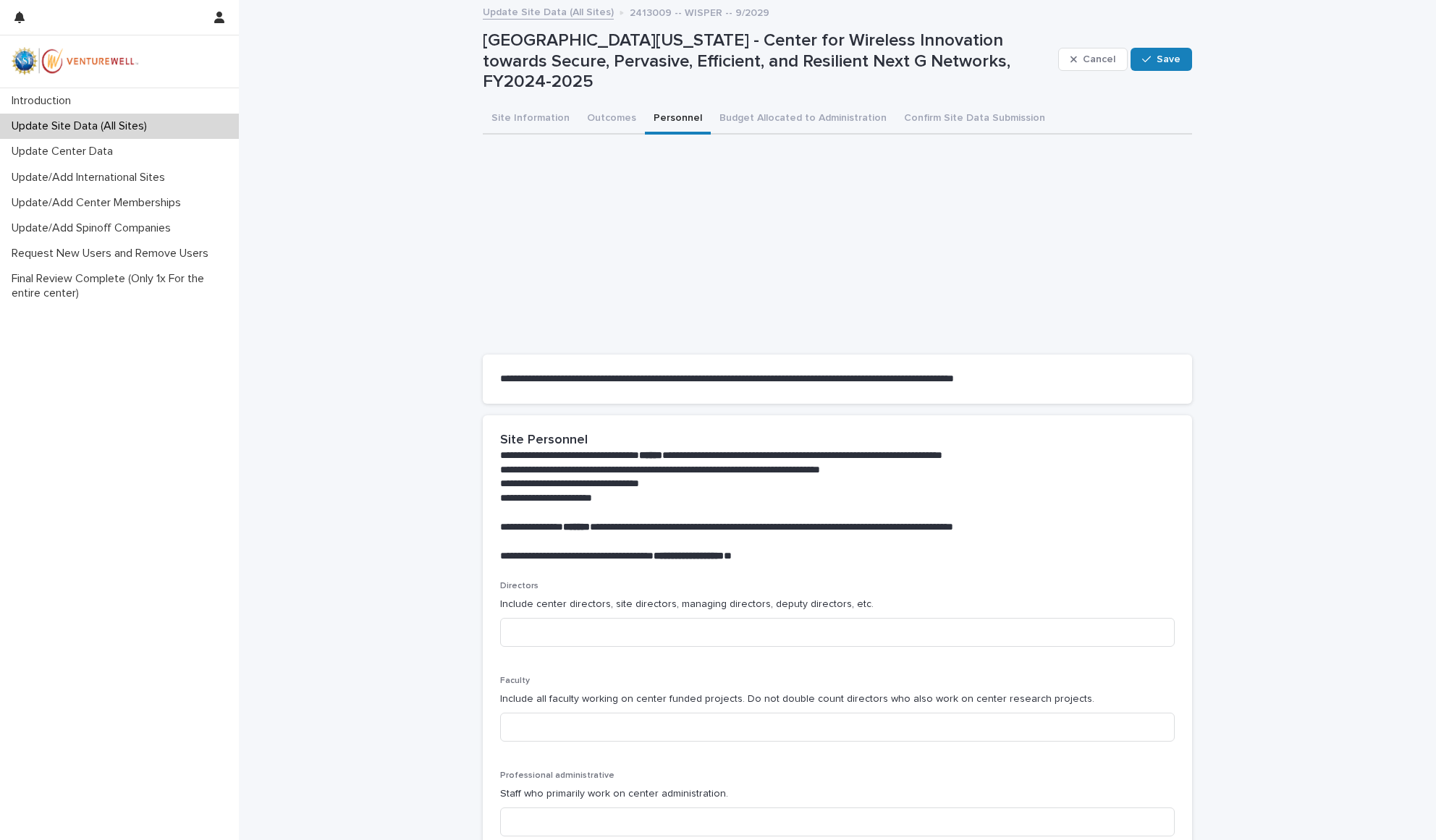
click at [662, 104] on button "Personnel" at bounding box center [678, 119] width 66 height 30
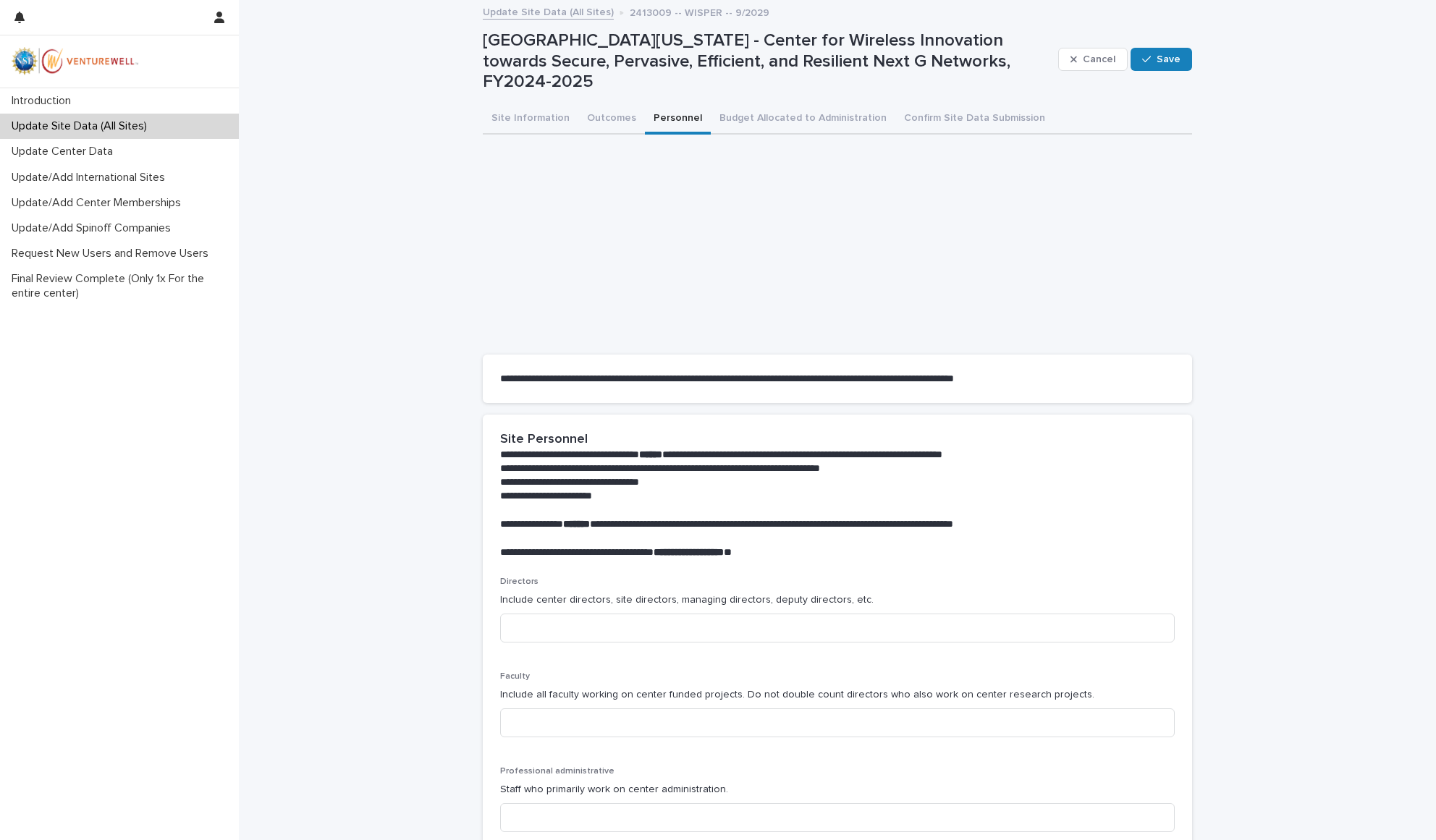
scroll to position [200, 0]
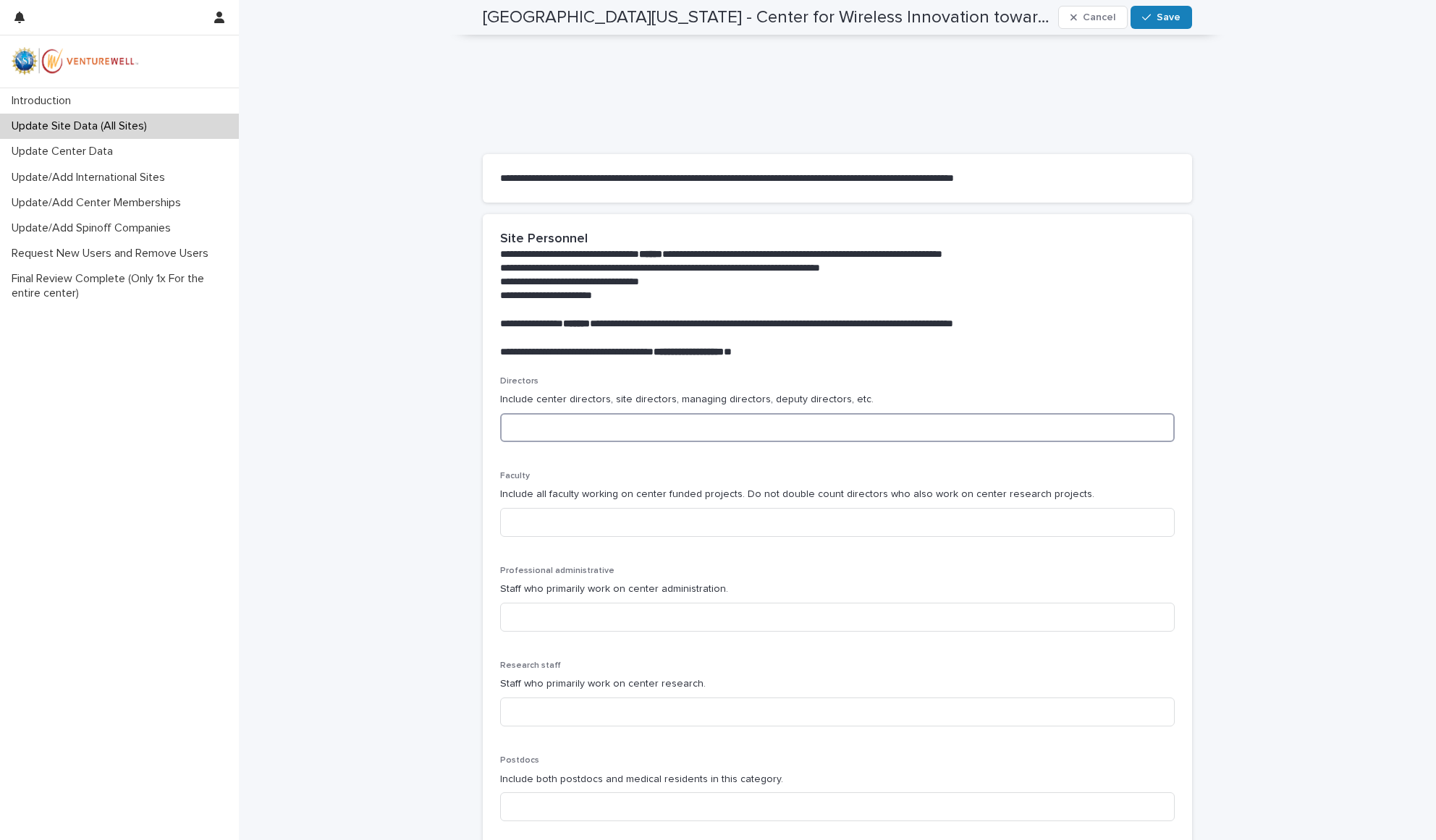
click at [524, 418] on input at bounding box center [837, 428] width 675 height 29
type input "*"
click at [413, 452] on div "**********" at bounding box center [837, 570] width 1197 height 1539
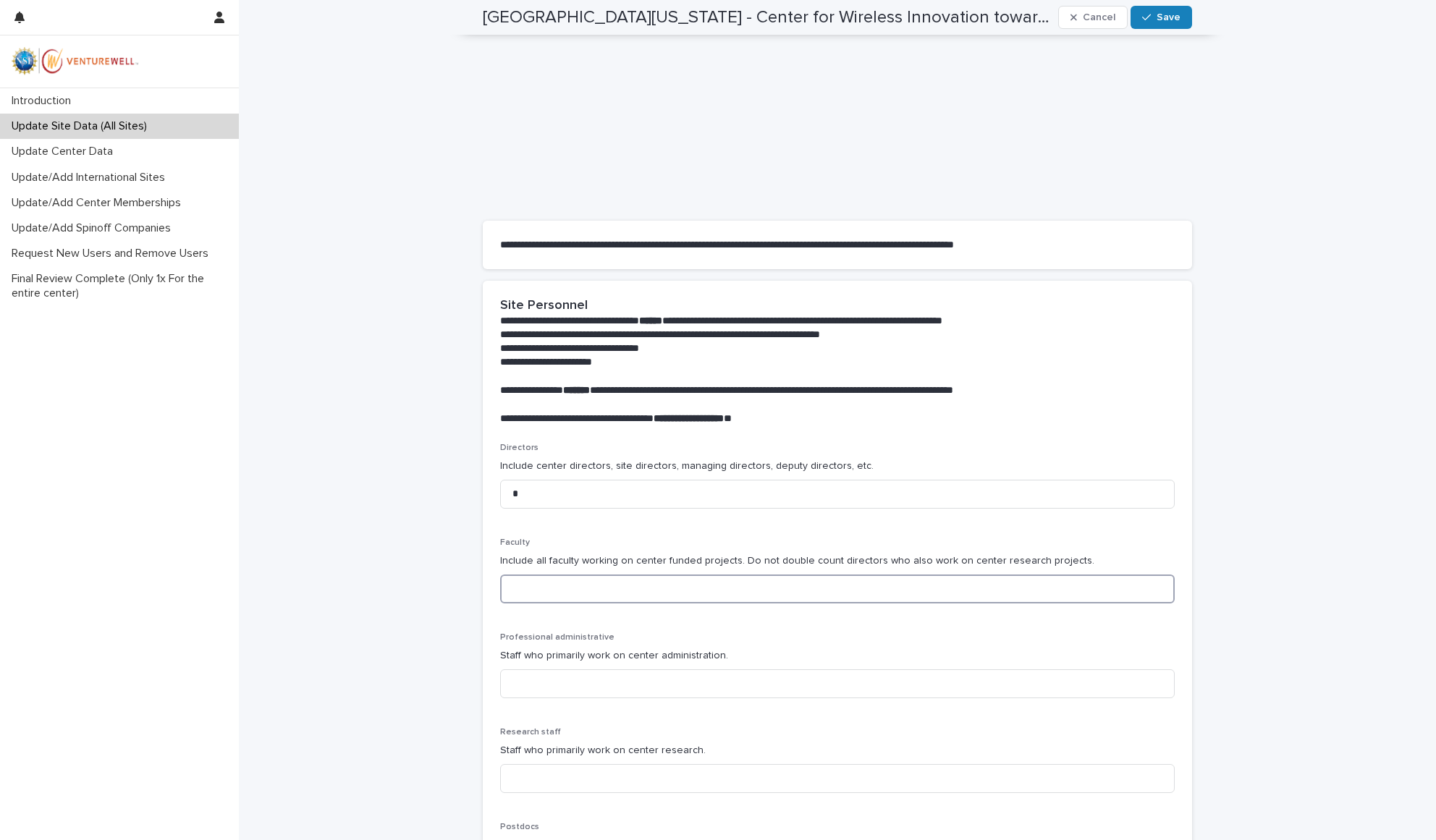
click at [547, 575] on input at bounding box center [837, 589] width 675 height 29
type input "*"
click at [541, 671] on input at bounding box center [837, 684] width 675 height 29
type input "*"
click at [369, 727] on div "**********" at bounding box center [837, 637] width 1197 height 1539
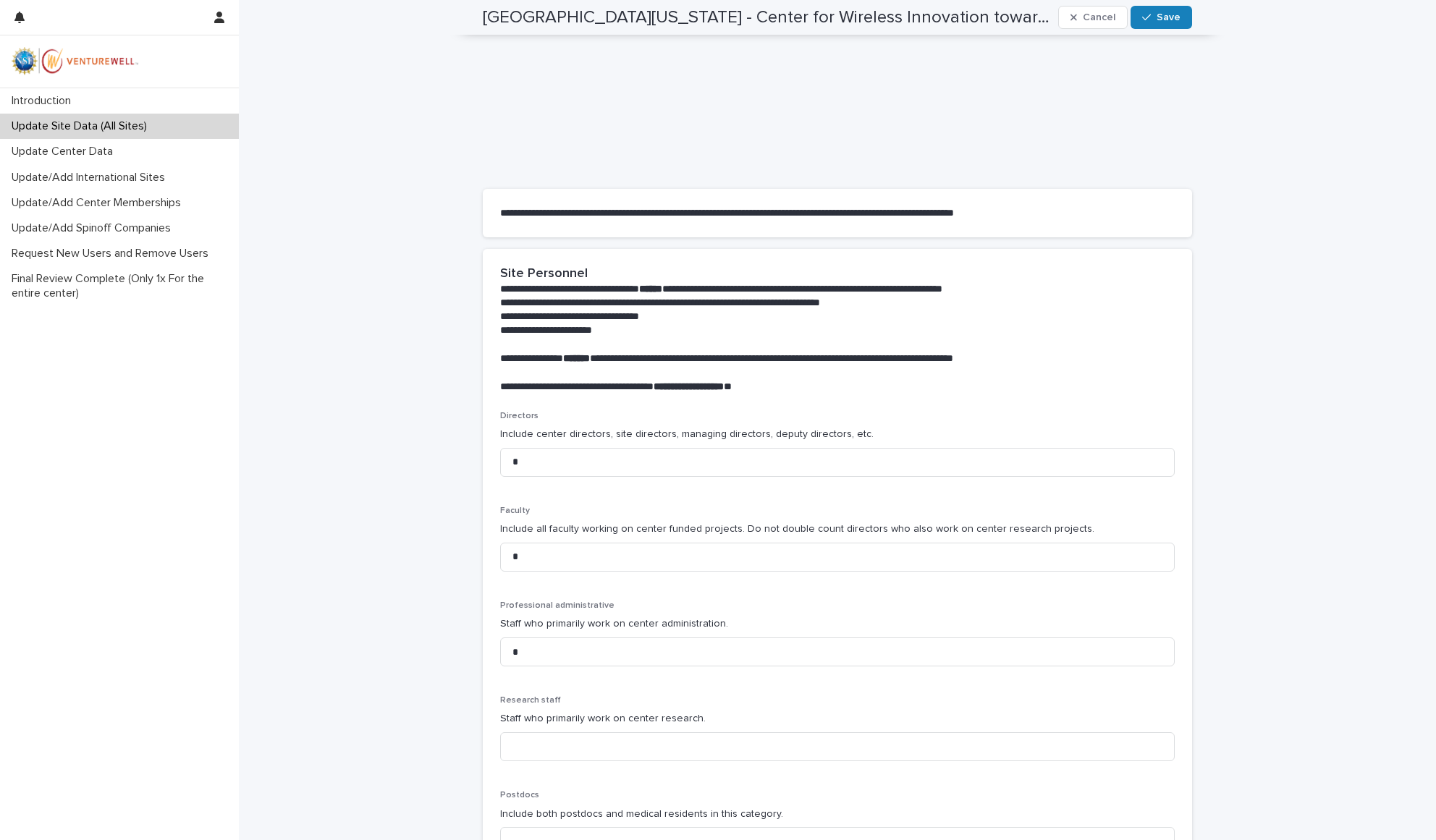
scroll to position [220, 0]
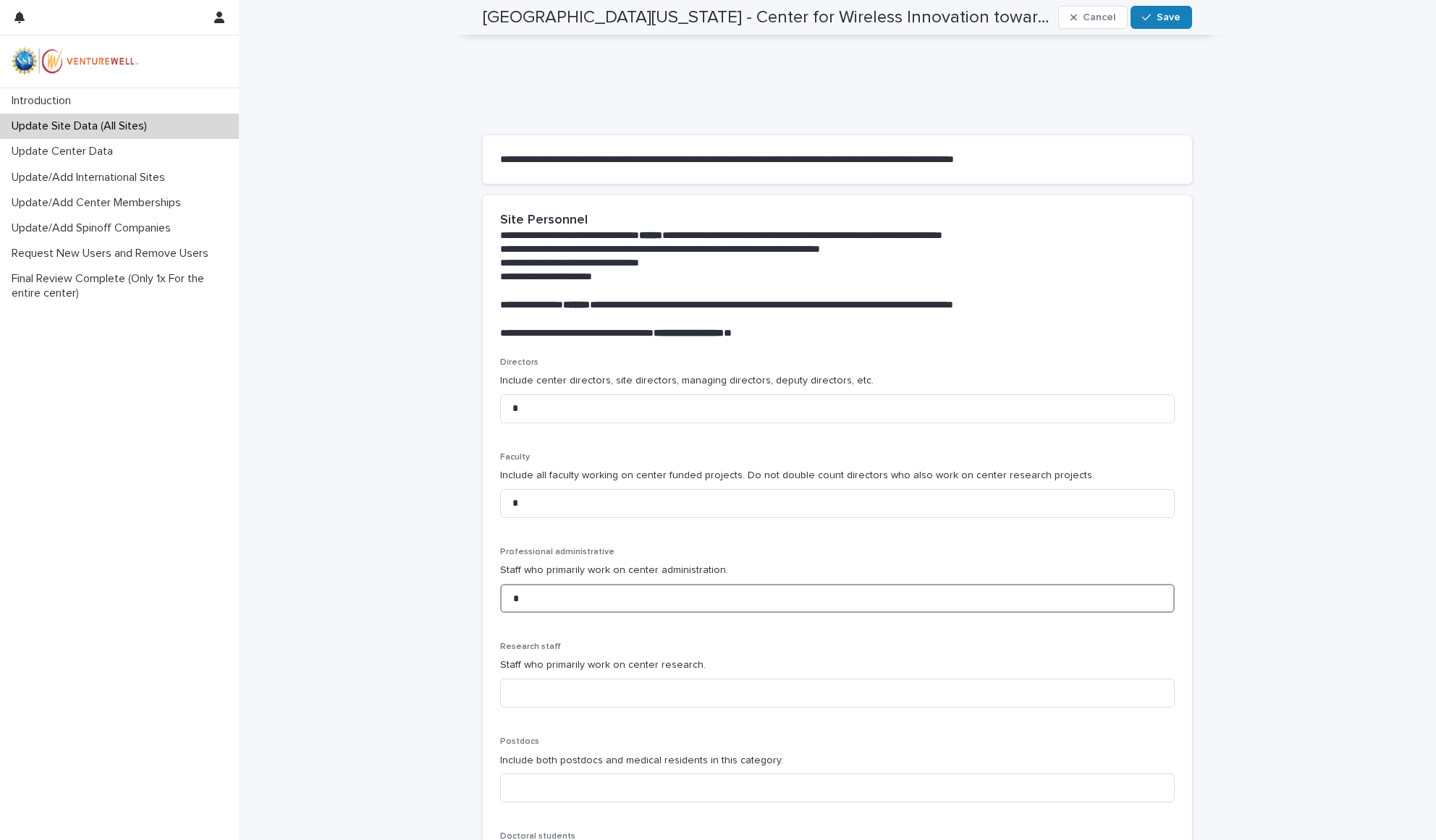
click at [558, 584] on input "*" at bounding box center [837, 598] width 675 height 29
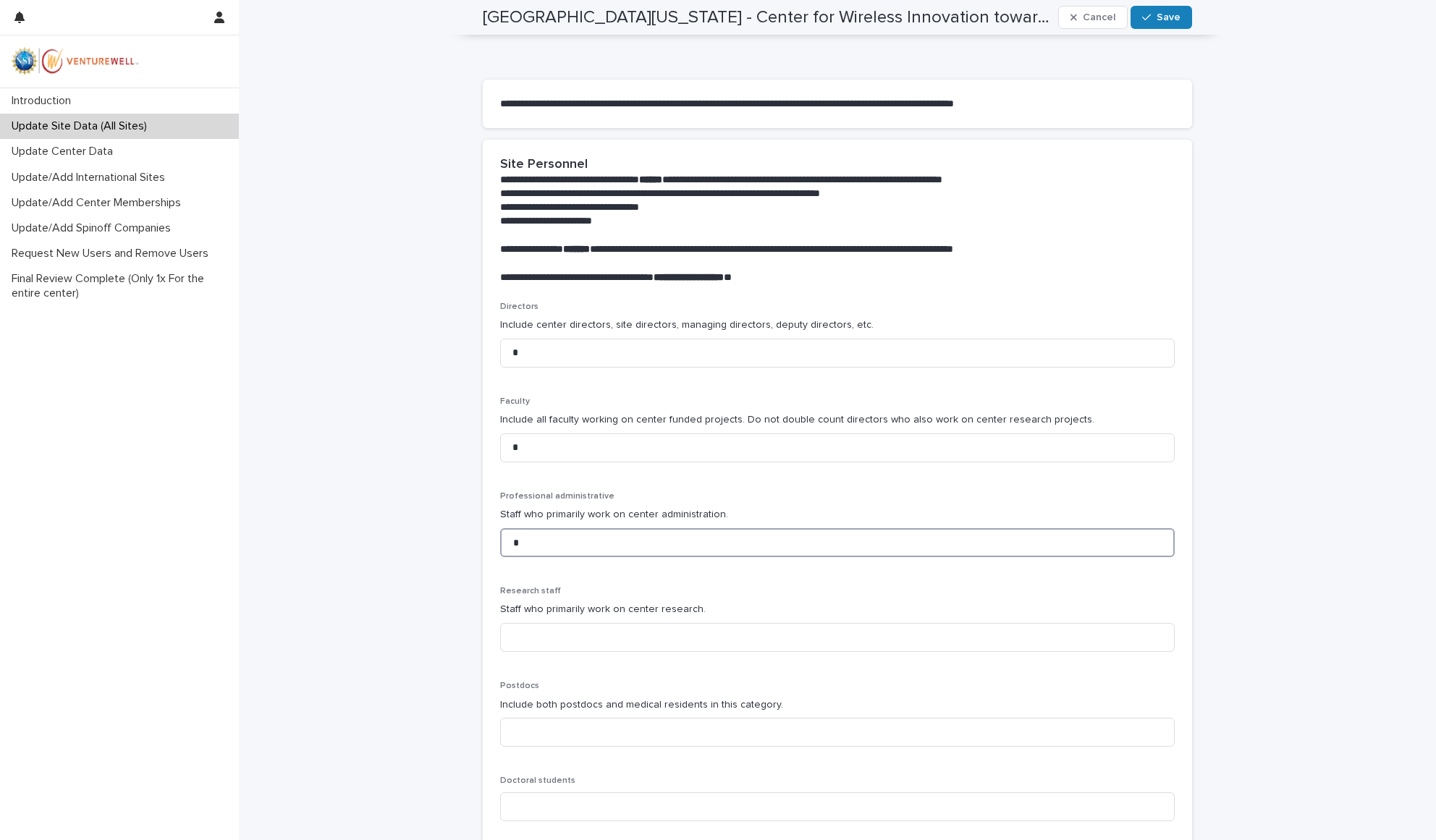
scroll to position [425, 0]
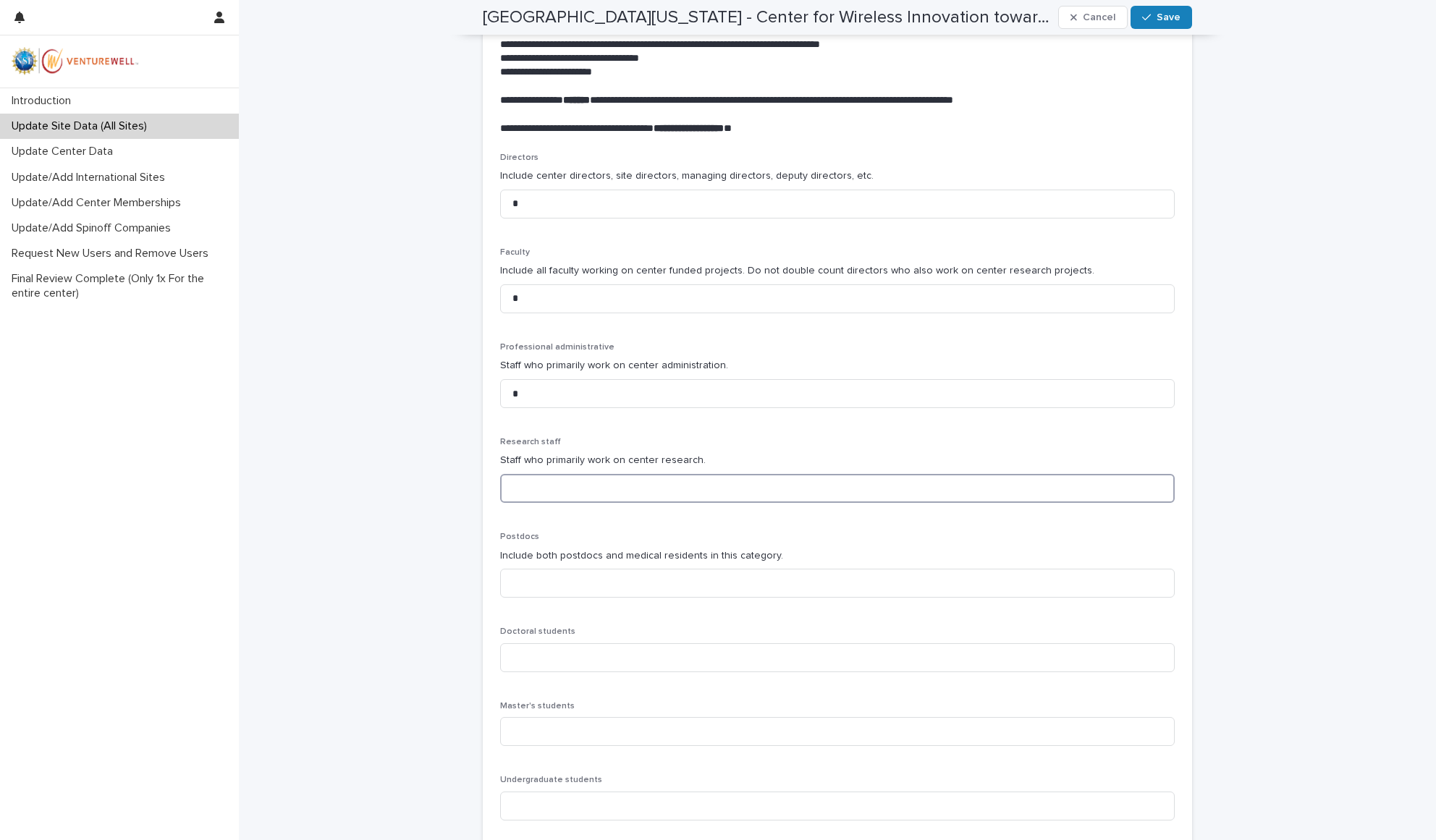
click at [528, 478] on input at bounding box center [837, 489] width 675 height 29
type input "*"
click at [514, 571] on input at bounding box center [837, 584] width 675 height 29
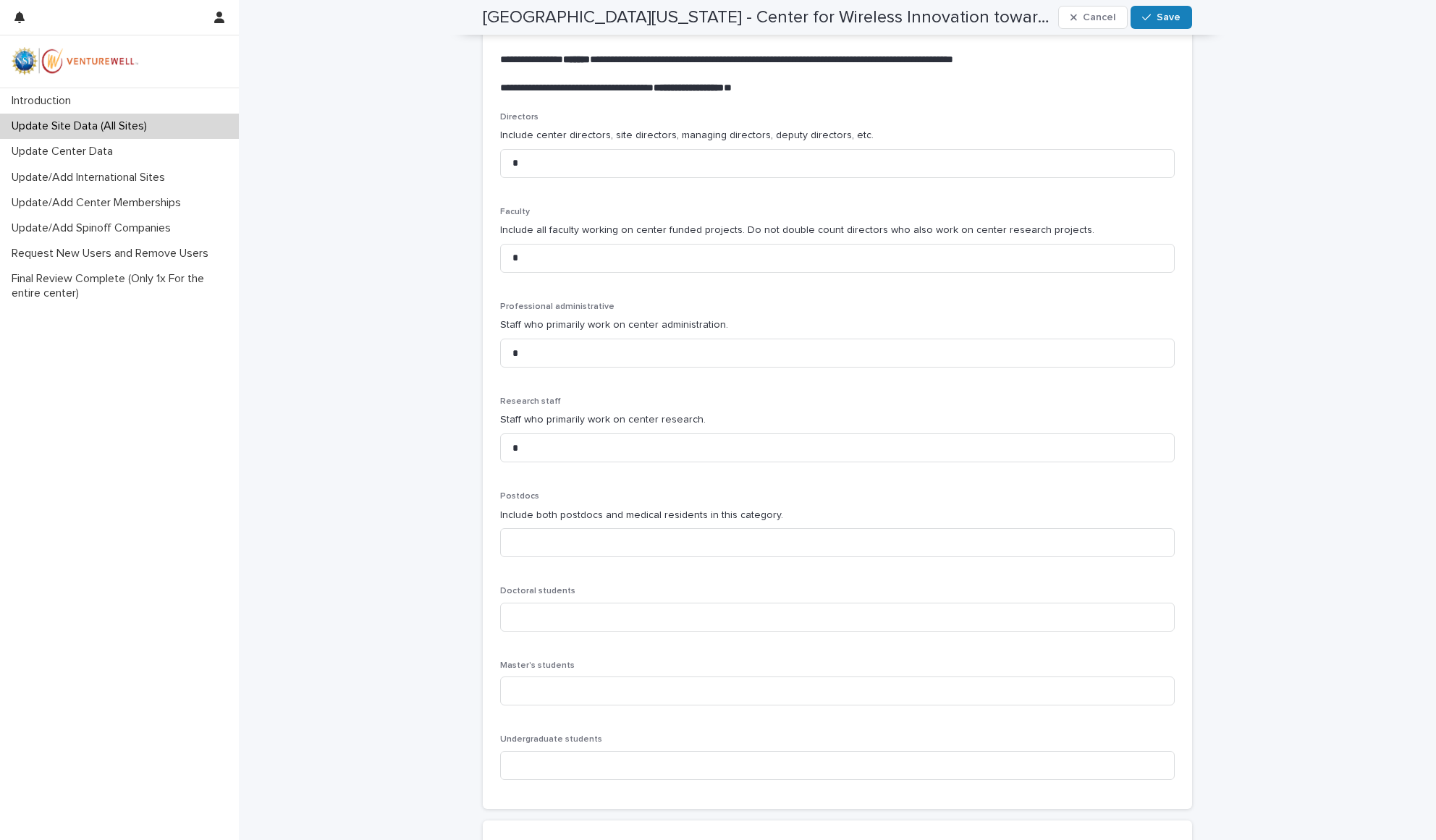
scroll to position [501, 0]
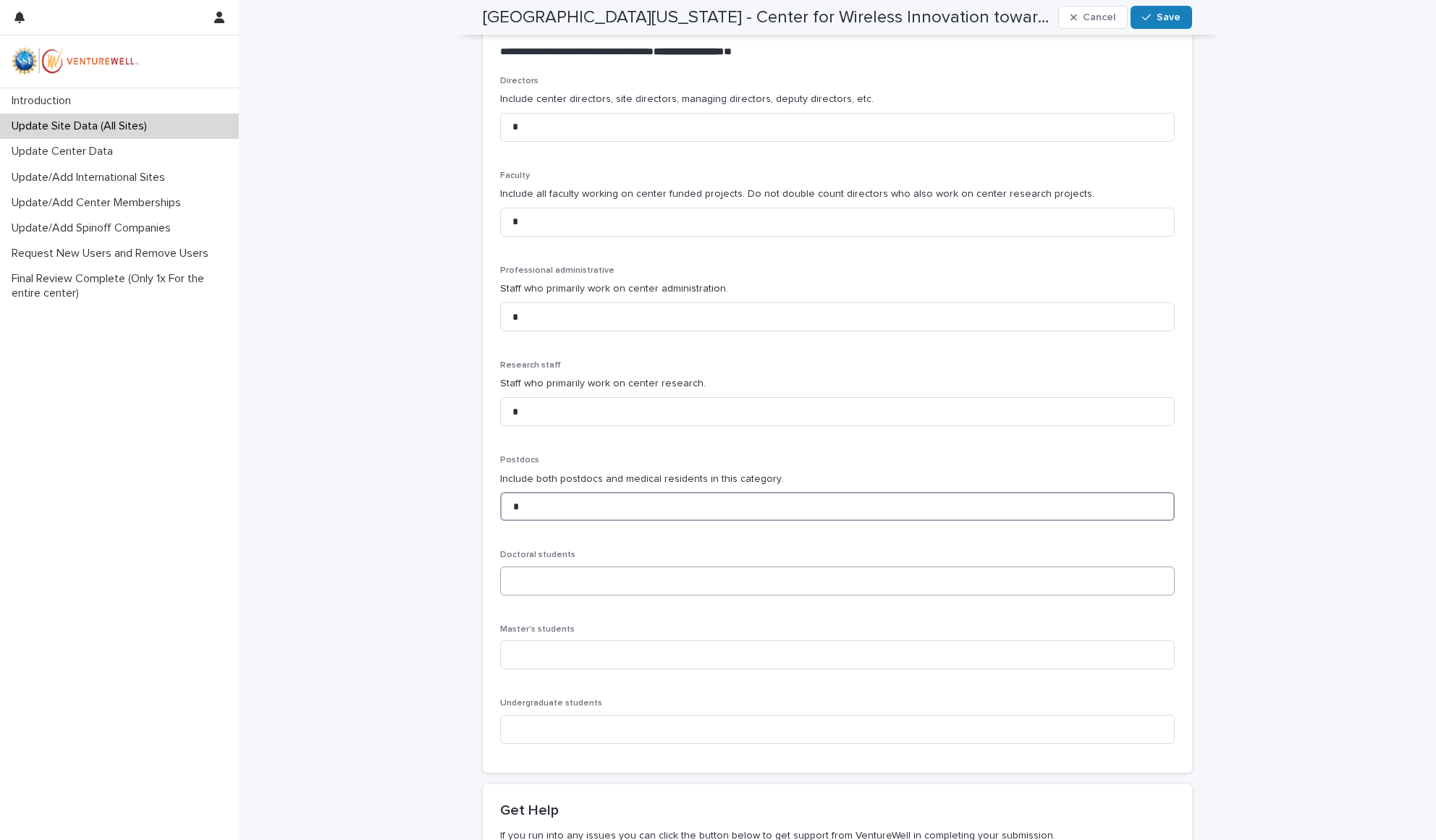
type input "*"
click at [522, 566] on input at bounding box center [837, 581] width 675 height 29
type input "*"
click at [394, 556] on div "**********" at bounding box center [837, 270] width 1197 height 1539
click at [532, 566] on input "*" at bounding box center [837, 581] width 675 height 29
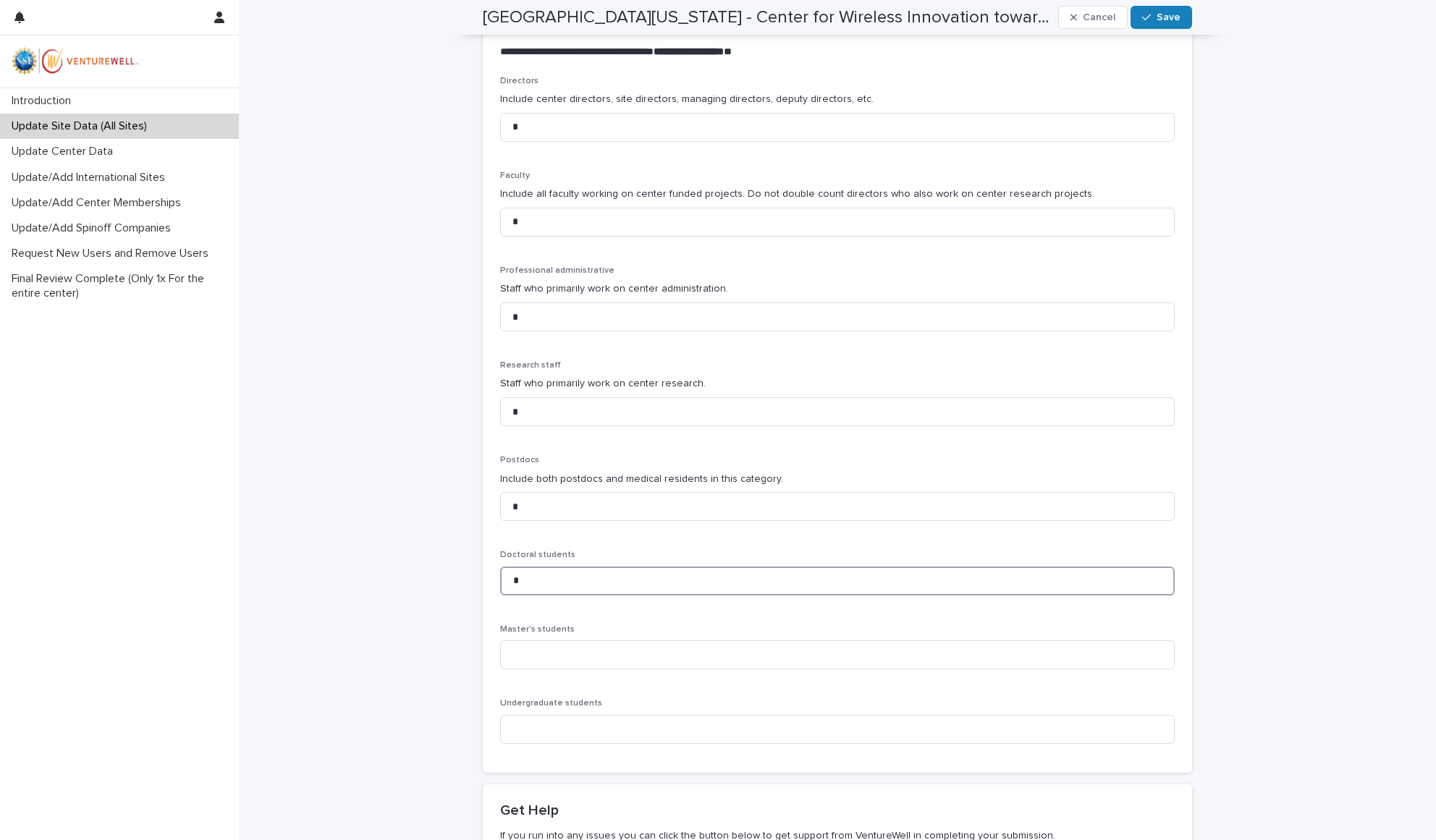
click at [531, 566] on input "*" at bounding box center [837, 581] width 675 height 29
type input "*"
click at [520, 641] on input at bounding box center [837, 655] width 675 height 29
type input "*"
click at [544, 719] on input at bounding box center [837, 730] width 675 height 29
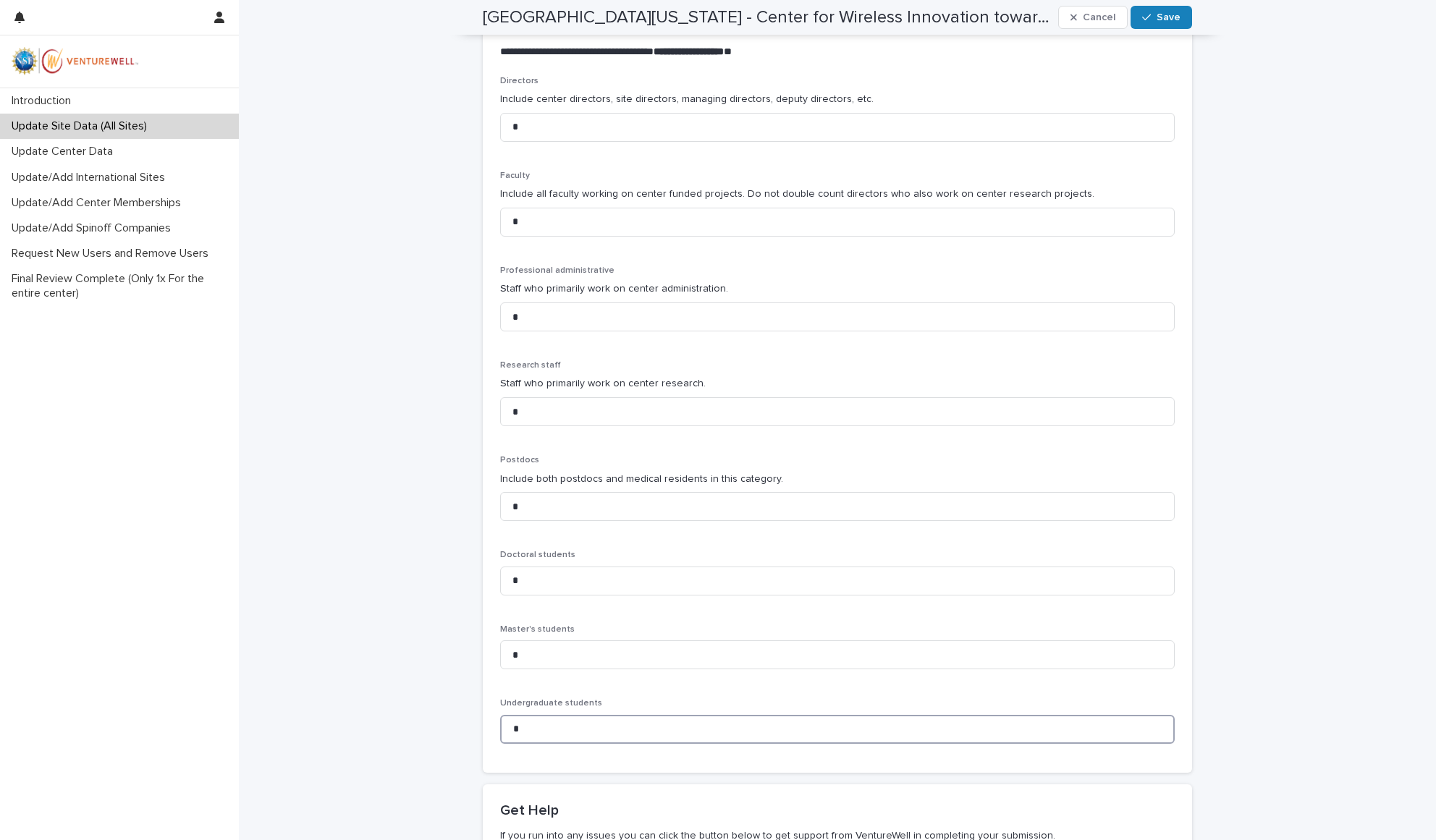
type input "*"
click at [304, 644] on div "**********" at bounding box center [837, 270] width 1197 height 1539
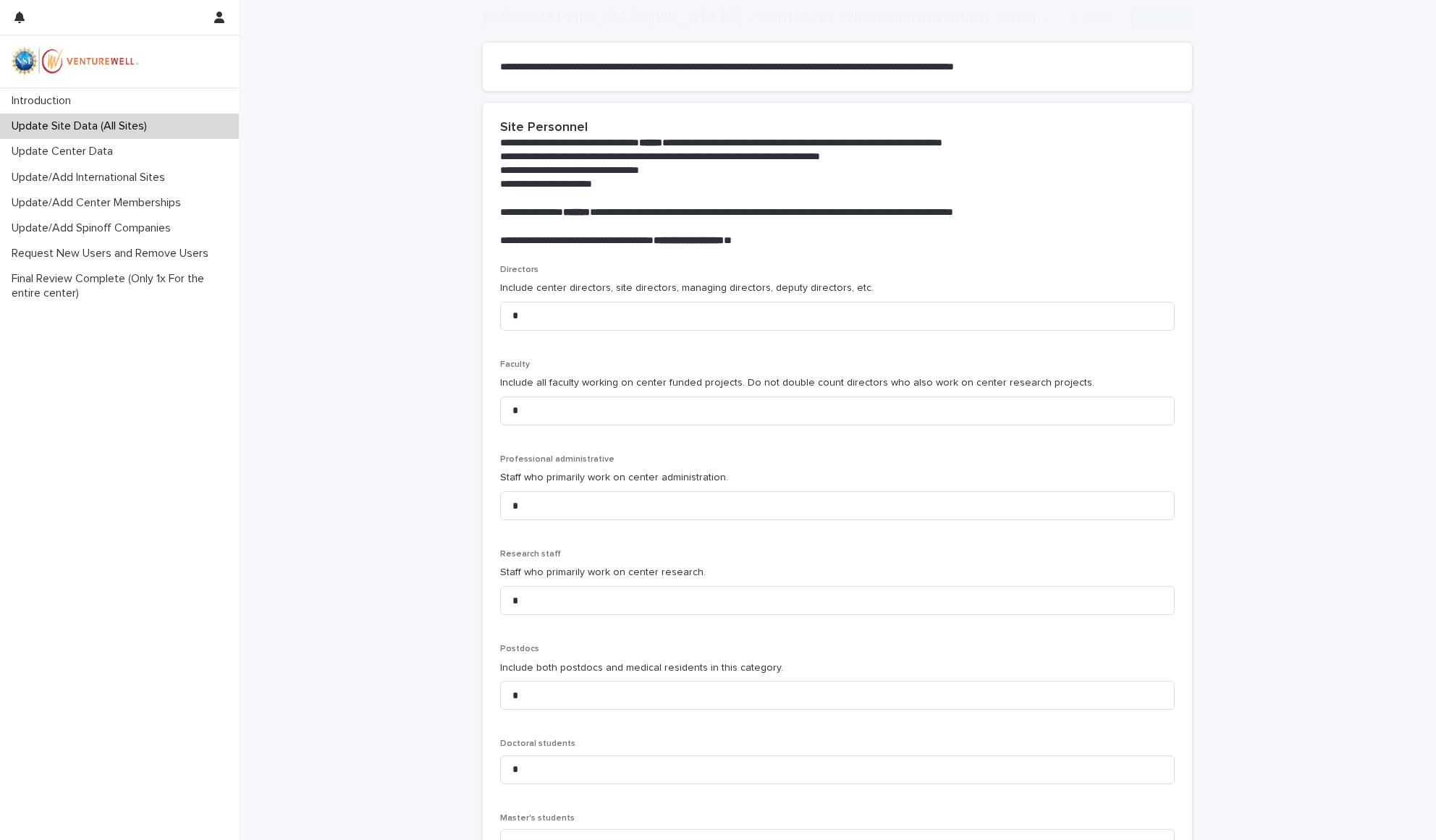
scroll to position [600, 0]
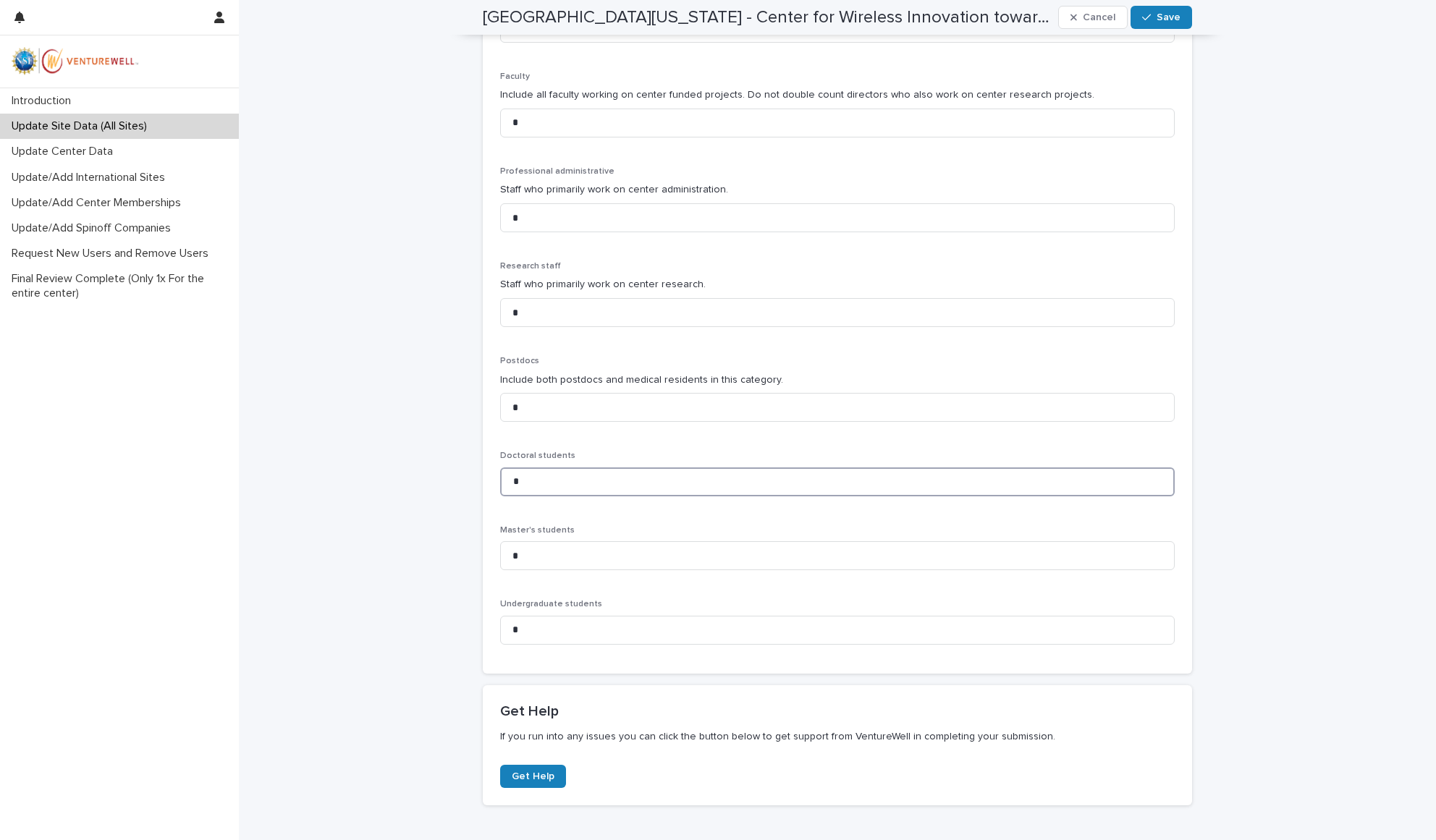
click at [525, 468] on input "*" at bounding box center [837, 482] width 675 height 29
click at [524, 393] on input "*" at bounding box center [837, 408] width 675 height 29
type input "*"
click at [520, 468] on input "*" at bounding box center [837, 482] width 675 height 29
type input "*"
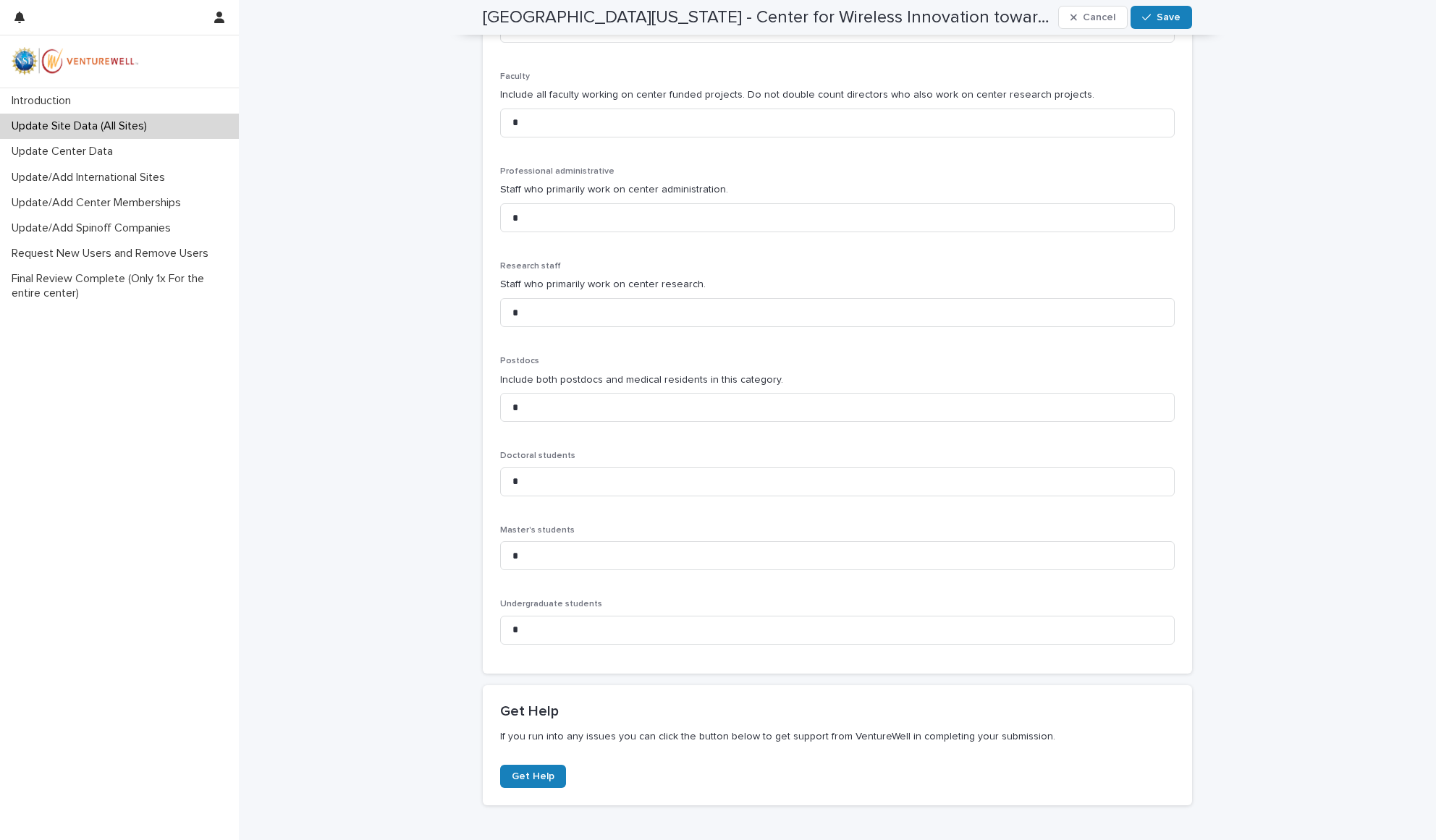
click at [1276, 441] on div "**********" at bounding box center [837, 171] width 1197 height 1539
click at [520, 616] on input "*" at bounding box center [837, 630] width 675 height 29
type input "*"
click at [1245, 516] on div "**********" at bounding box center [837, 171] width 1197 height 1539
click at [522, 468] on input "*" at bounding box center [837, 482] width 675 height 29
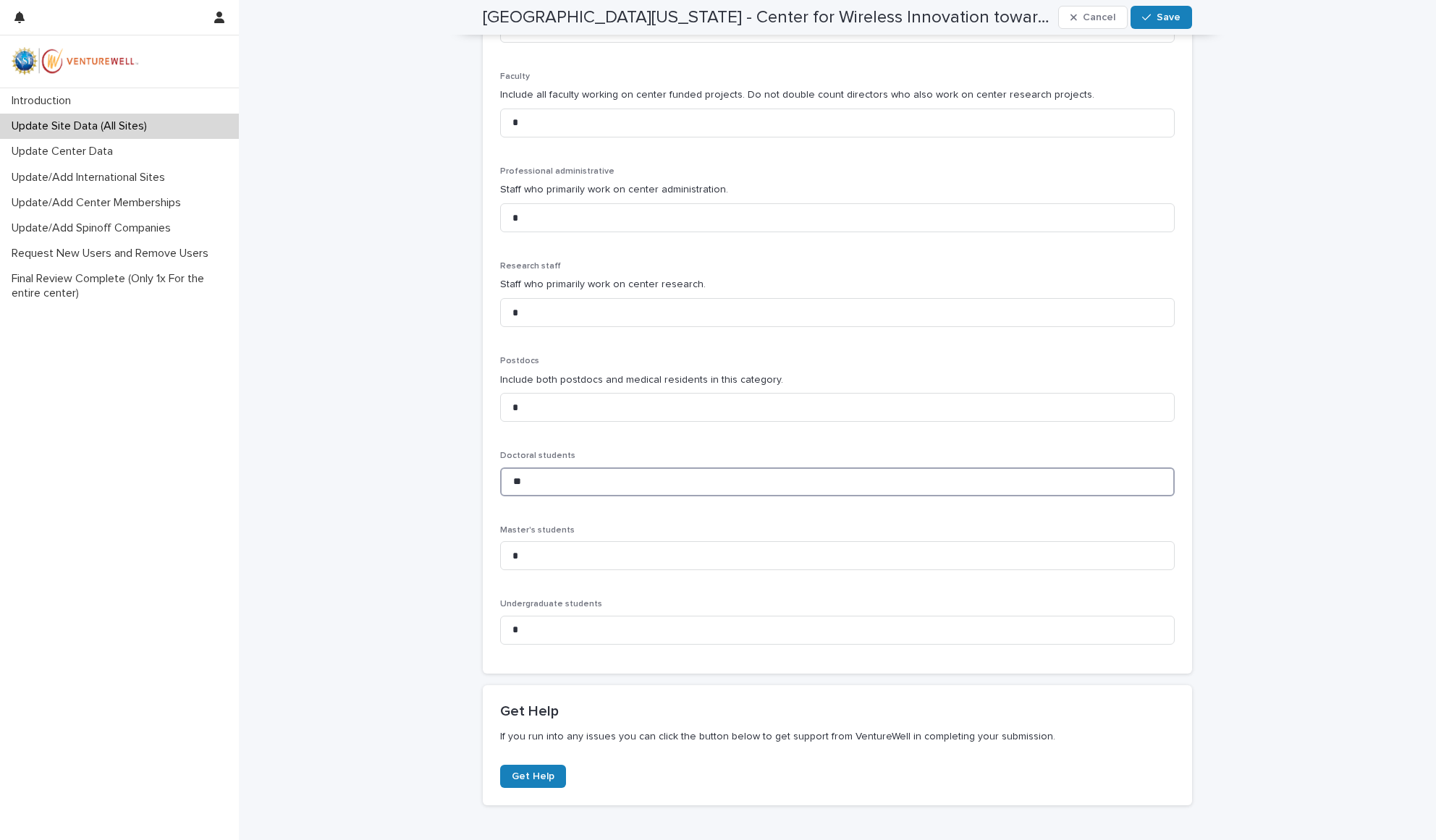
type input "**"
click at [1311, 390] on div "**********" at bounding box center [837, 171] width 1197 height 1539
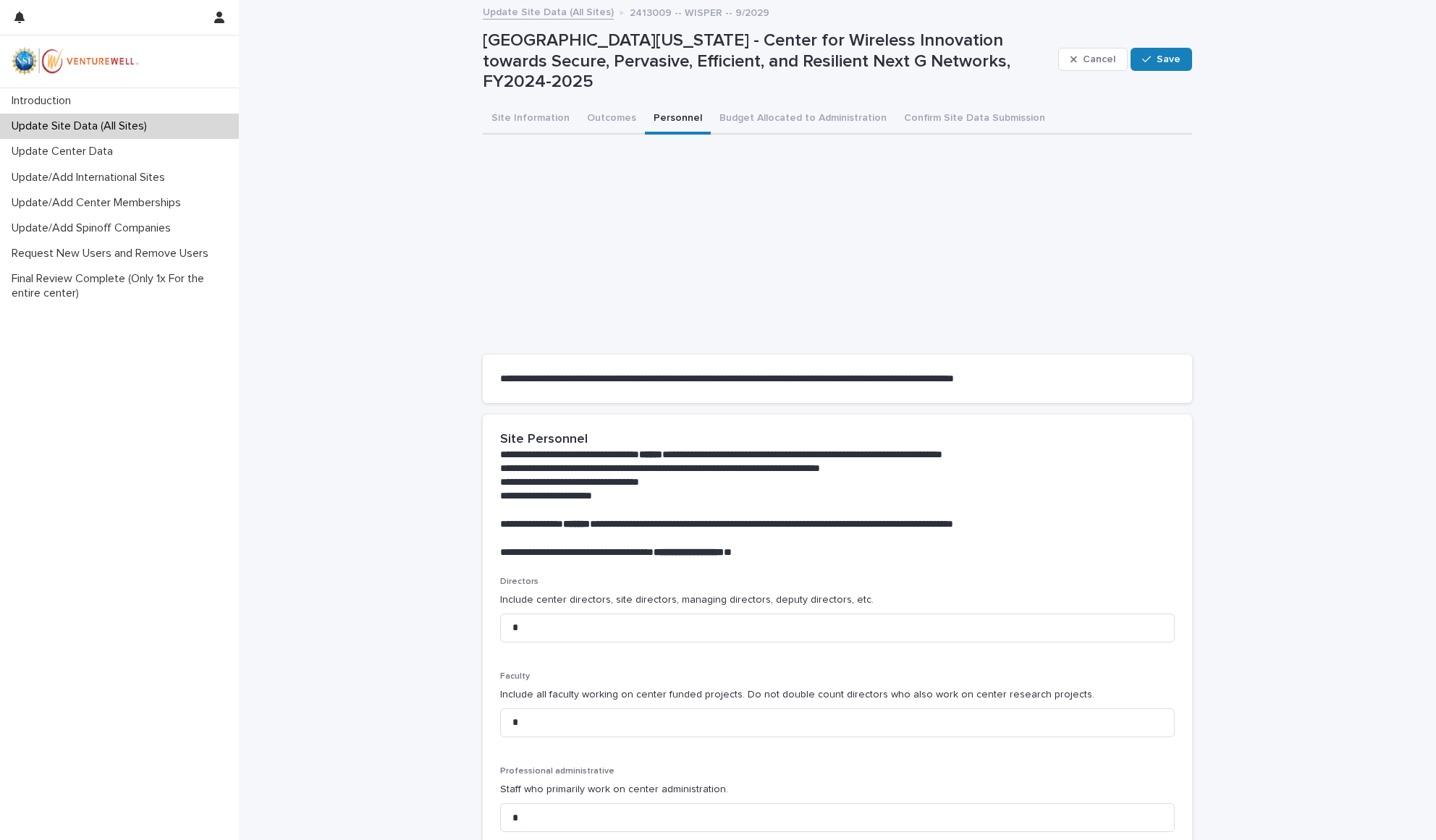
scroll to position [351, 0]
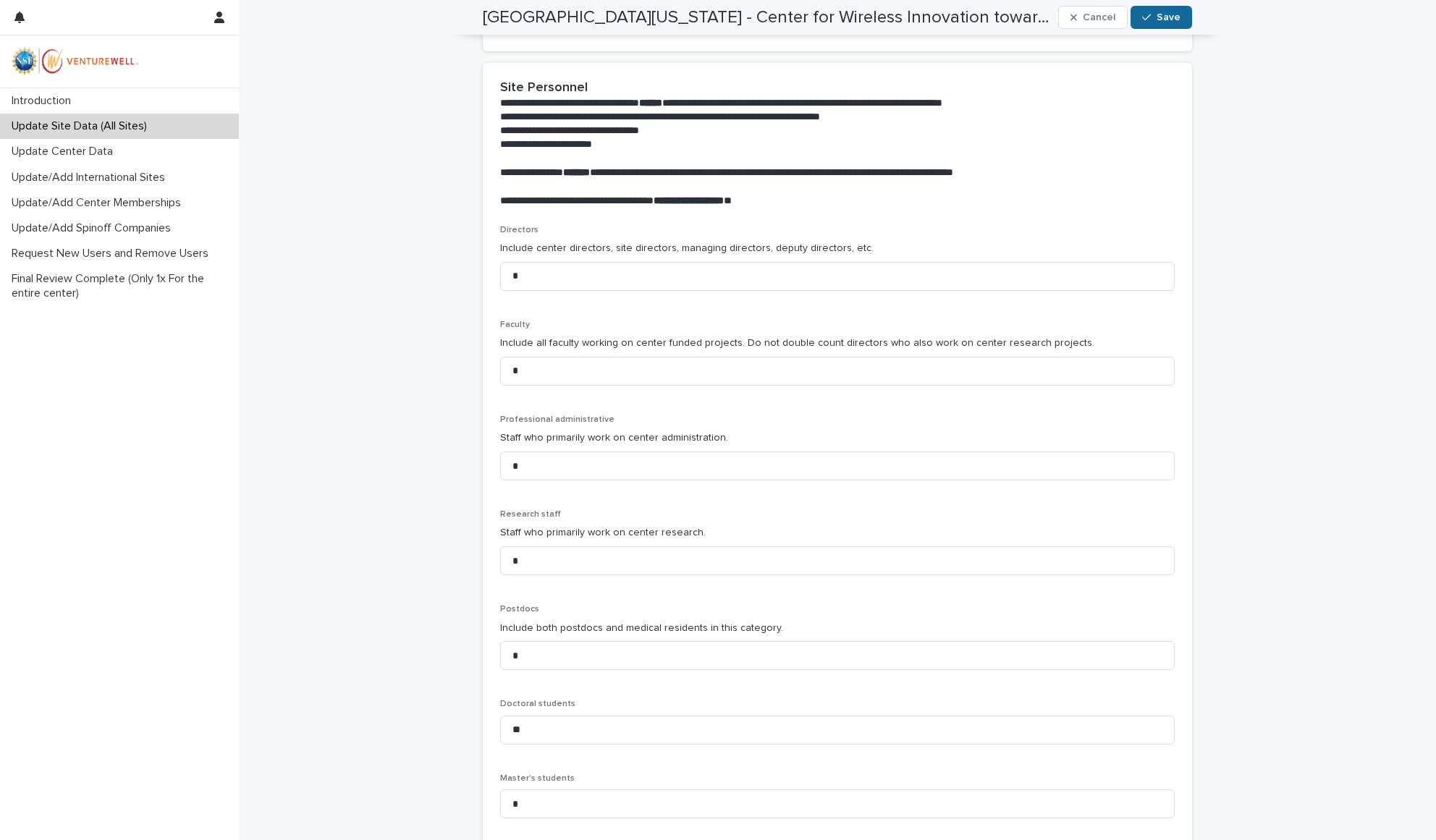
click at [1168, 15] on span "Save" at bounding box center [1169, 16] width 24 height 10
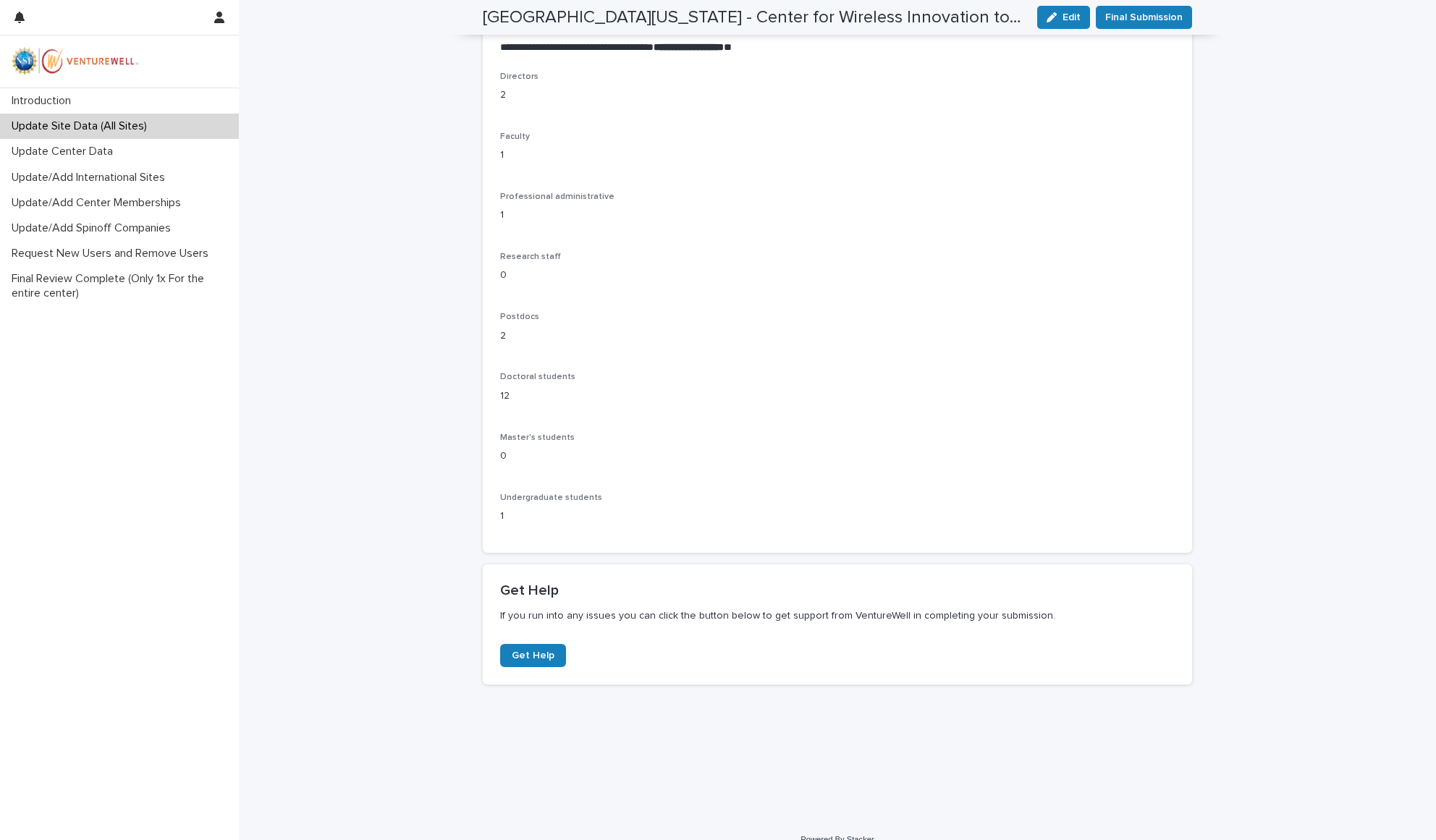
scroll to position [0, 0]
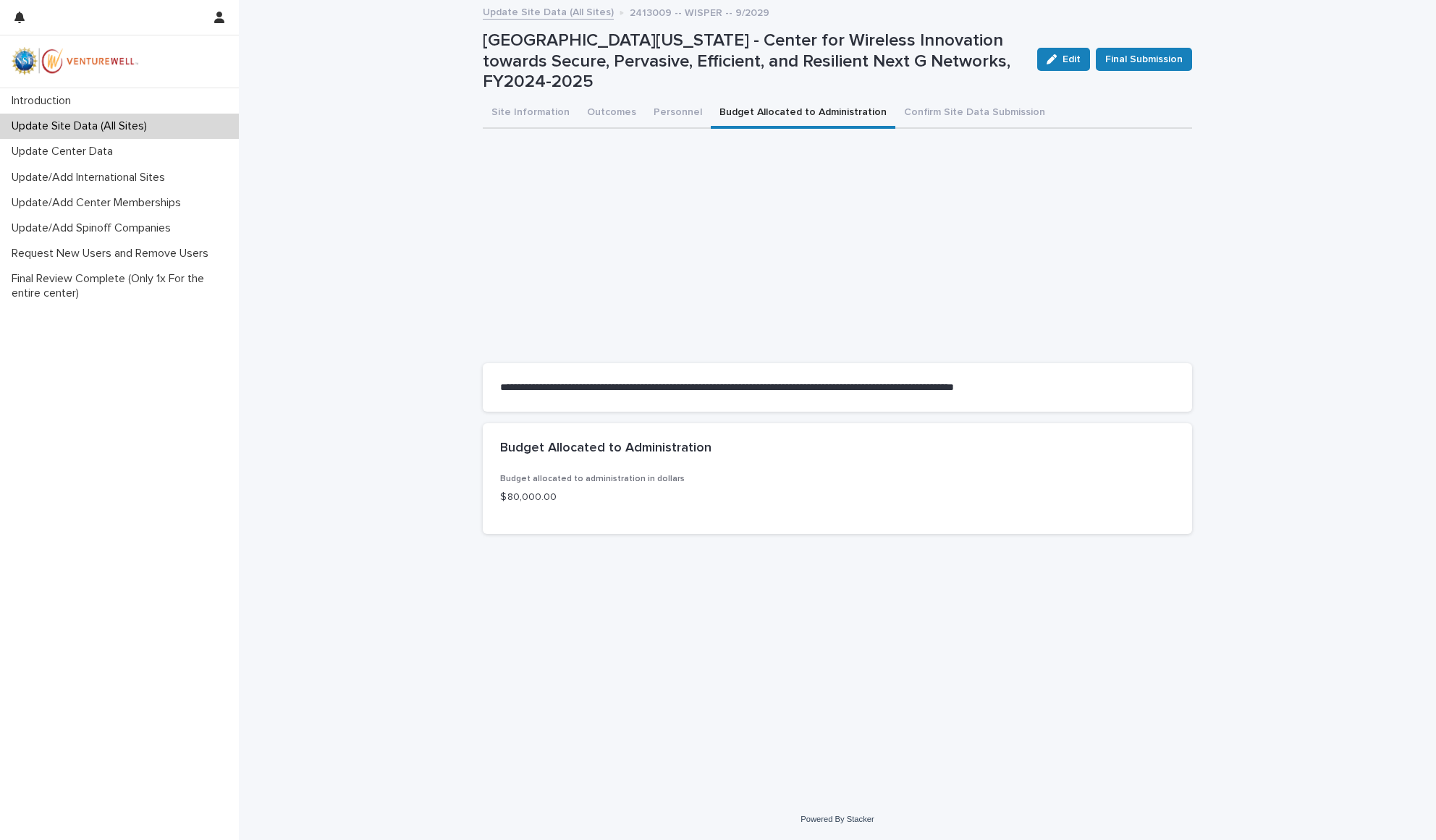
click at [752, 101] on button "Budget Allocated to Administration" at bounding box center [804, 113] width 185 height 30
click at [566, 441] on h2 "Budget Allocated to Administration" at bounding box center [606, 448] width 211 height 16
click at [573, 474] on p "Budget allocated to administration in dollars" at bounding box center [837, 479] width 675 height 10
click at [1068, 59] on span "Edit" at bounding box center [1072, 59] width 18 height 10
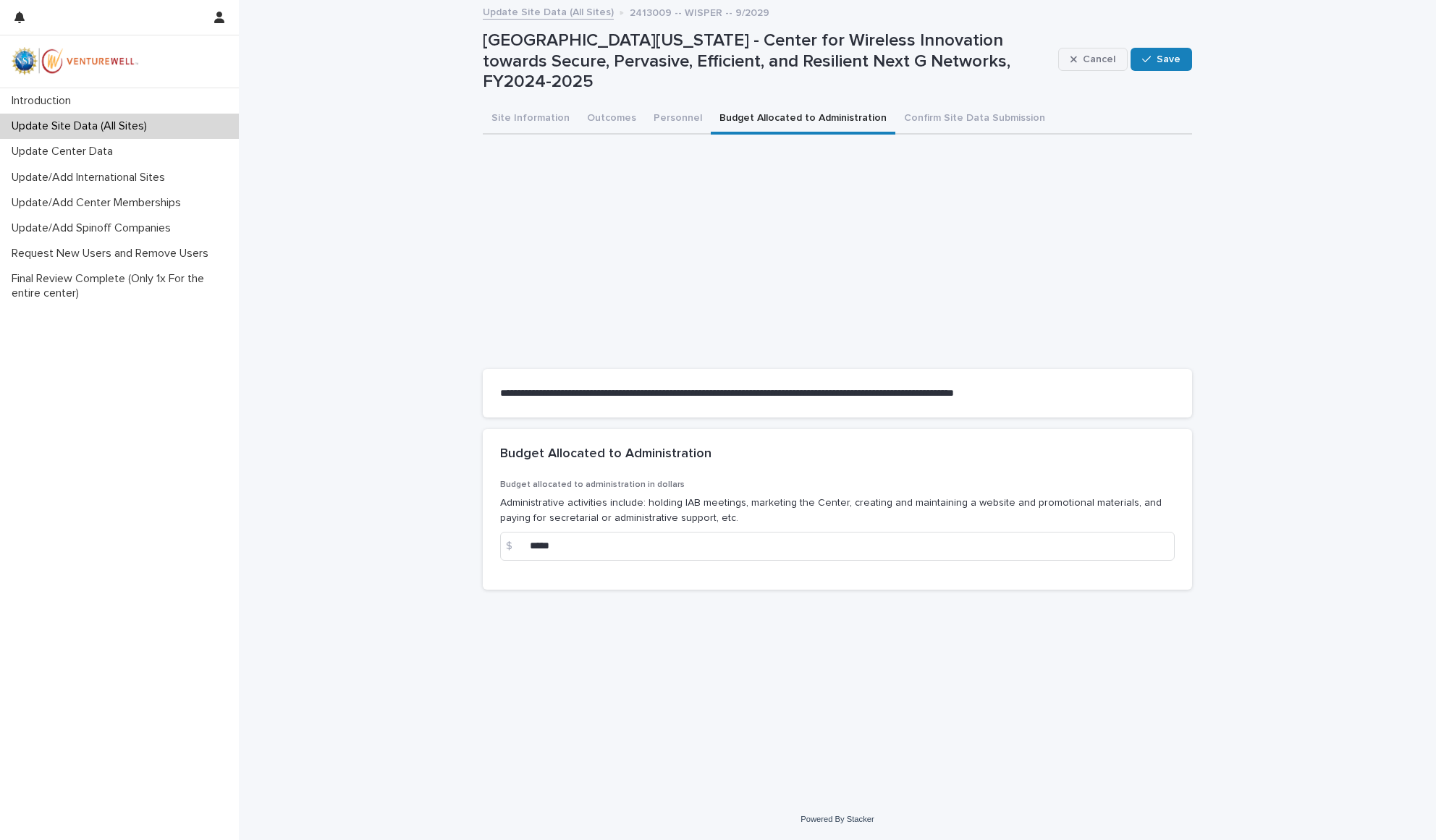
click at [1081, 59] on div "button" at bounding box center [1076, 59] width 12 height 10
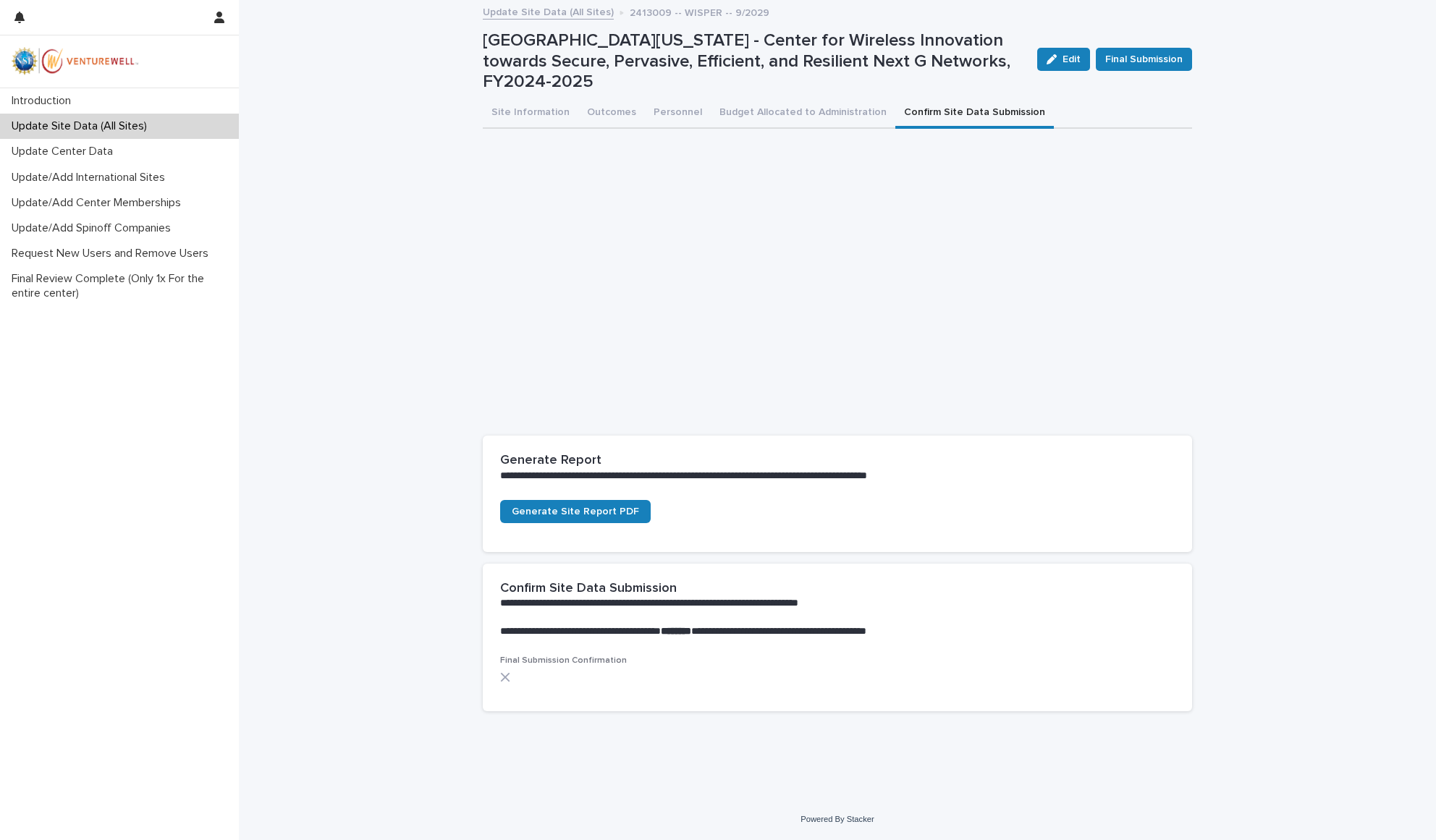
click at [912, 102] on button "Confirm Site Data Submission" at bounding box center [975, 113] width 158 height 30
click at [1057, 58] on icon "button" at bounding box center [1052, 59] width 10 height 10
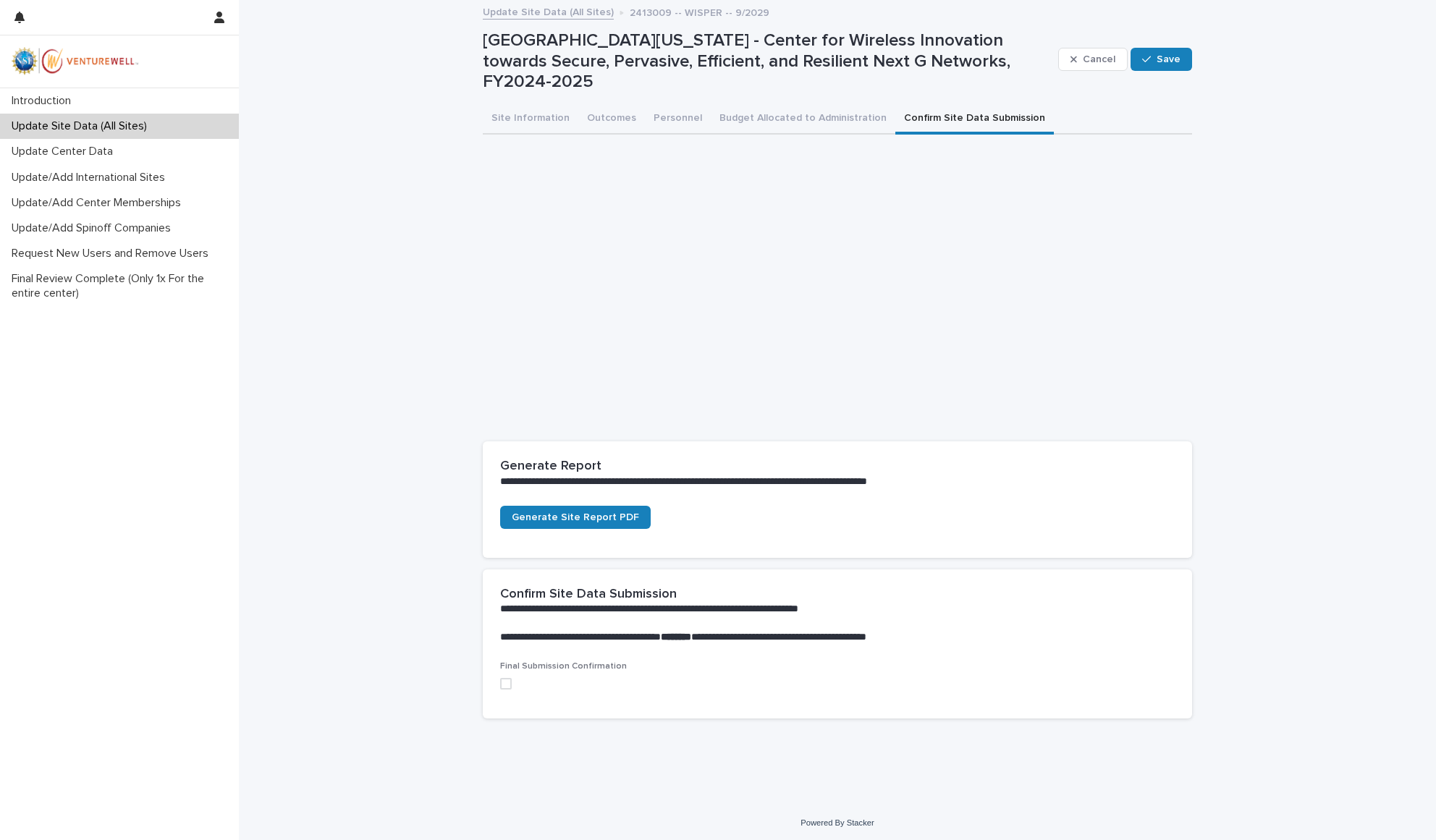
click at [507, 678] on span at bounding box center [506, 684] width 12 height 12
click at [1156, 59] on div "button" at bounding box center [1150, 59] width 15 height 10
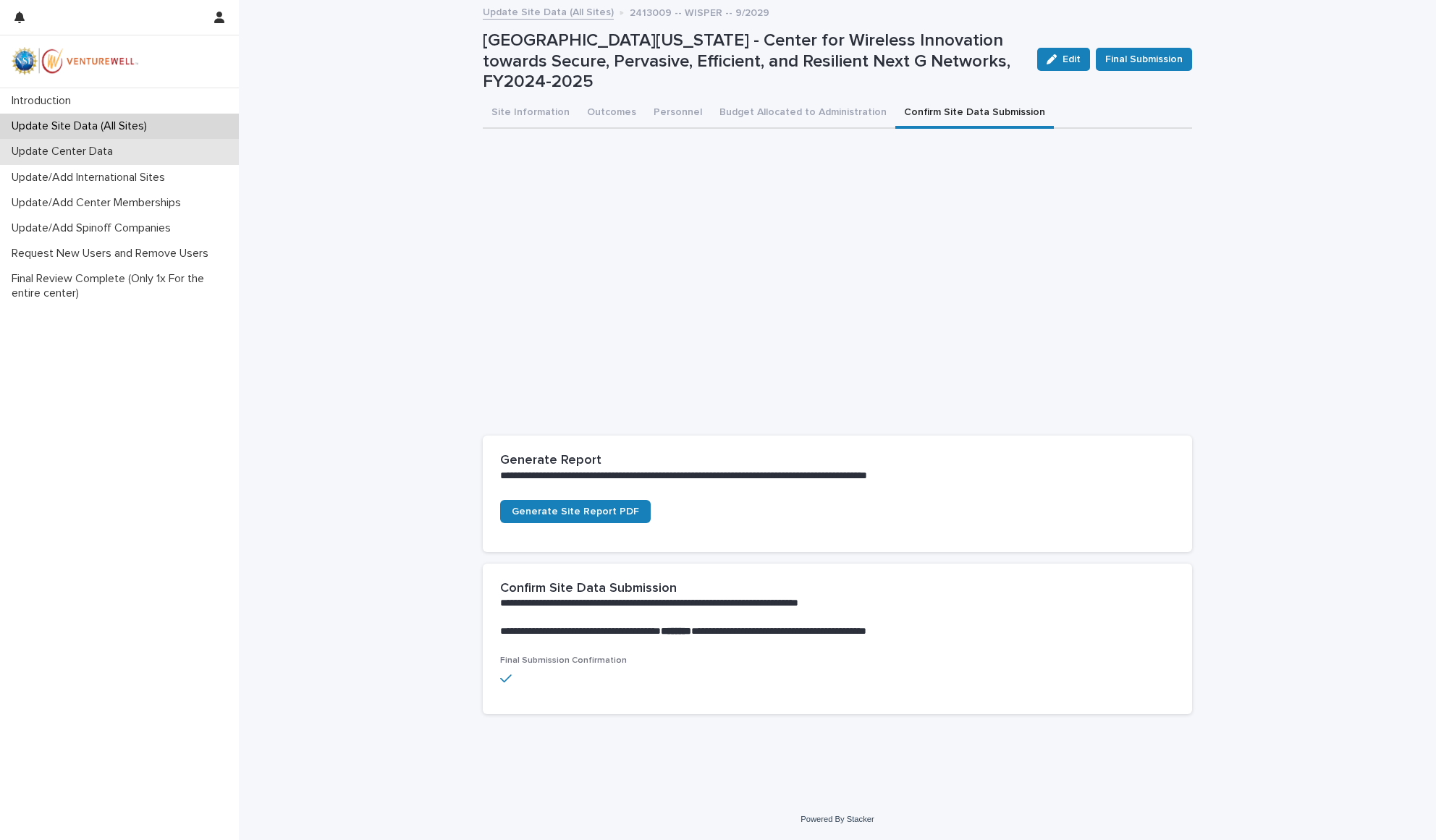
click at [92, 152] on p "Update Center Data" at bounding box center [65, 151] width 119 height 14
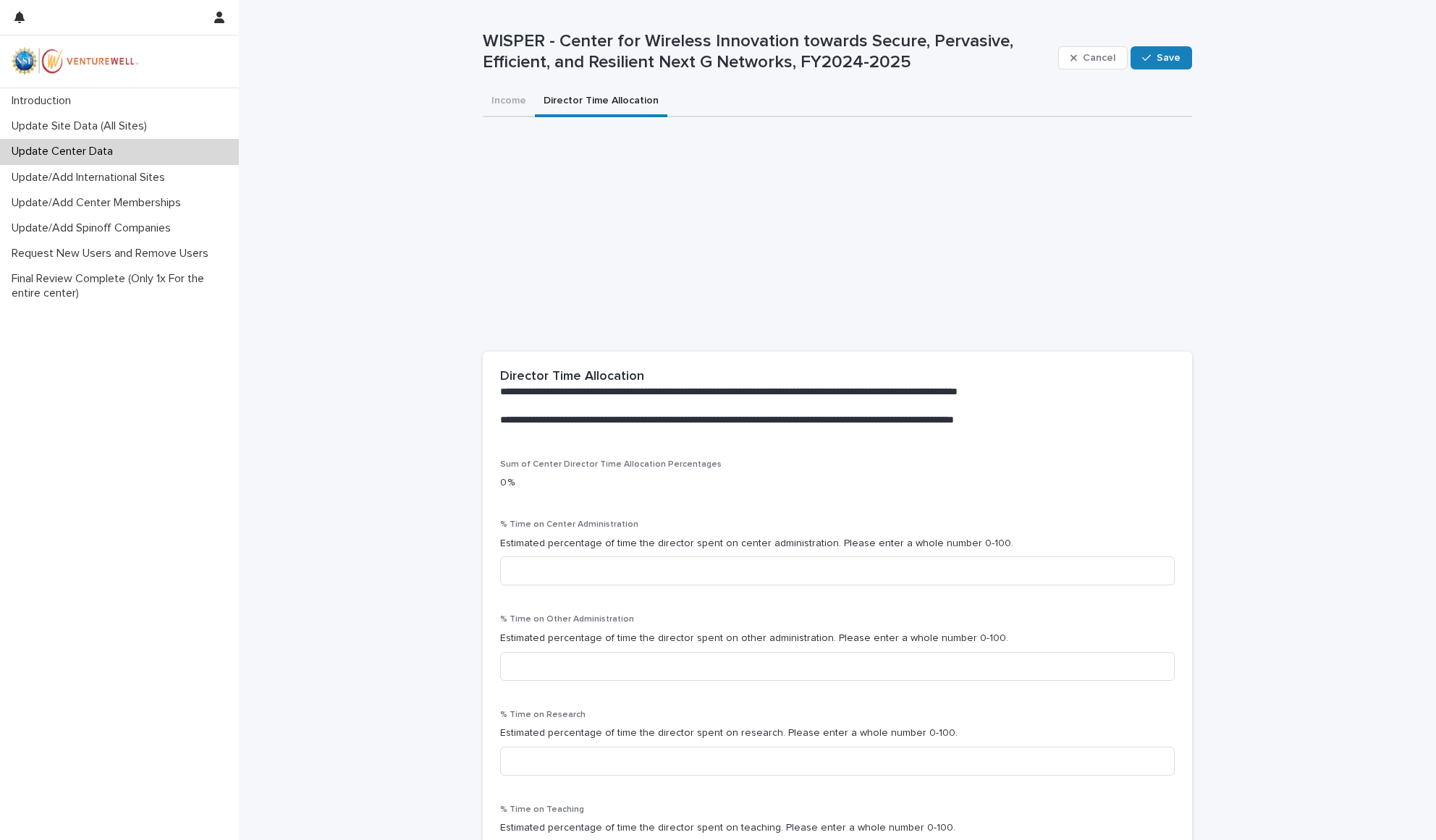
click at [583, 99] on button "Director Time Allocation" at bounding box center [601, 102] width 133 height 30
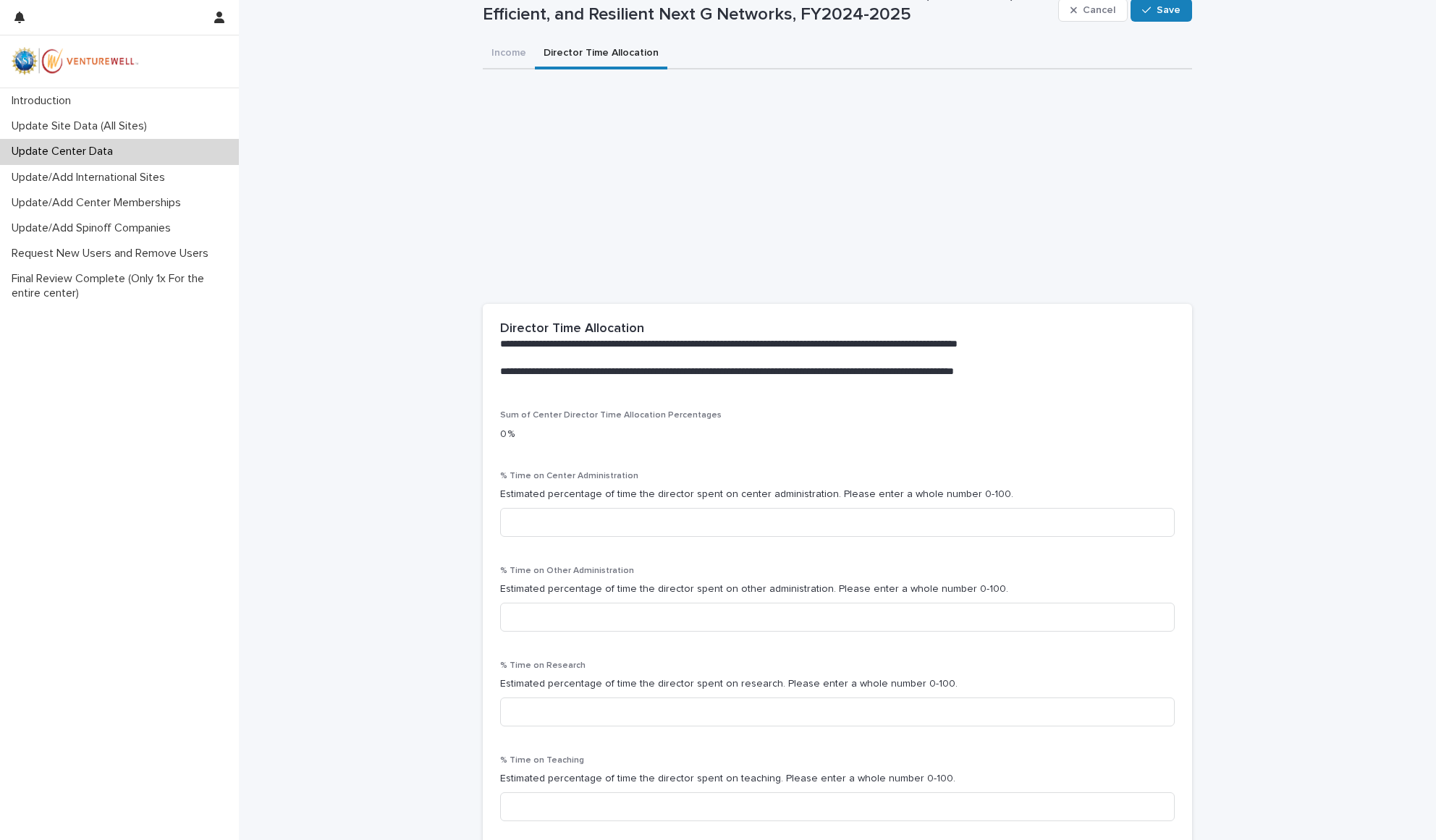
scroll to position [50, 0]
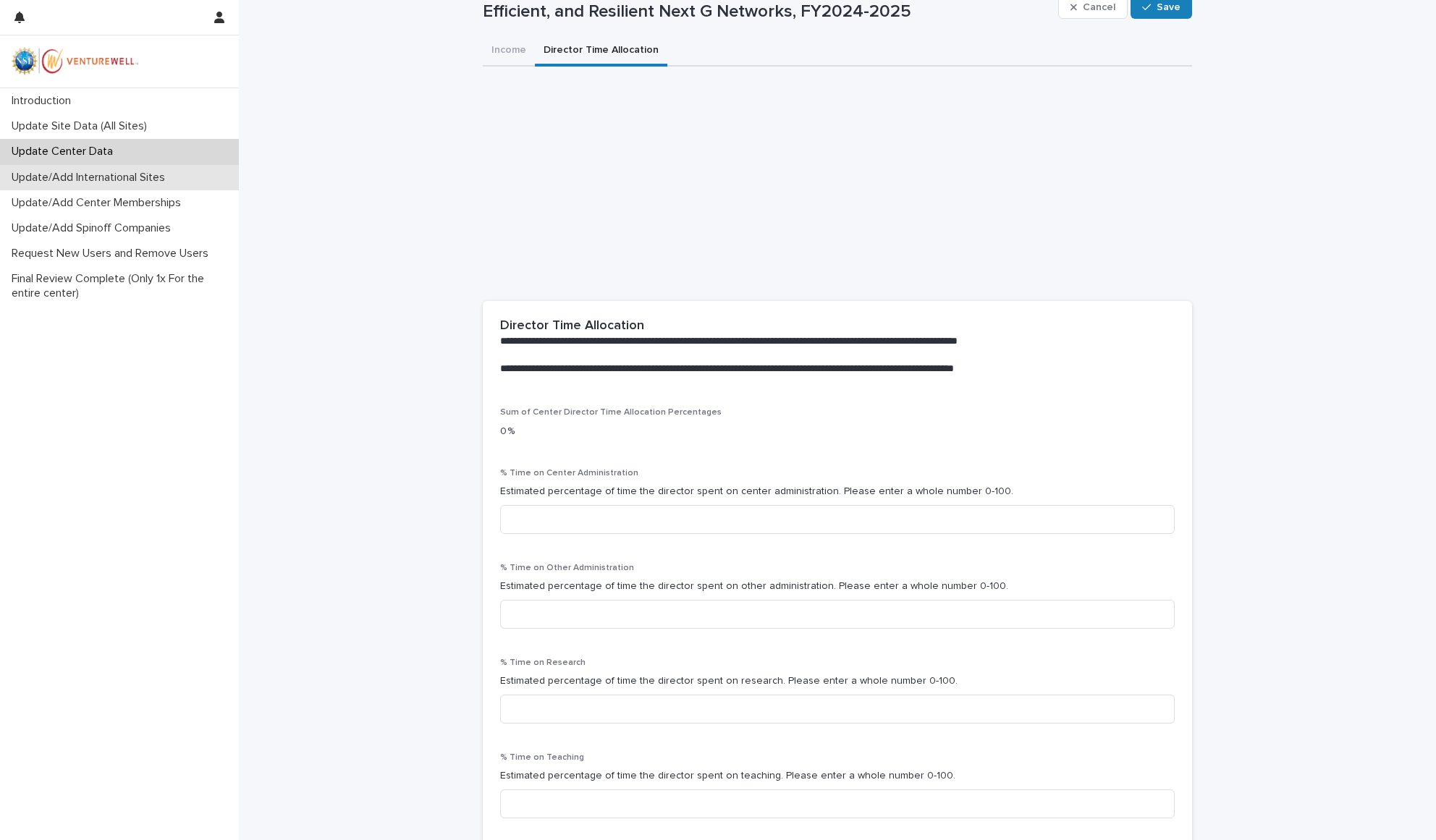
click at [134, 182] on p "Update/Add International Sites" at bounding box center [91, 178] width 171 height 14
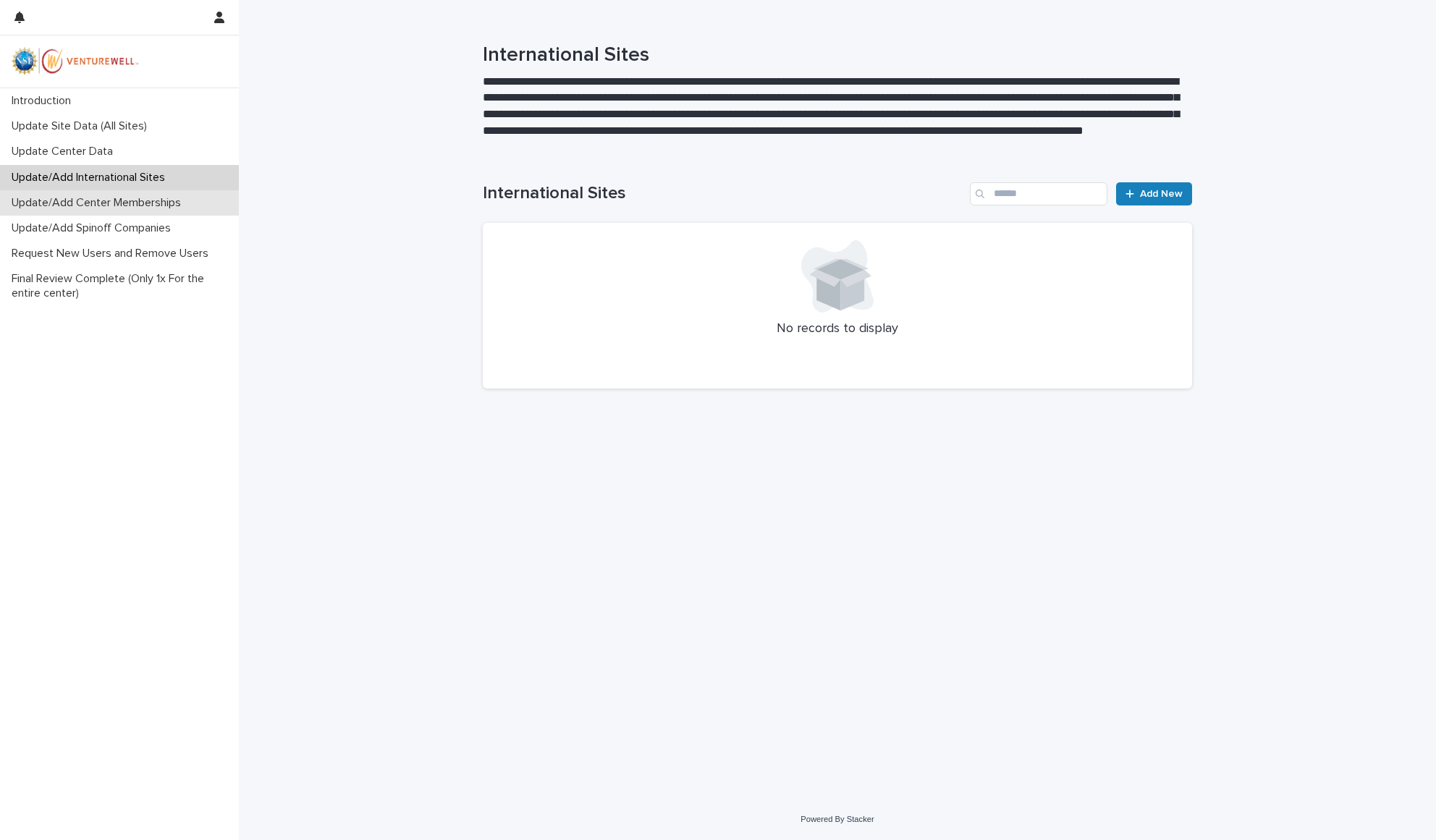
click at [126, 206] on p "Update/Add Center Memberships" at bounding box center [99, 202] width 187 height 14
